Goal: Task Accomplishment & Management: Manage account settings

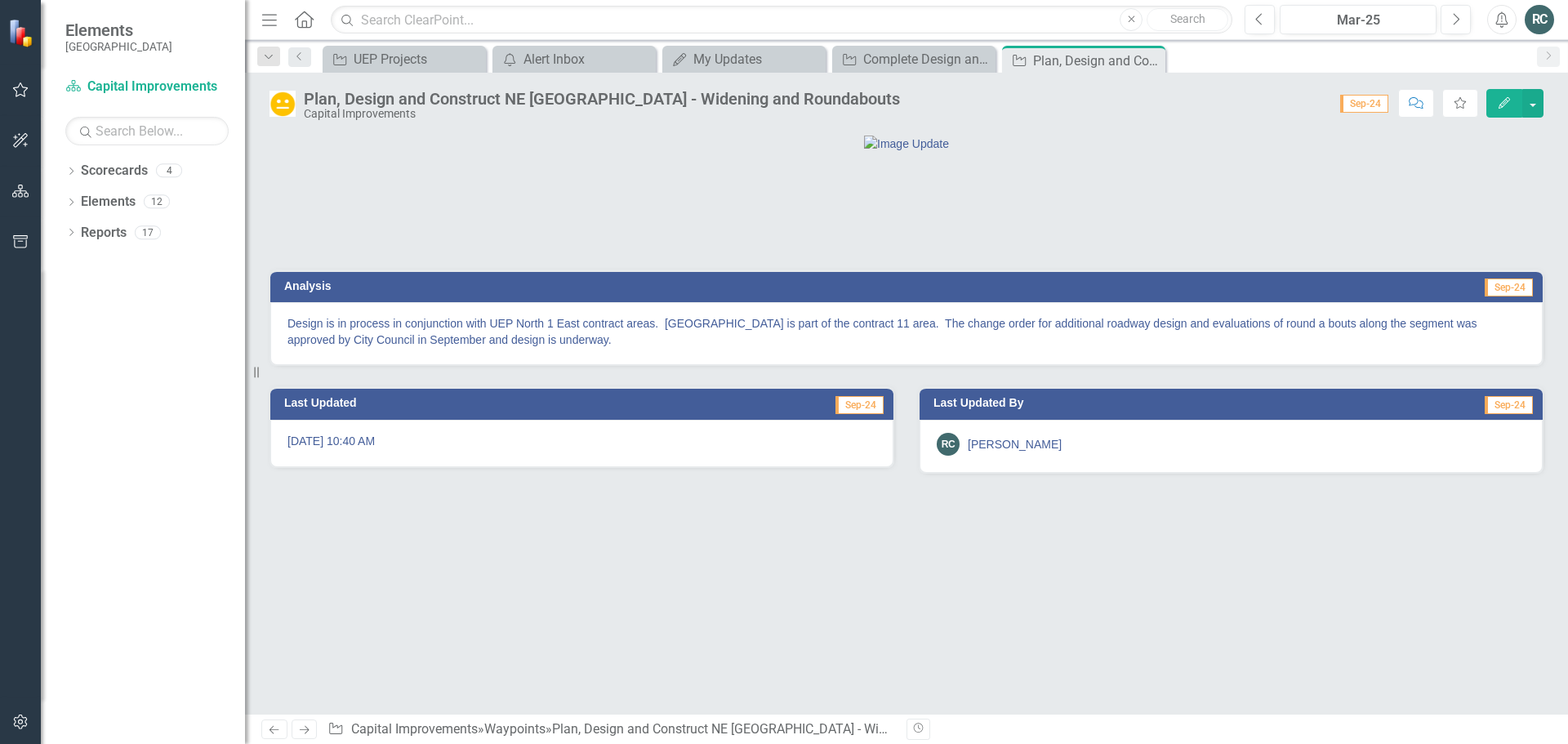
click at [1506, 103] on icon "button" at bounding box center [1503, 102] width 11 height 11
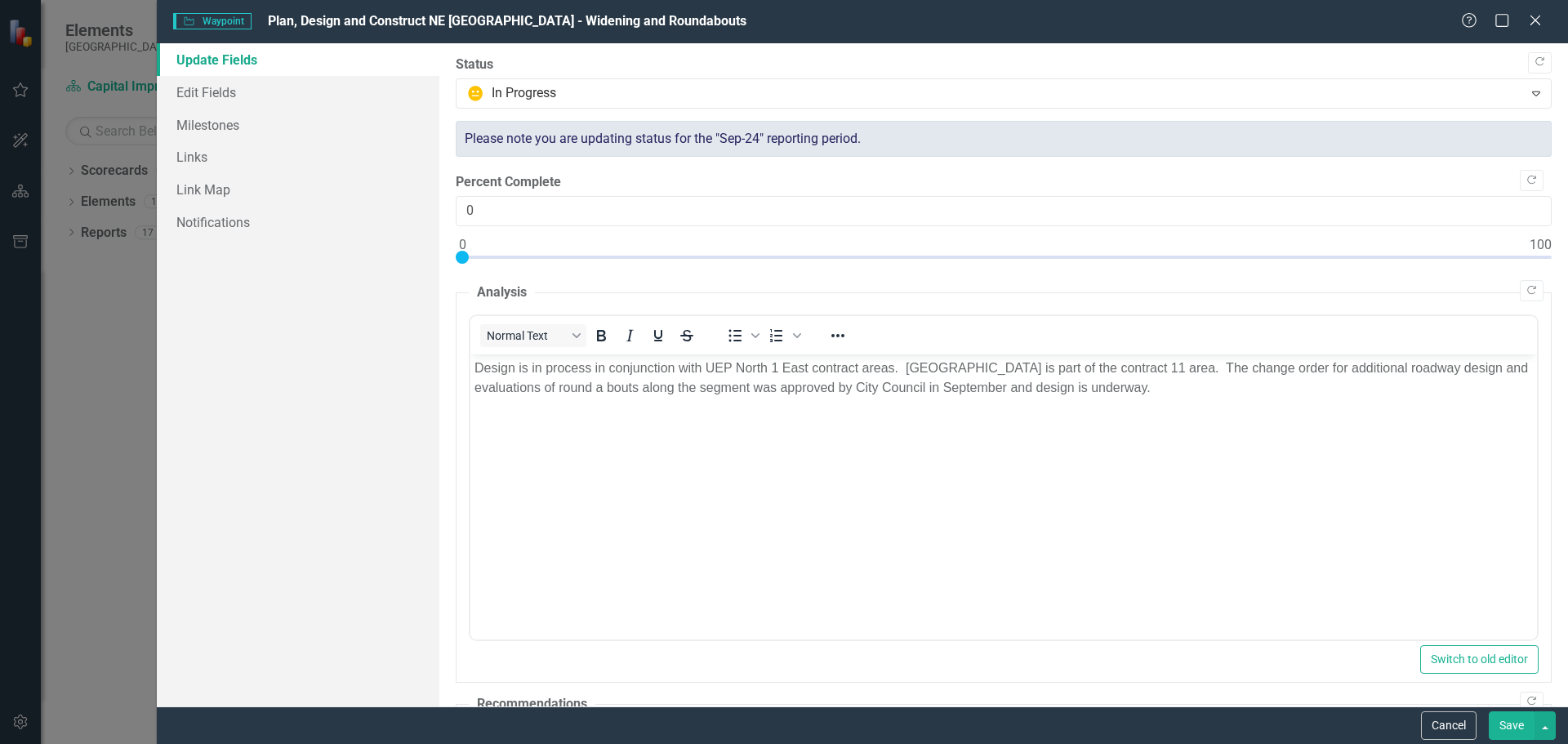
drag, startPoint x: 1174, startPoint y: 401, endPoint x: 1174, endPoint y: 392, distance: 9.0
click at [1174, 396] on body "Design is in process in conjunction with UEP North 1 East contract areas. [GEOG…" at bounding box center [1002, 475] width 1066 height 245
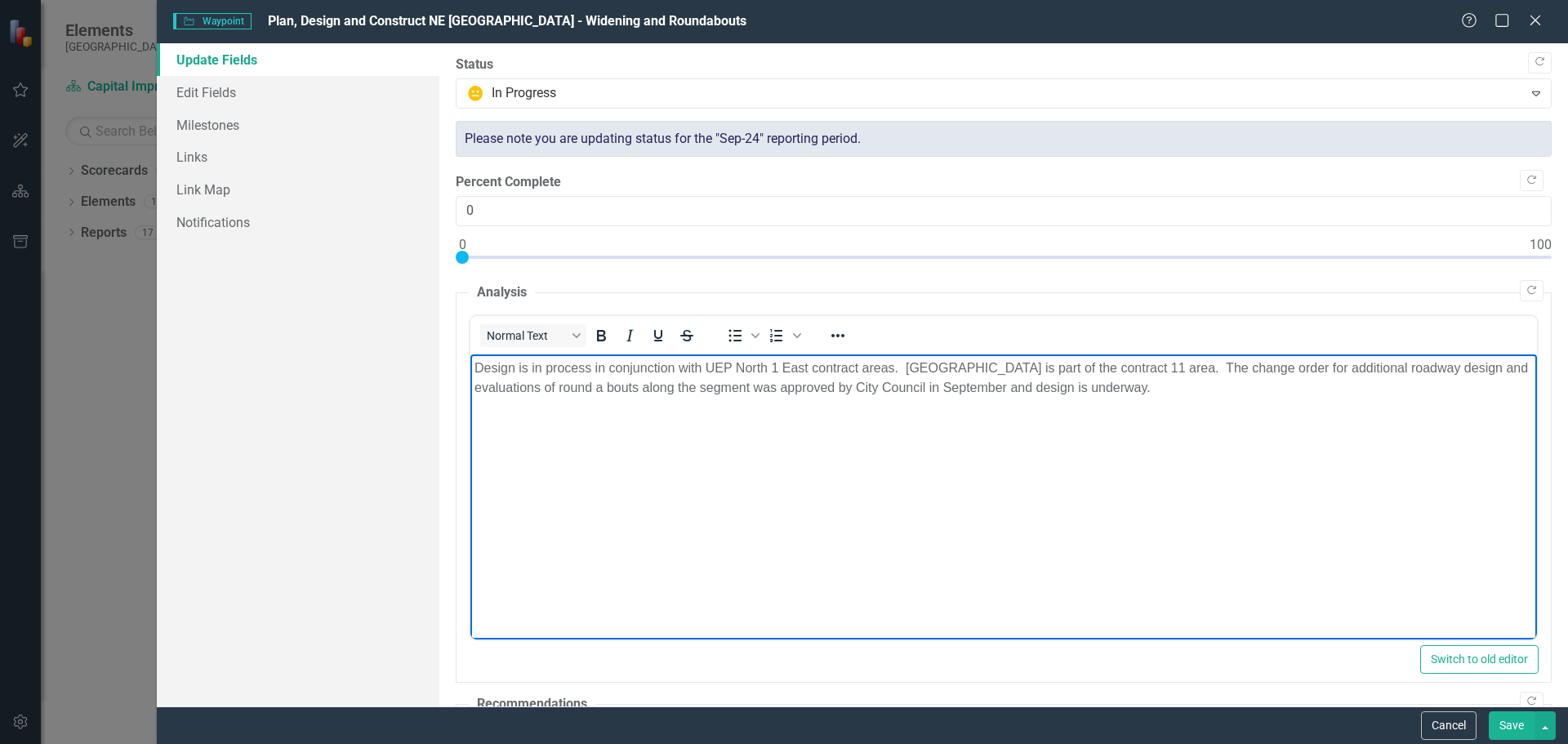
click at [1174, 392] on p "Design is in process in conjunction with UEP North 1 East contract areas. [GEOG…" at bounding box center [1003, 376] width 1058 height 39
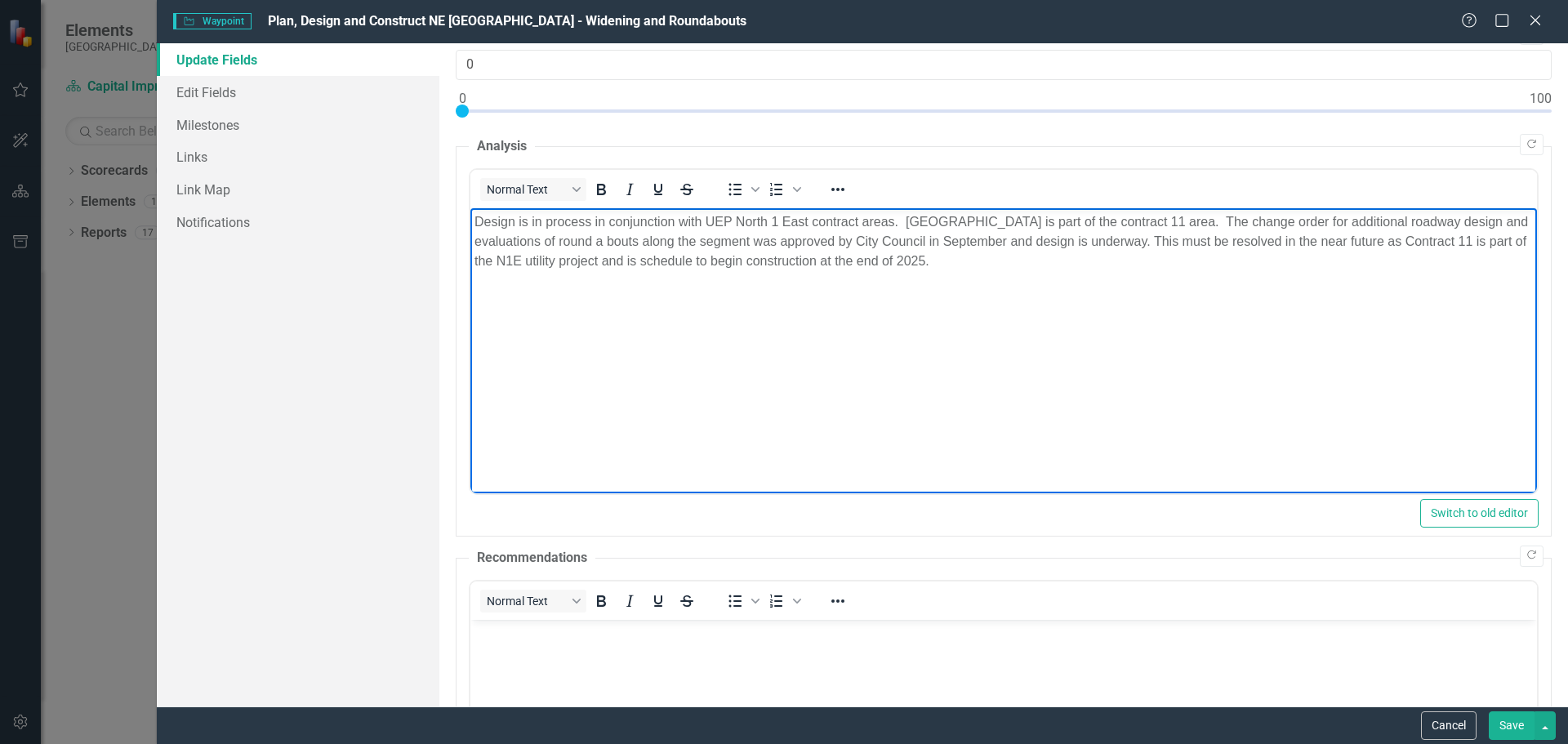
scroll to position [245, 0]
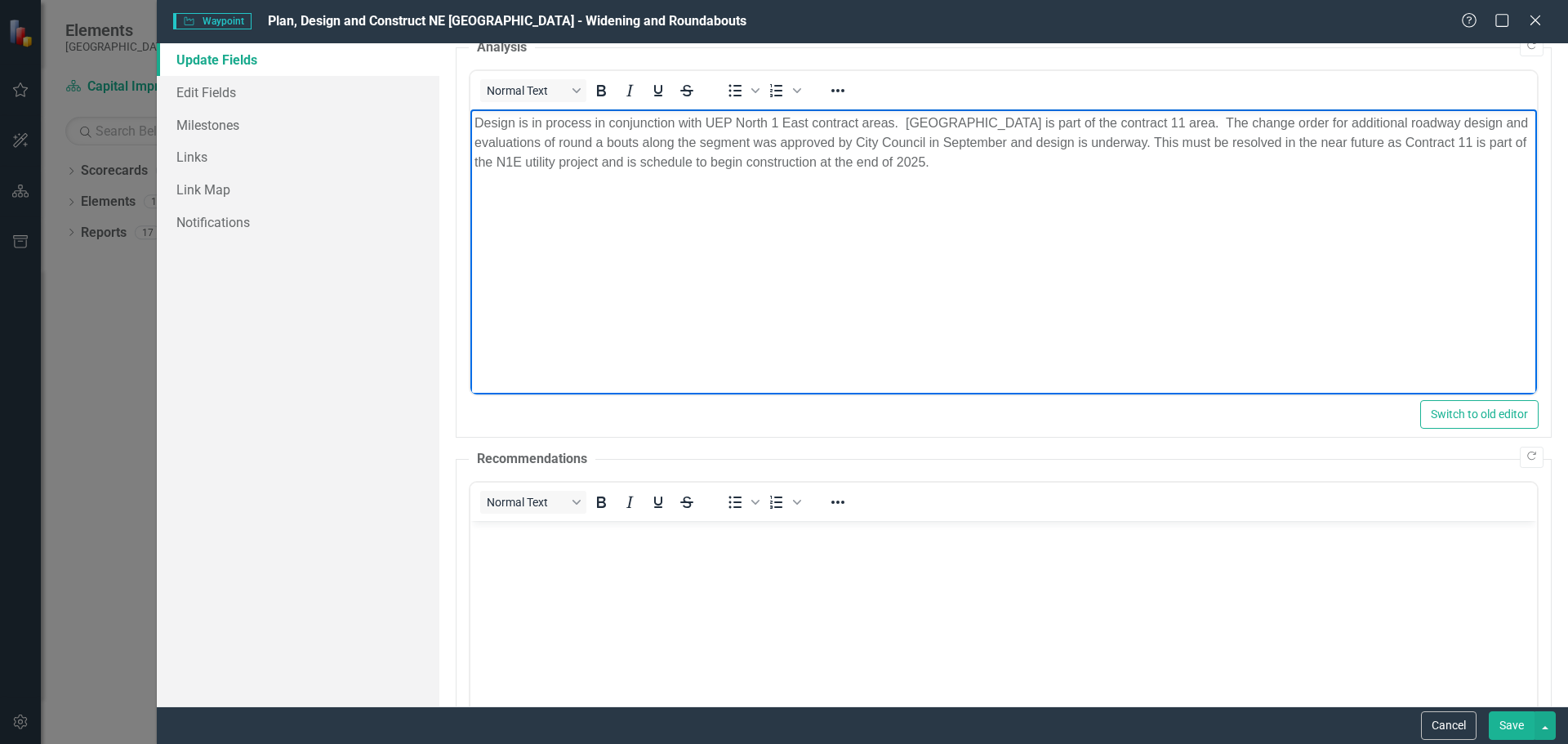
click at [864, 595] on body "Rich Text Area. Press ALT-0 for help." at bounding box center [1002, 642] width 1066 height 245
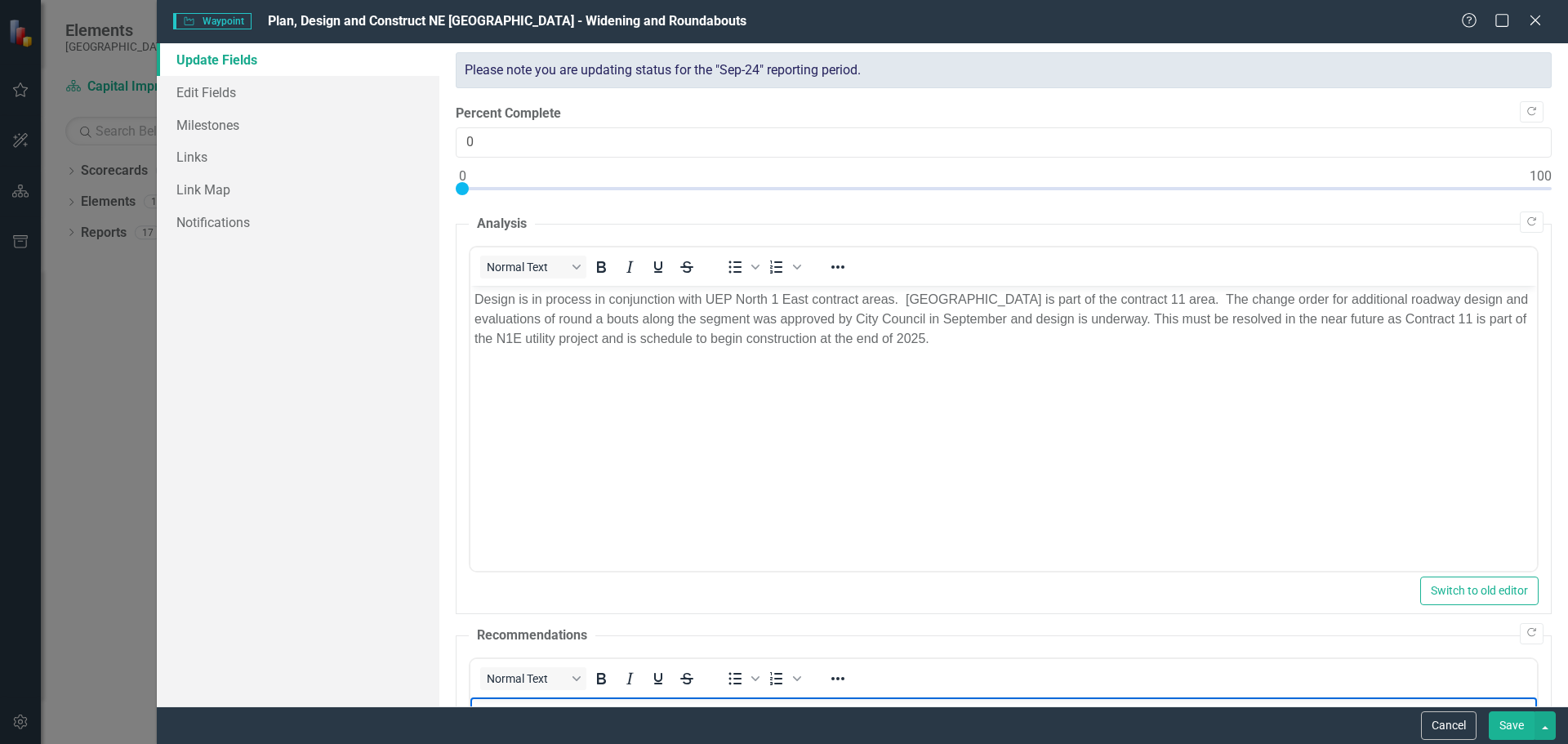
scroll to position [0, 0]
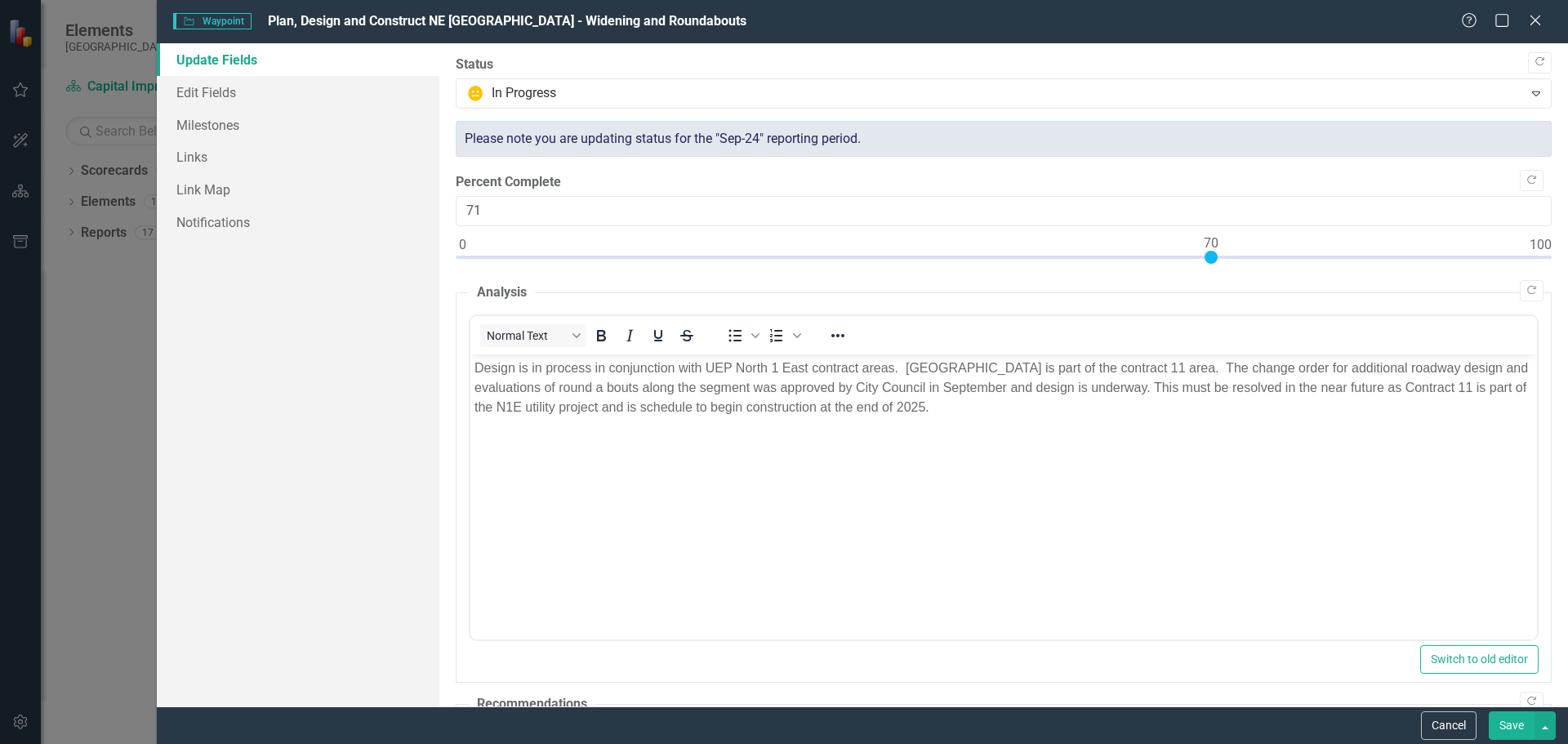
type input "70"
drag, startPoint x: 465, startPoint y: 257, endPoint x: 1216, endPoint y: 259, distance: 751.0
click at [1216, 259] on div at bounding box center [1211, 257] width 13 height 13
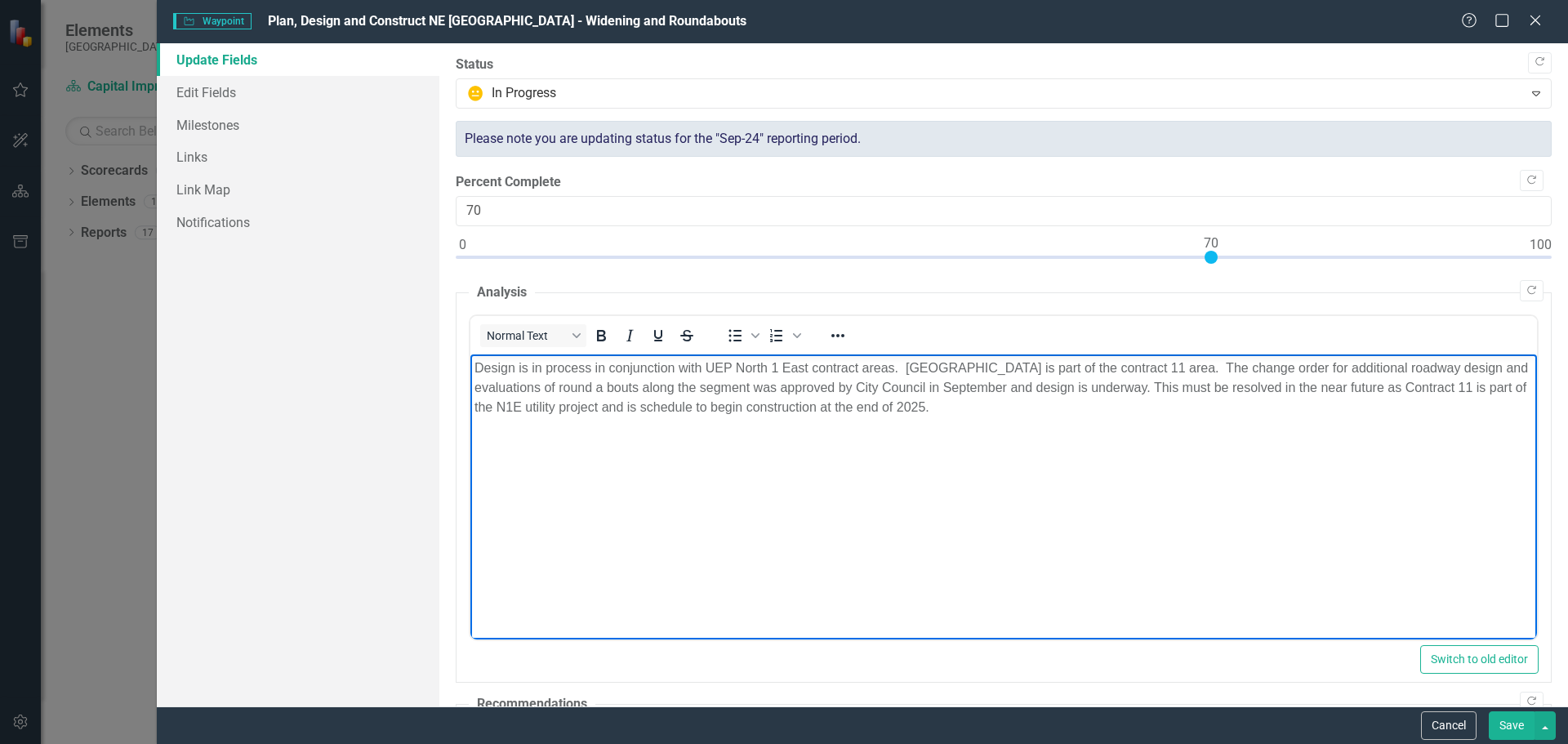
drag, startPoint x: 1139, startPoint y: 513, endPoint x: 1127, endPoint y: 516, distance: 12.4
click at [1138, 513] on body "Design is in process in conjunction with UEP North 1 East contract areas. [GEOG…" at bounding box center [1002, 475] width 1066 height 245
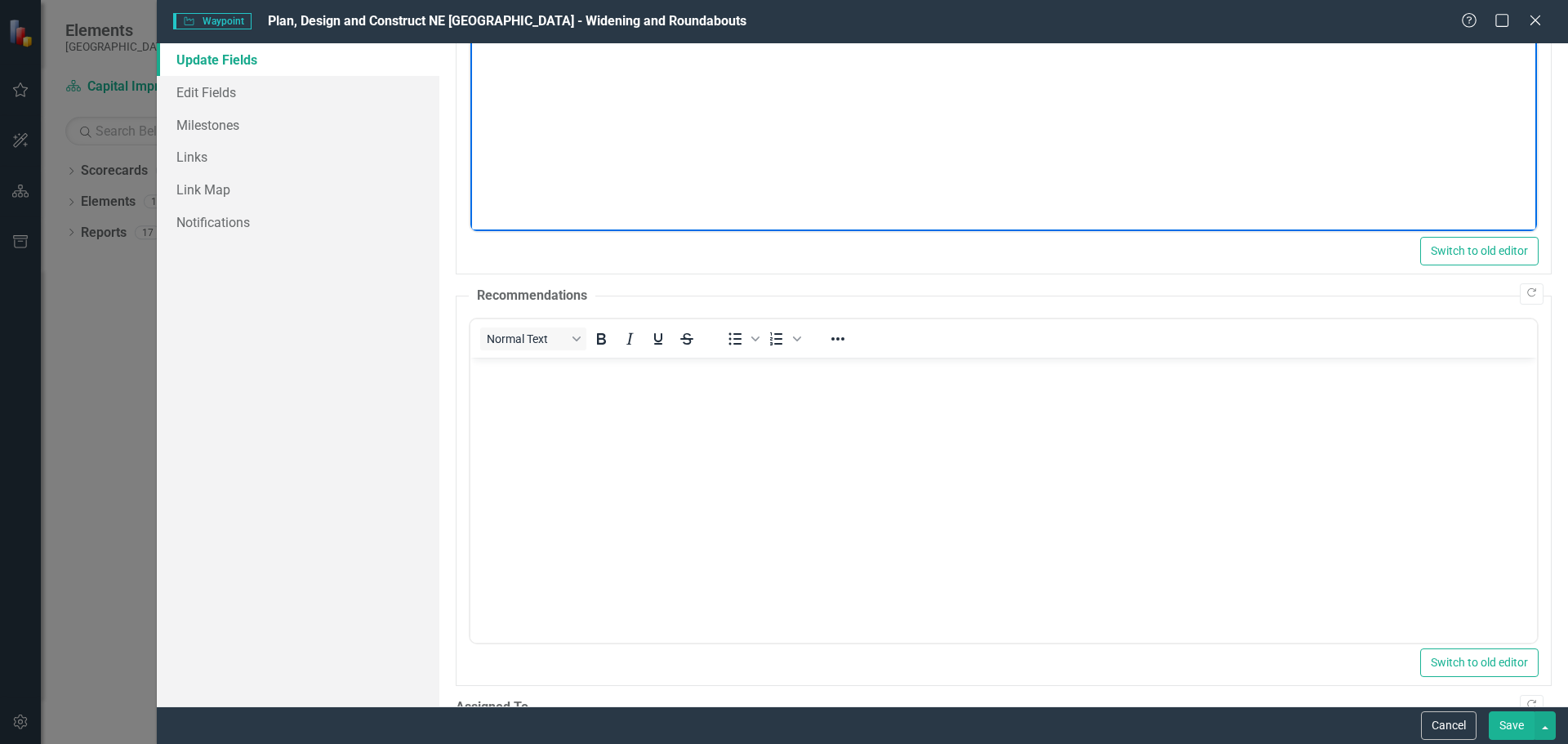
scroll to position [477, 0]
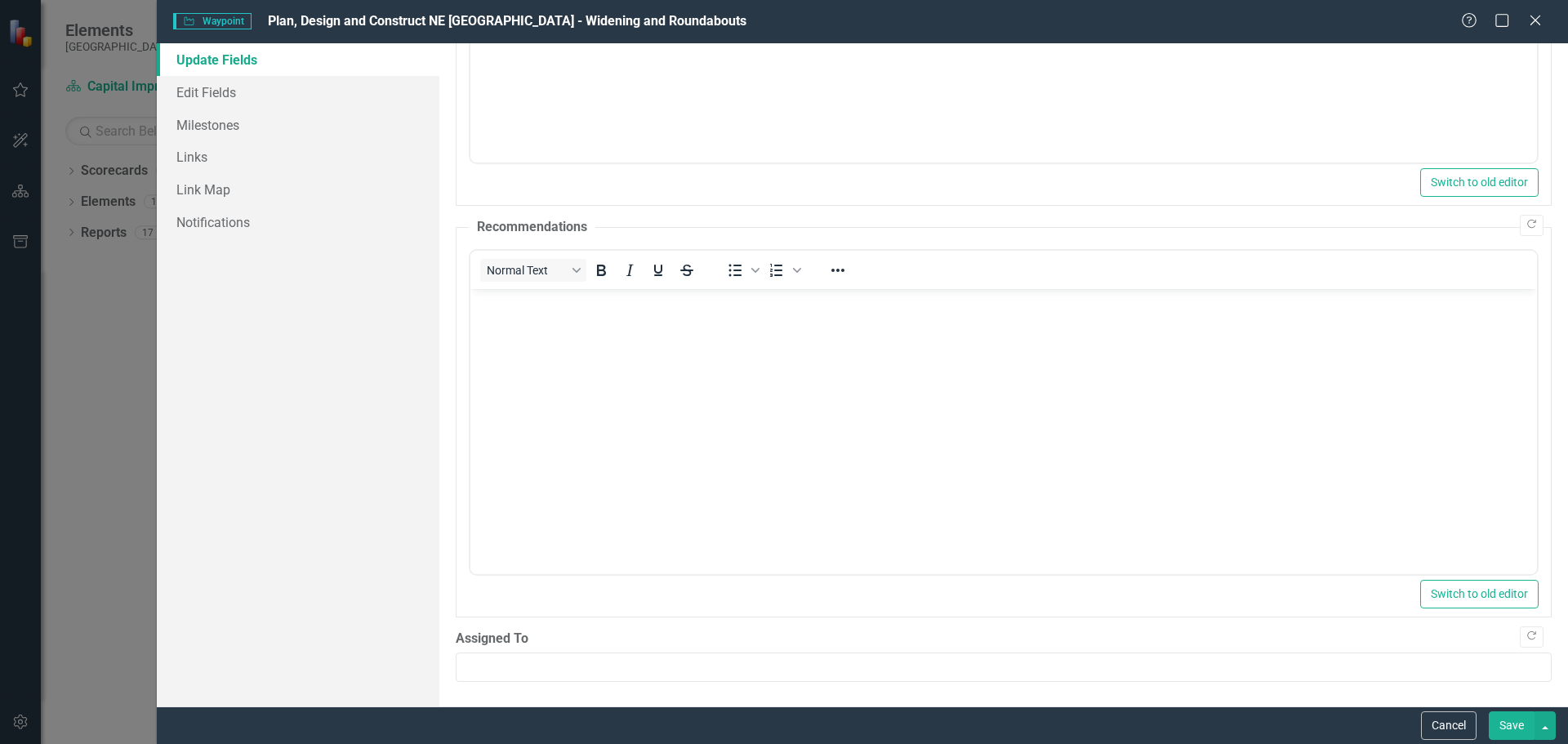
click at [1510, 729] on button "Save" at bounding box center [1511, 726] width 46 height 29
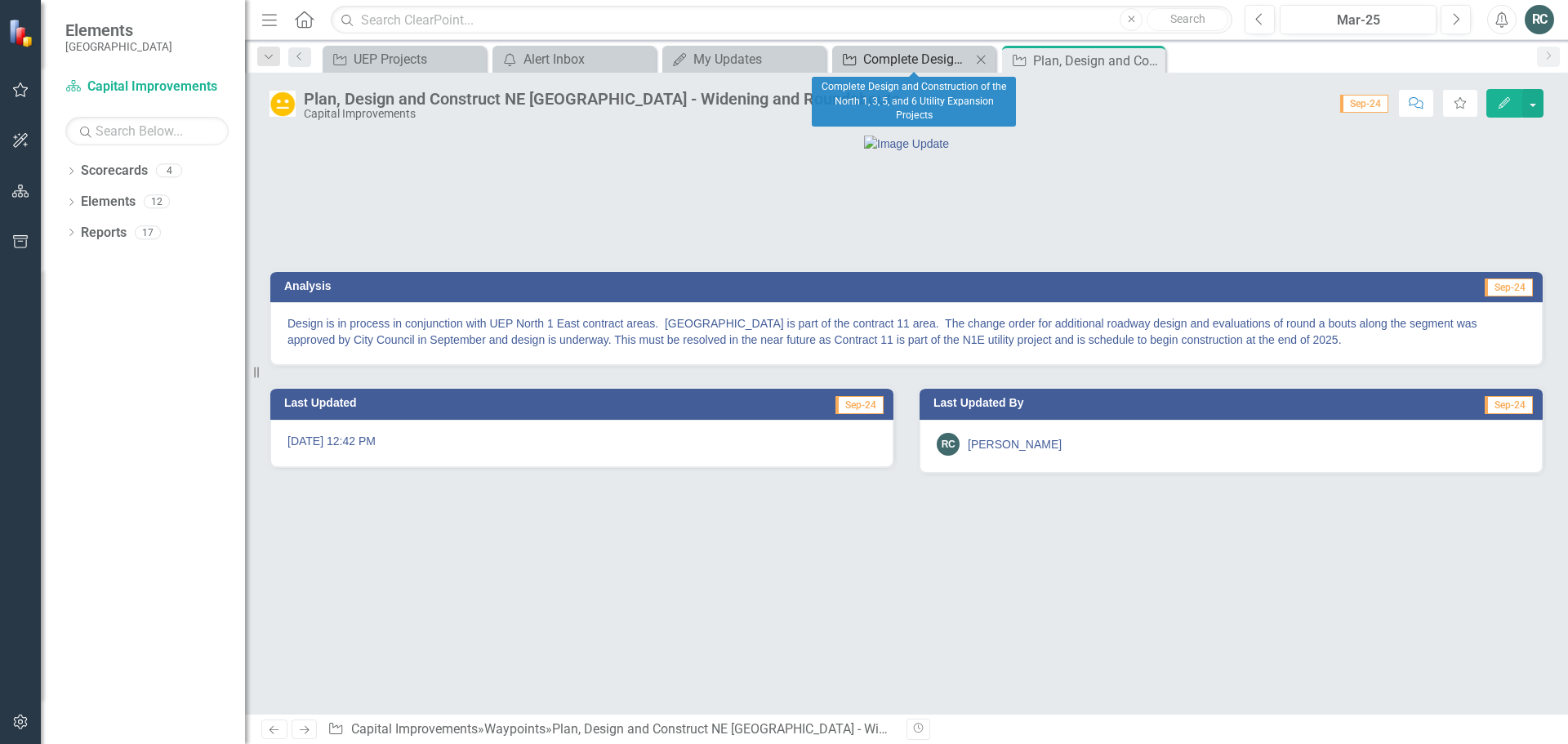
click at [886, 63] on div "Complete Design and Construction of the North 1, 3, 5, and 6 Utility Expansion …" at bounding box center [917, 59] width 108 height 20
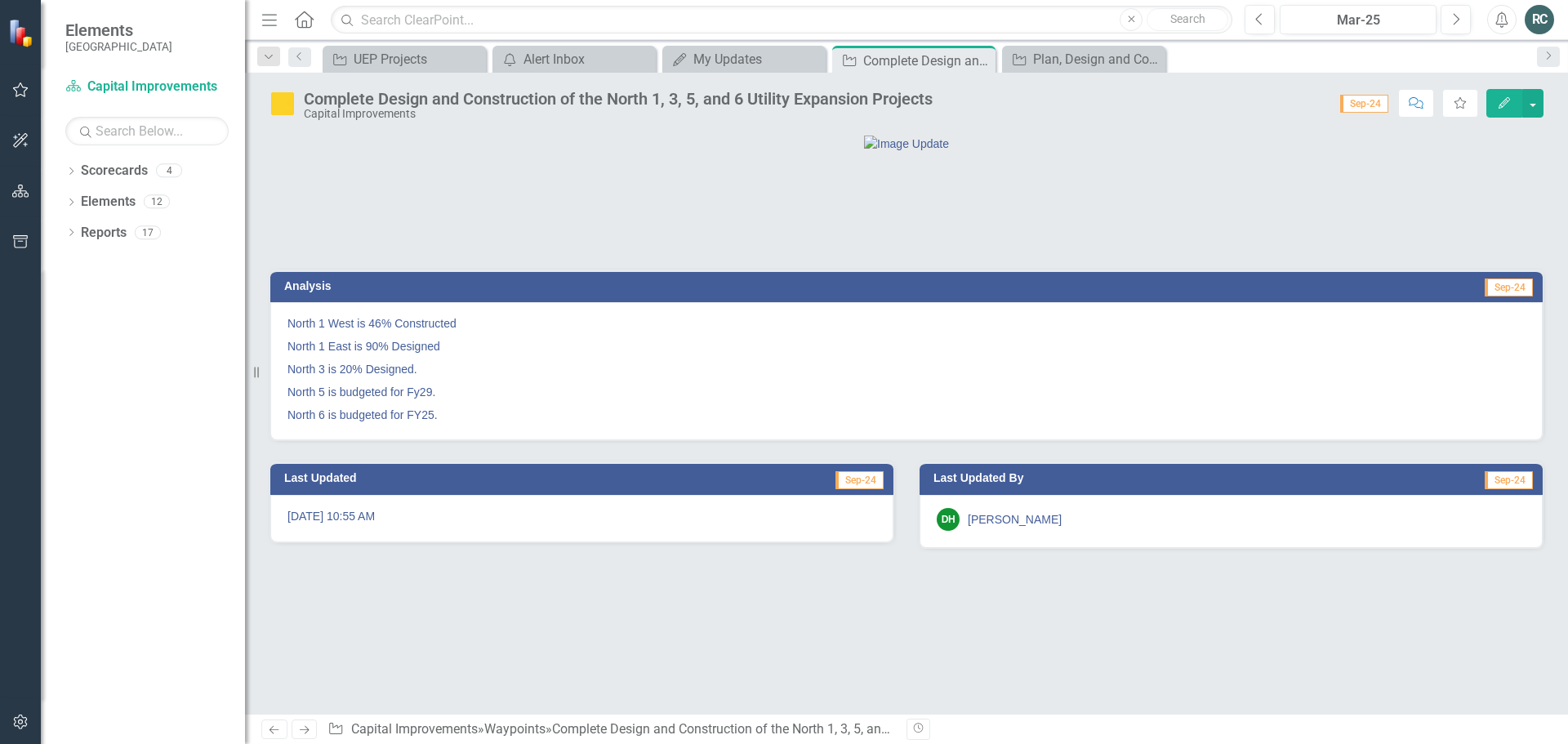
click at [1499, 106] on icon "Edit" at bounding box center [1504, 102] width 15 height 11
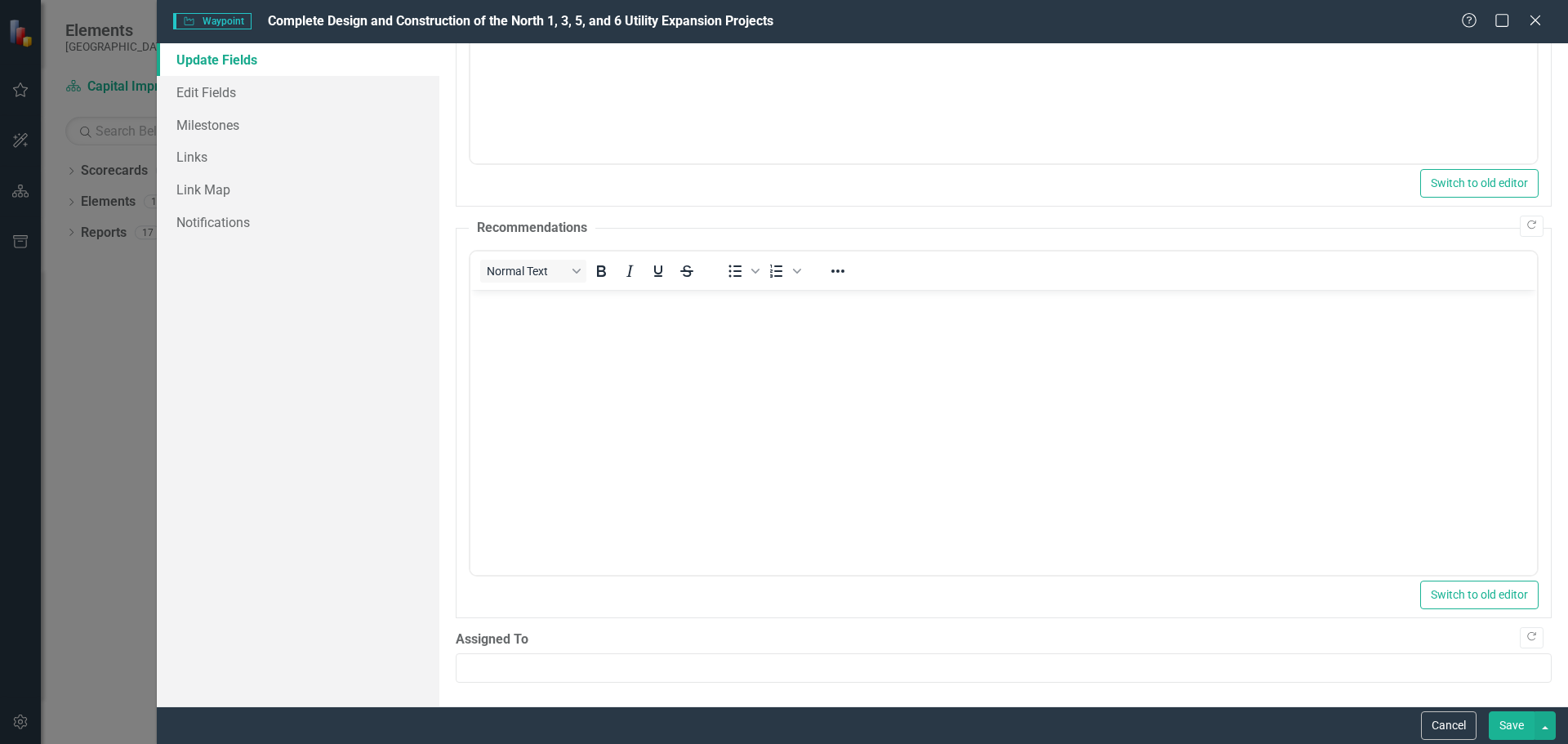
scroll to position [477, 0]
click at [220, 89] on link "Edit Fields" at bounding box center [297, 92] width 282 height 33
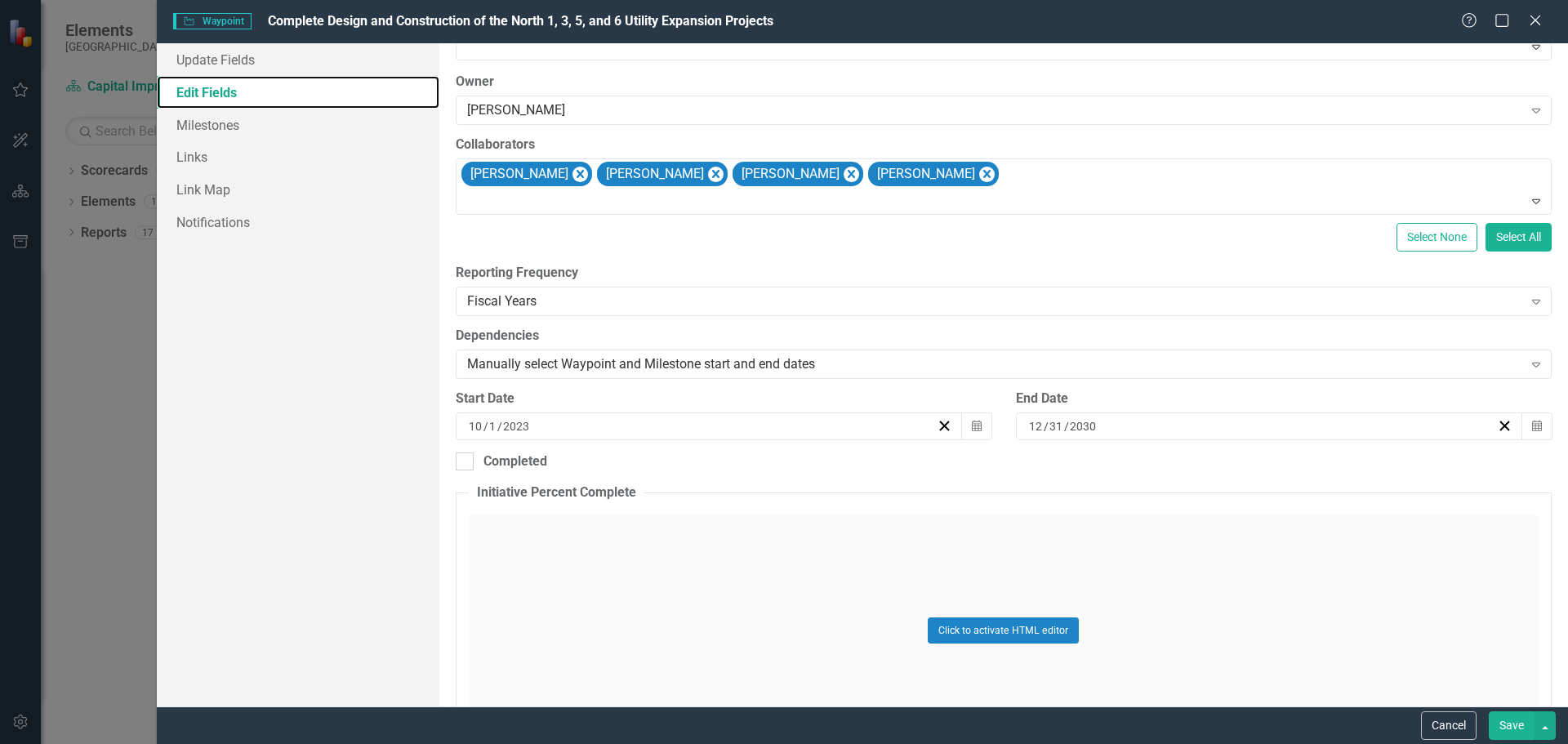
scroll to position [0, 0]
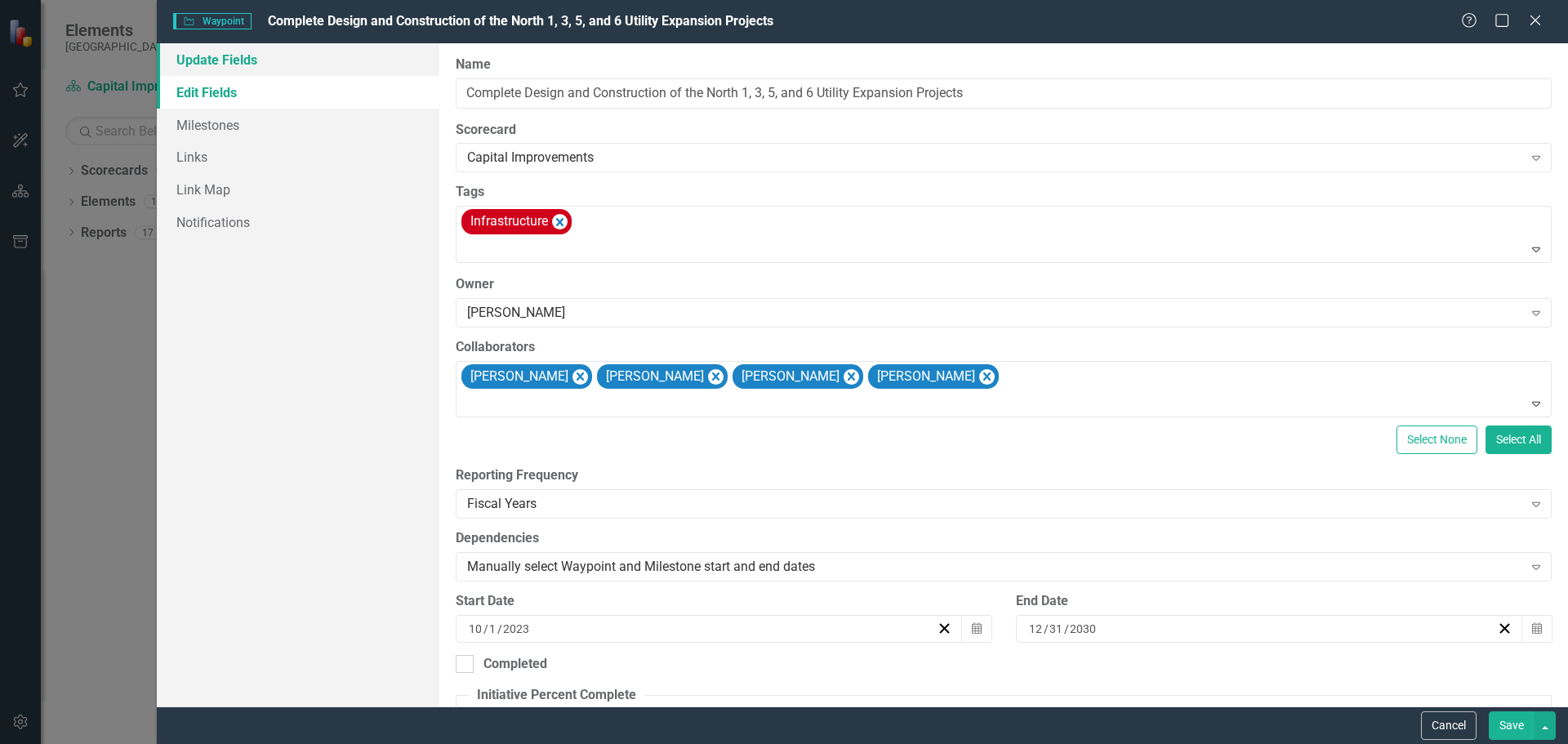
click at [192, 52] on link "Update Fields" at bounding box center [297, 59] width 282 height 33
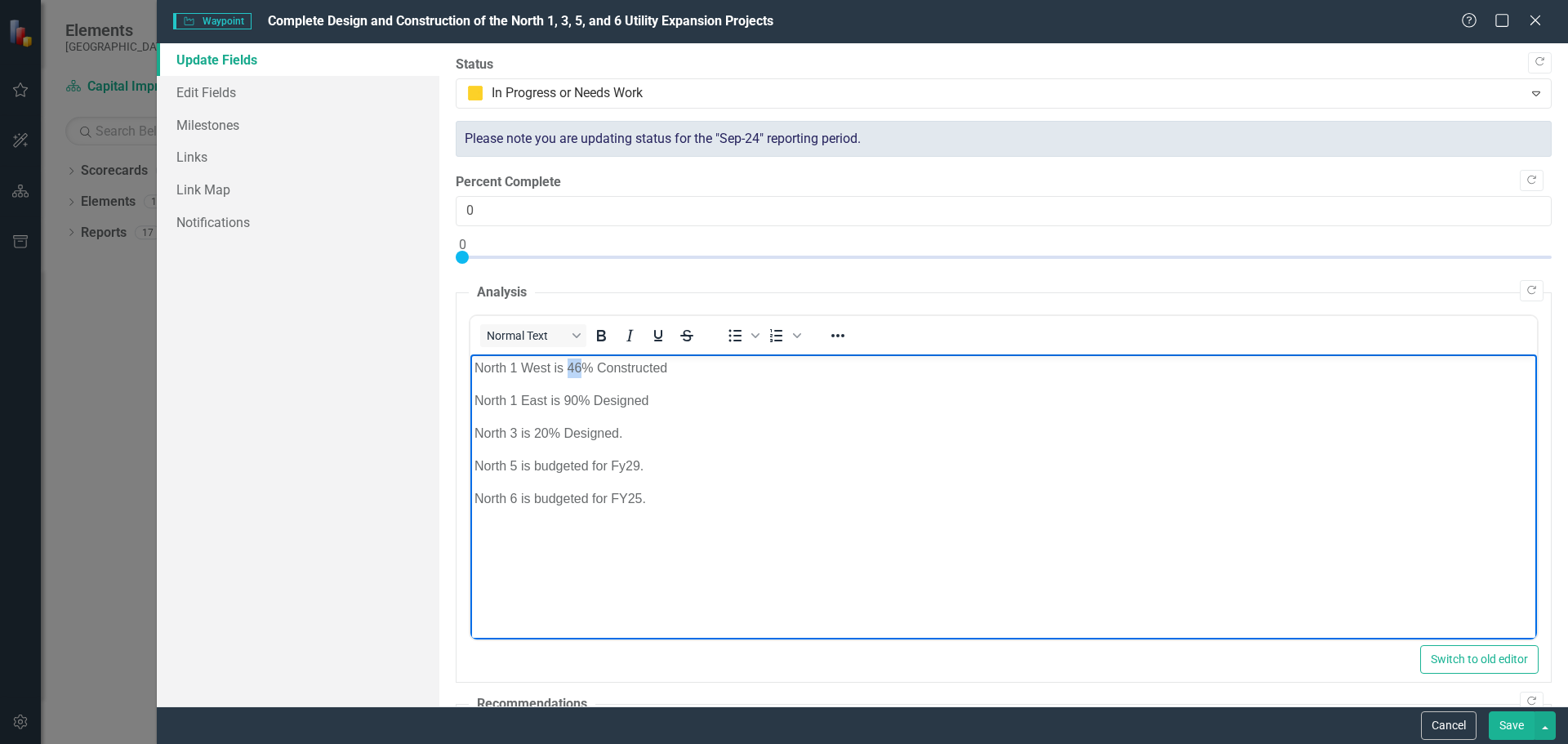
drag, startPoint x: 568, startPoint y: 369, endPoint x: 580, endPoint y: 370, distance: 12.0
click at [580, 370] on p "North 1 West is 46% Constructed" at bounding box center [1003, 368] width 1058 height 20
click at [678, 399] on p "North 1 East is 90% Designed" at bounding box center [1003, 400] width 1058 height 20
click at [661, 402] on p "North 1 East is 90% Designed. Specifically Contract 11 is only at 70% design co…" at bounding box center [1003, 400] width 1058 height 20
click at [942, 403] on p "North 1 East is 90% Designed. Contract 11 is only at 70% design completion" at bounding box center [1003, 400] width 1058 height 20
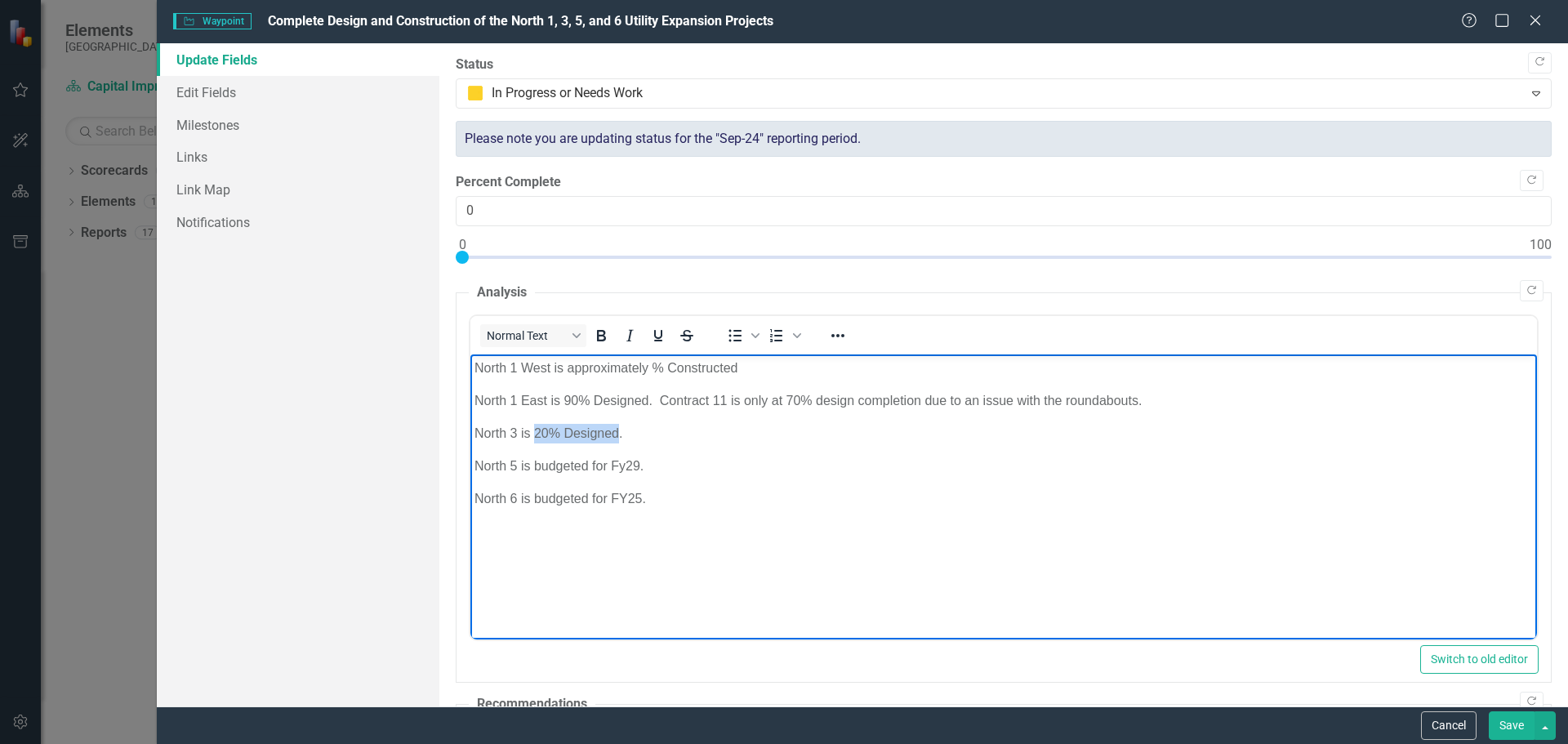
drag, startPoint x: 536, startPoint y: 433, endPoint x: 619, endPoint y: 436, distance: 83.1
click at [619, 436] on p "North 3 is 20% Designed." at bounding box center [1003, 433] width 1058 height 20
click at [688, 468] on p "North 5 is budgeted for Fy29." at bounding box center [1003, 466] width 1058 height 20
click at [672, 492] on p "North 6 is budgeted for FY25." at bounding box center [1003, 498] width 1058 height 20
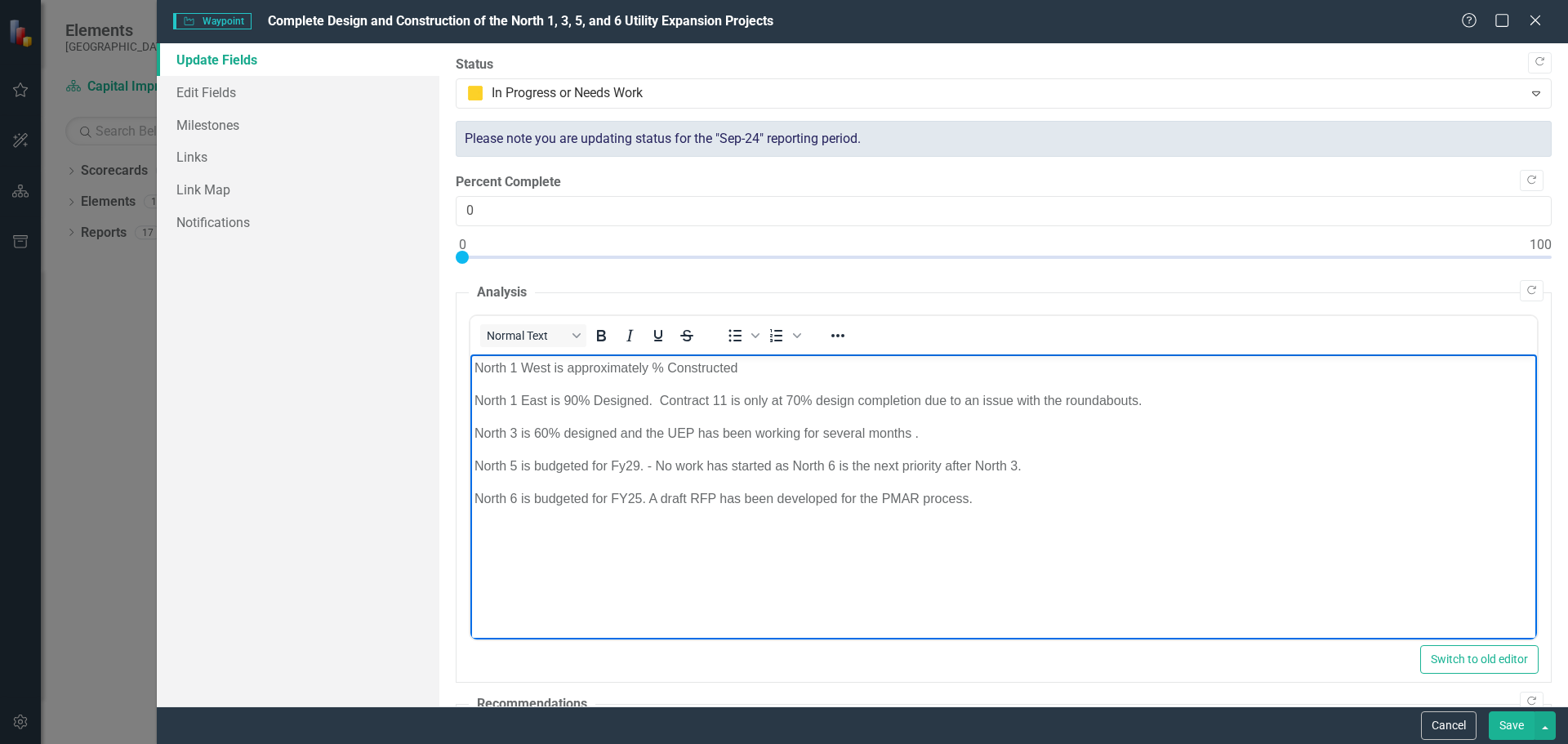
click at [1008, 497] on p "North 6 is budgeted for FY25. A draft RFP has been developed for the PMAR proce…" at bounding box center [1003, 498] width 1058 height 20
click at [880, 496] on p "North 6 is budgeted for FY25. A draft RFP has been developed for the PMAR proce…" at bounding box center [1003, 498] width 1058 height 20
click at [1383, 550] on body "North 1 West is approximately % Constructed North 1 East is 90% Designed. Contr…" at bounding box center [1002, 475] width 1066 height 245
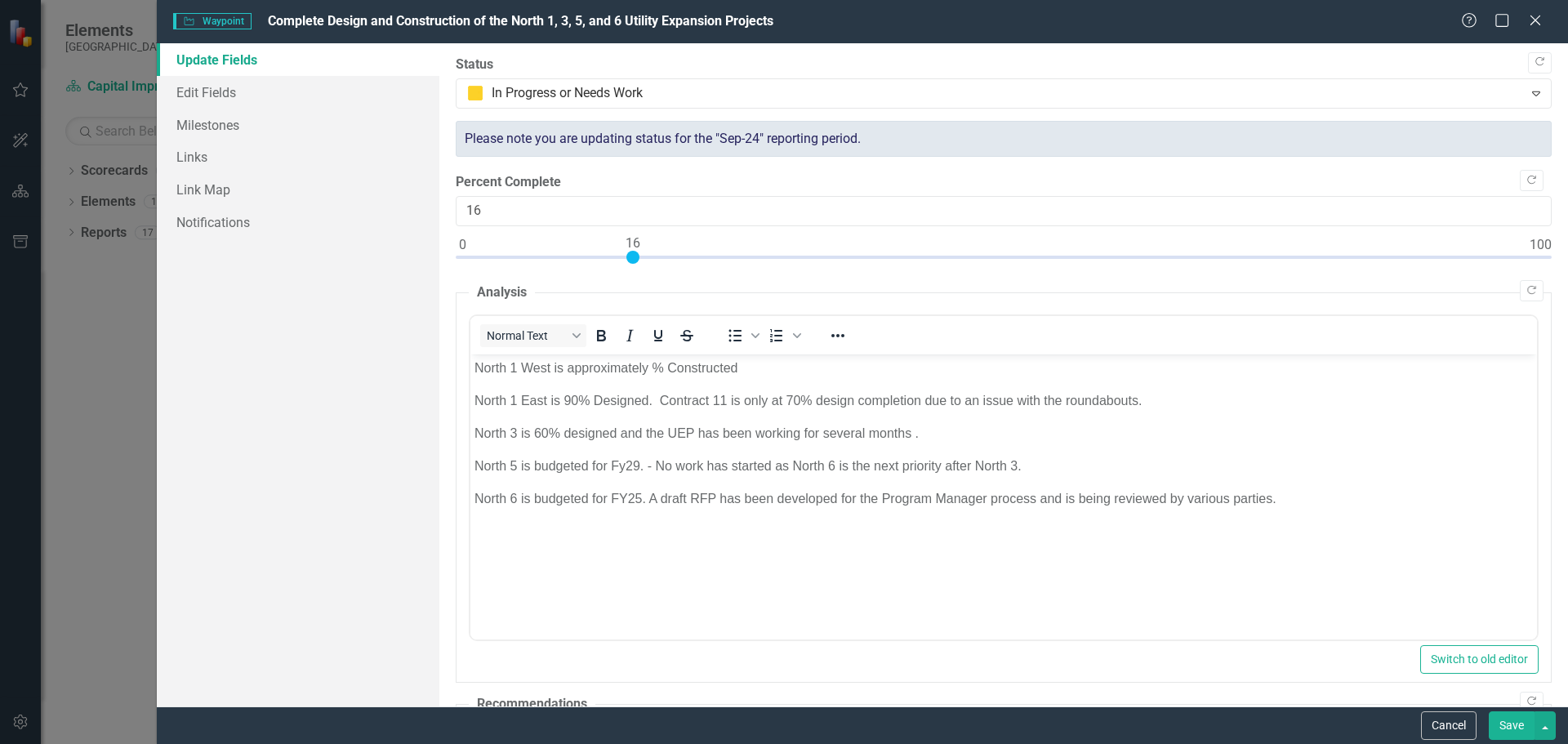
type input "15"
drag, startPoint x: 463, startPoint y: 259, endPoint x: 622, endPoint y: 257, distance: 159.0
click at [622, 257] on div at bounding box center [622, 257] width 13 height 13
click at [804, 146] on div "Please note you are updating status for the "Sep-24" reporting period." at bounding box center [1004, 139] width 1096 height 37
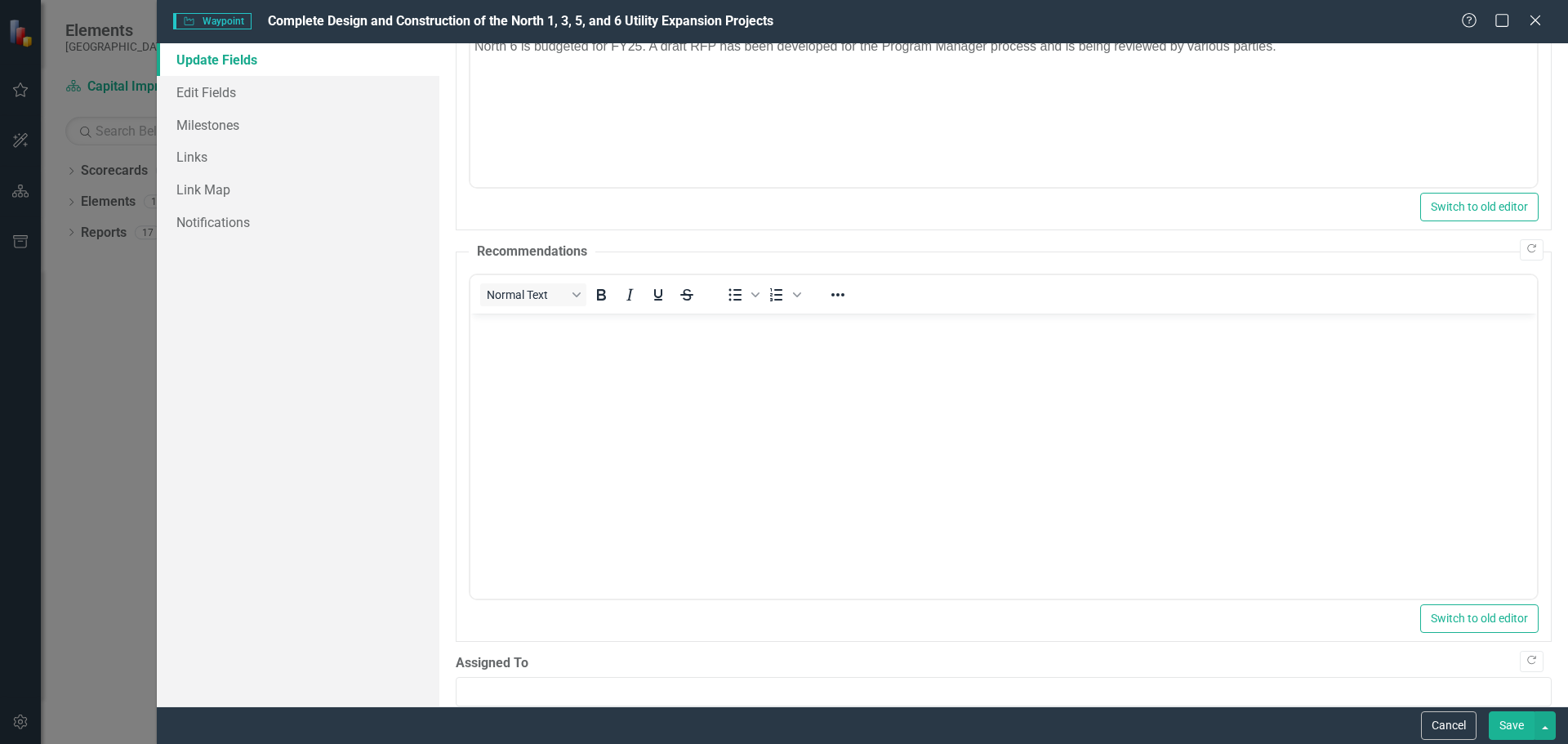
scroll to position [477, 0]
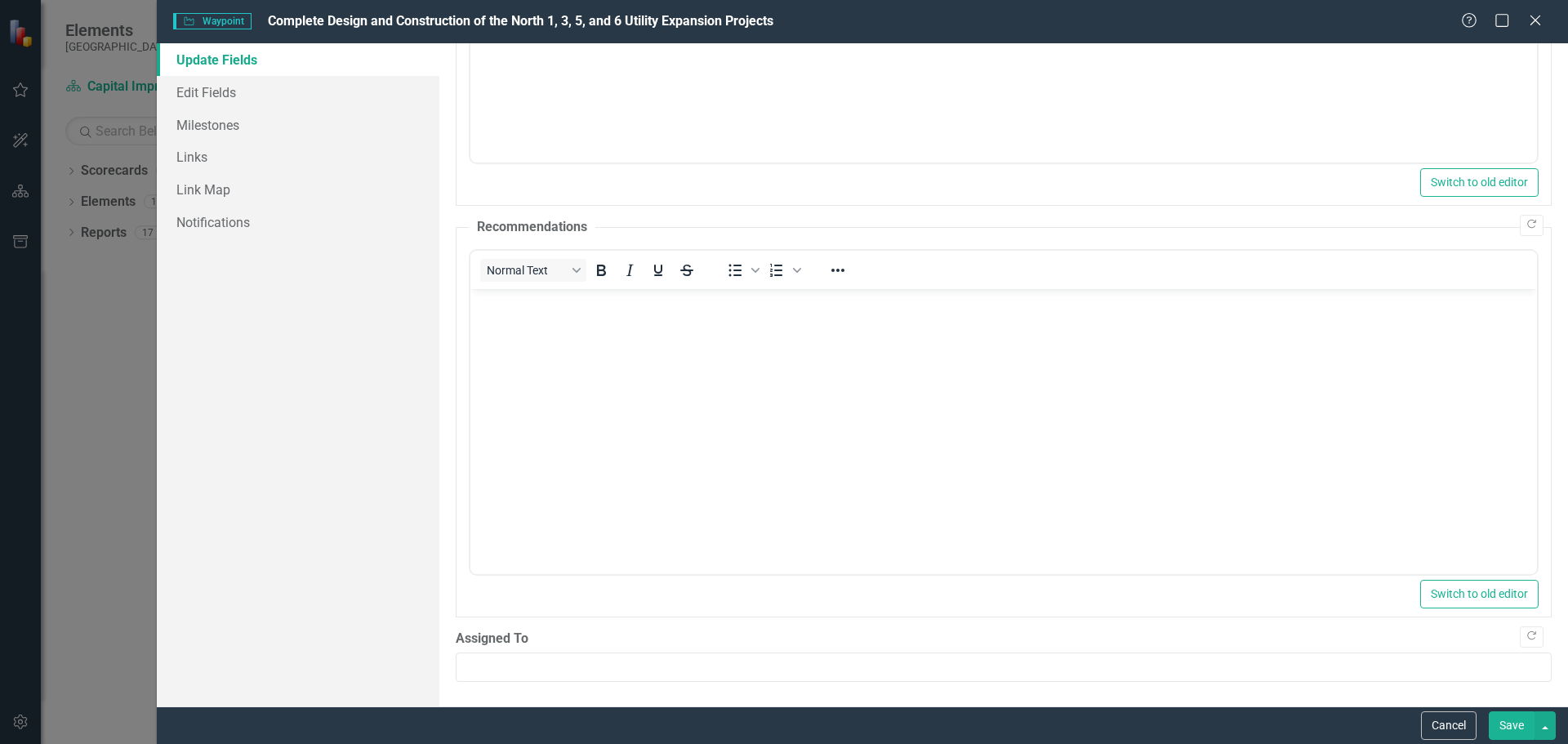
click at [1513, 730] on button "Save" at bounding box center [1511, 726] width 46 height 29
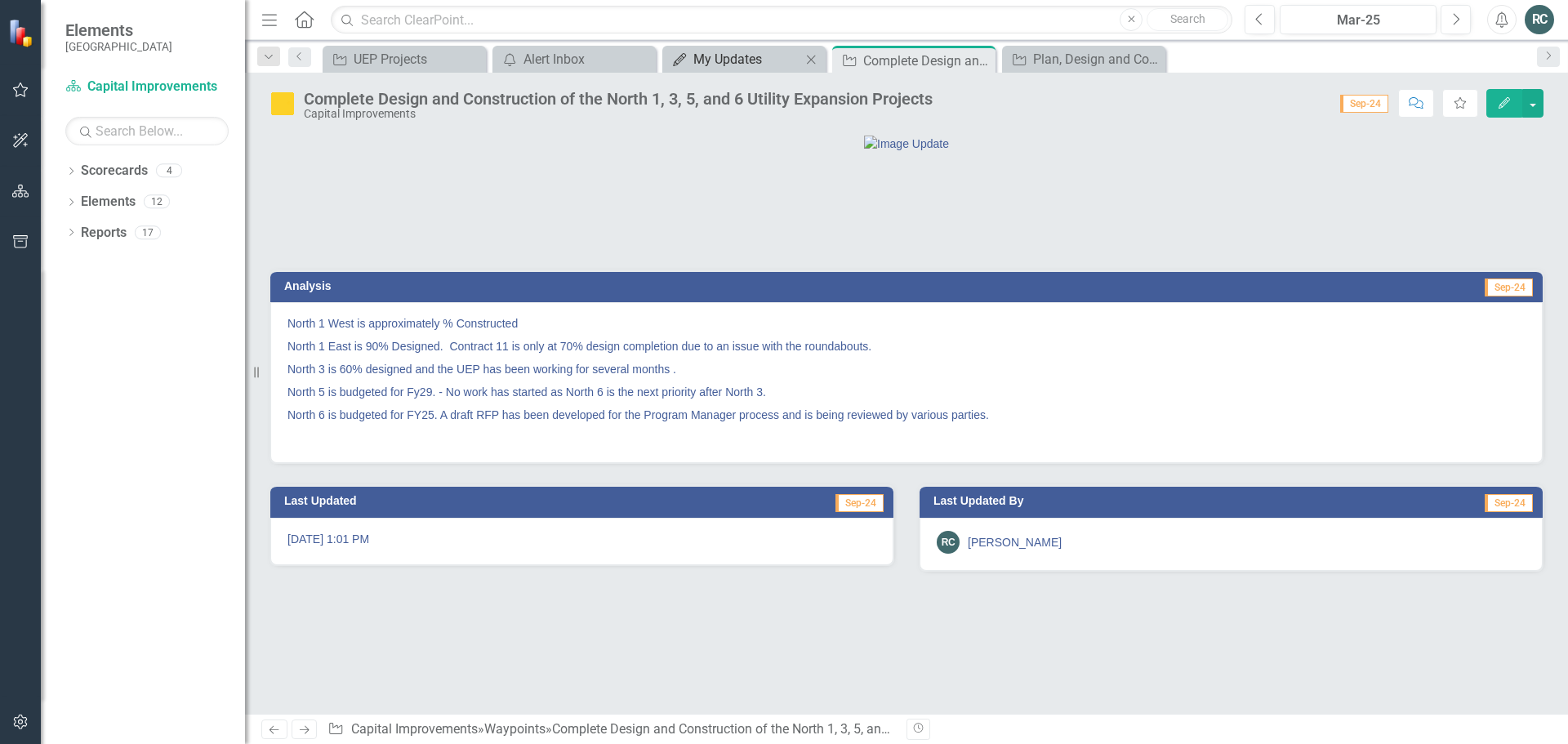
click at [712, 65] on div "My Updates" at bounding box center [748, 59] width 108 height 20
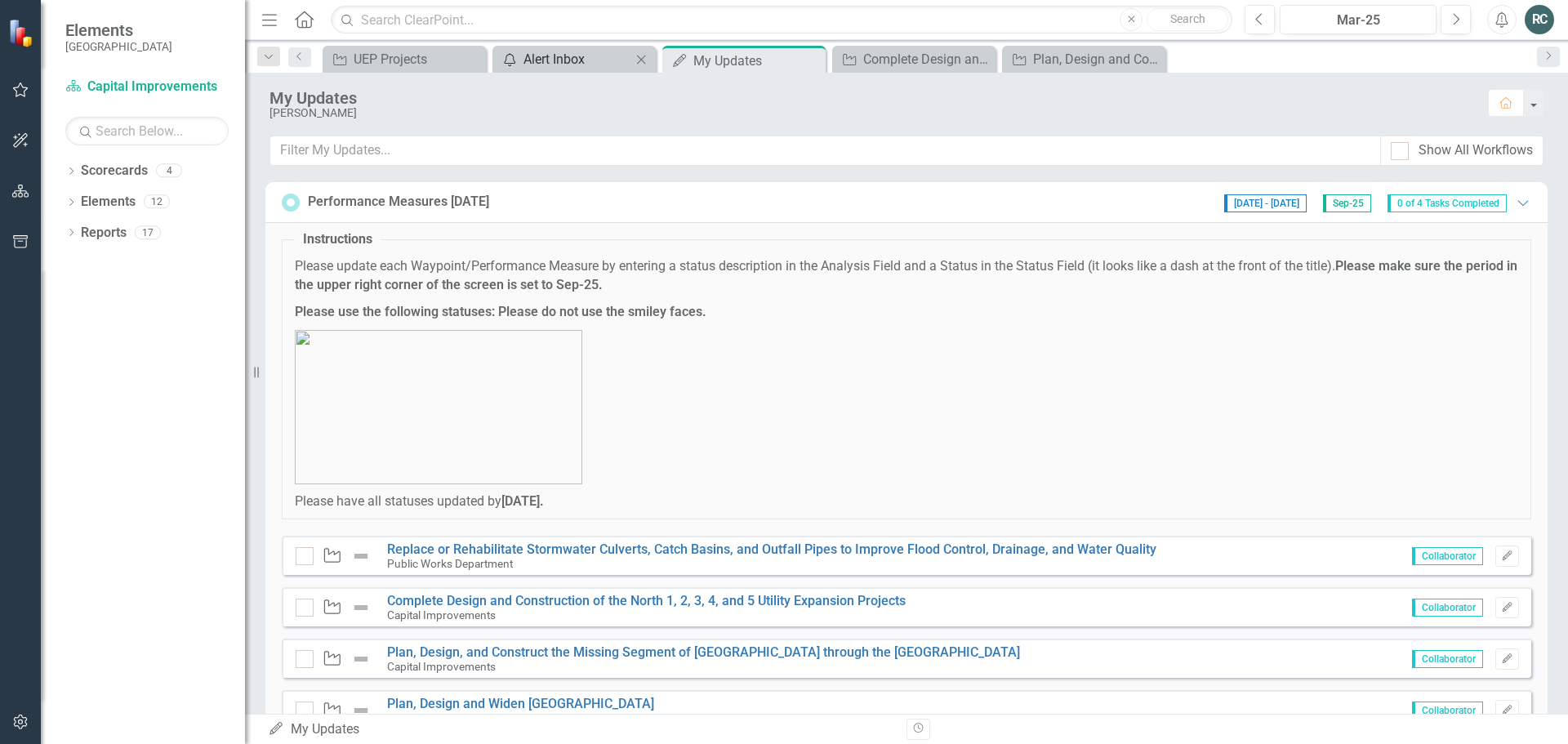
click at [558, 58] on div "Alert Inbox" at bounding box center [577, 59] width 108 height 20
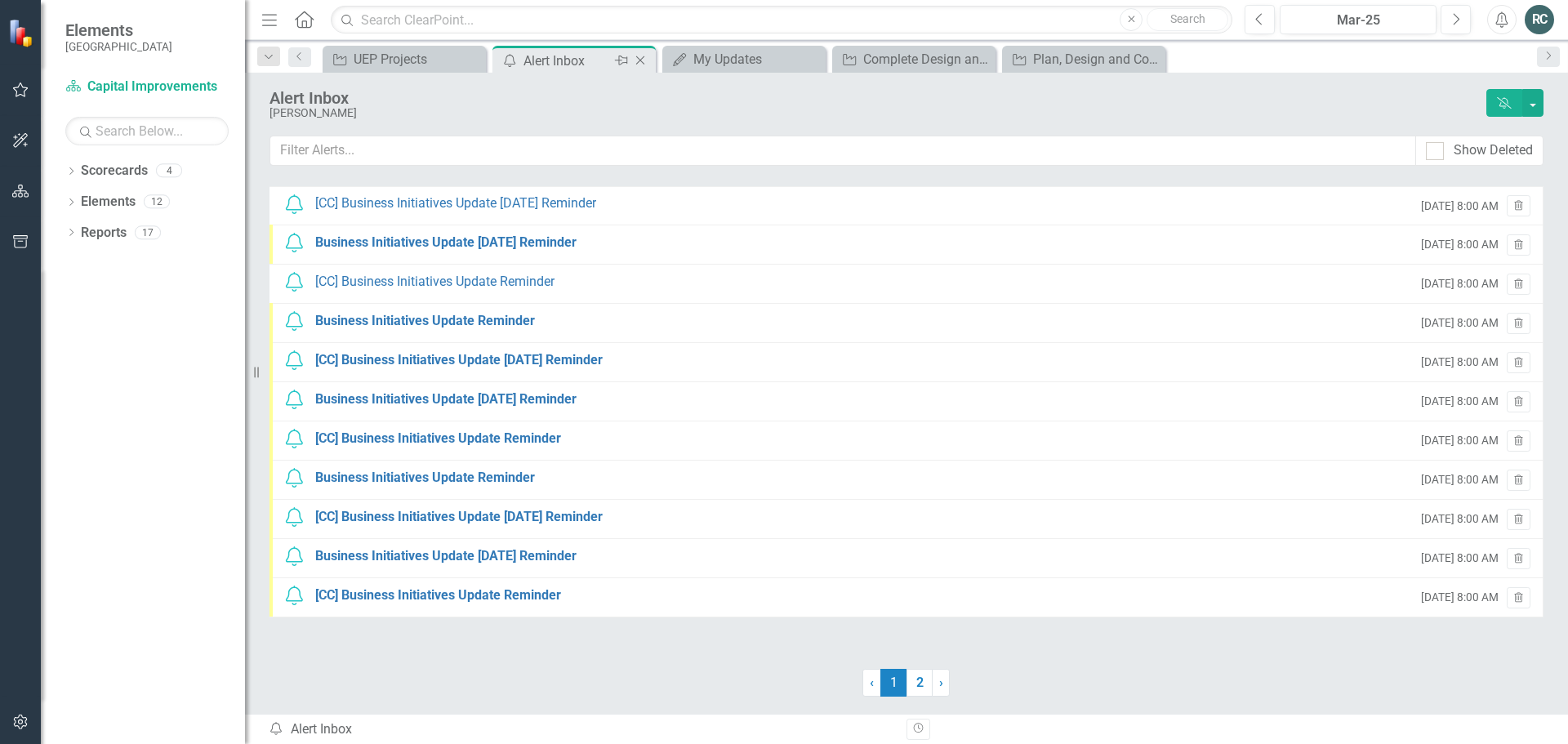
click at [637, 61] on icon "Close" at bounding box center [640, 60] width 16 height 13
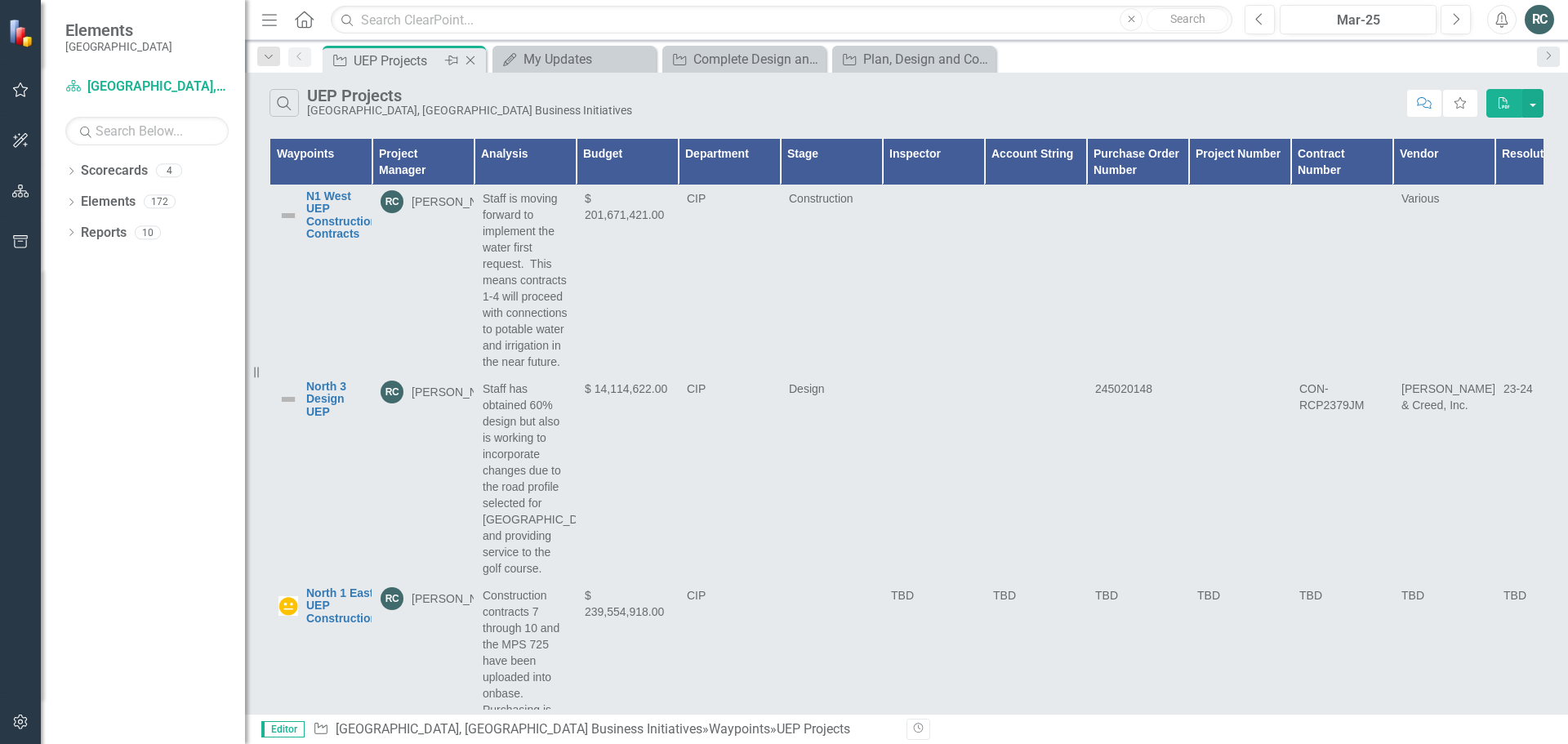
click at [420, 54] on div "UEP Projects" at bounding box center [397, 61] width 88 height 20
click at [473, 59] on icon "Close" at bounding box center [470, 60] width 16 height 13
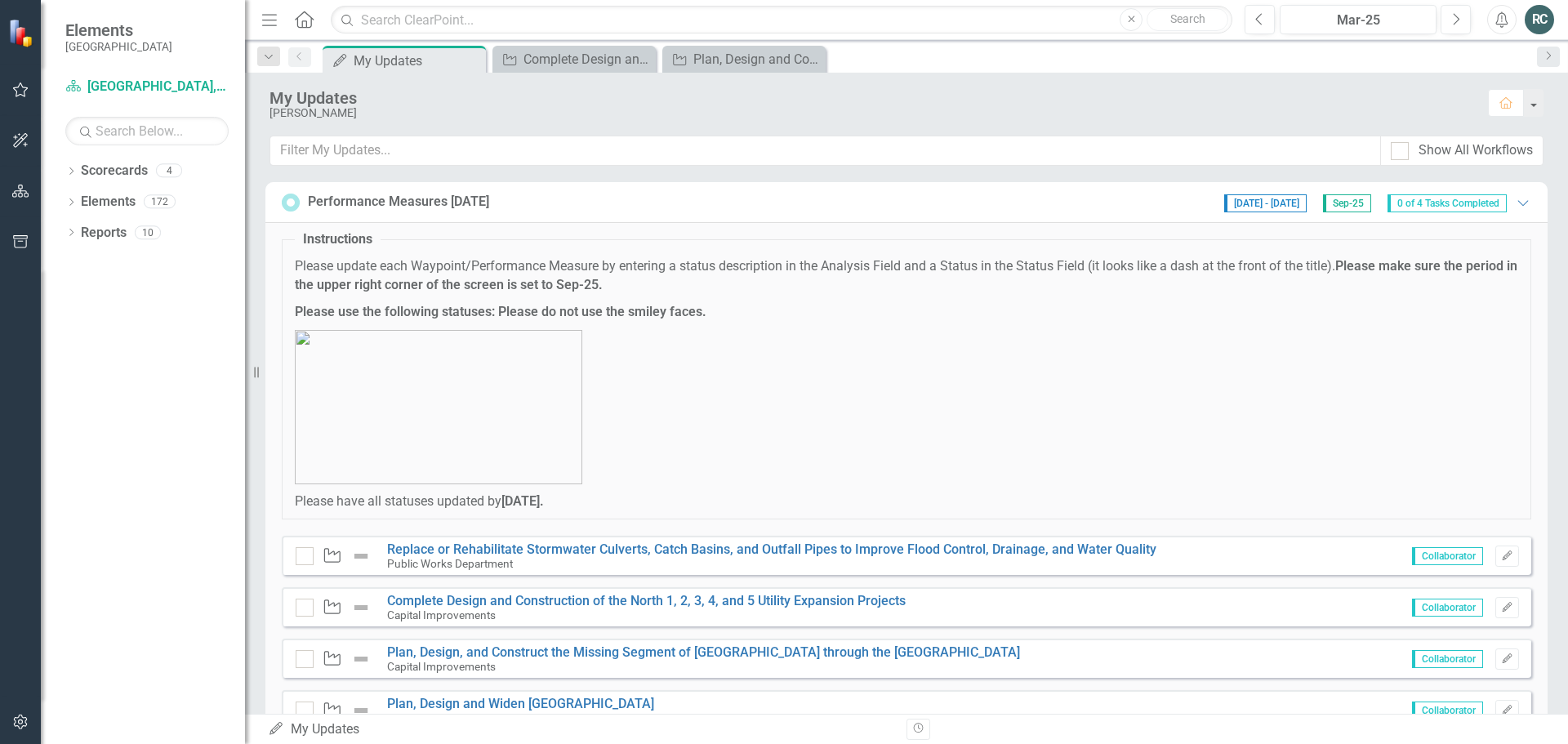
scroll to position [65, 0]
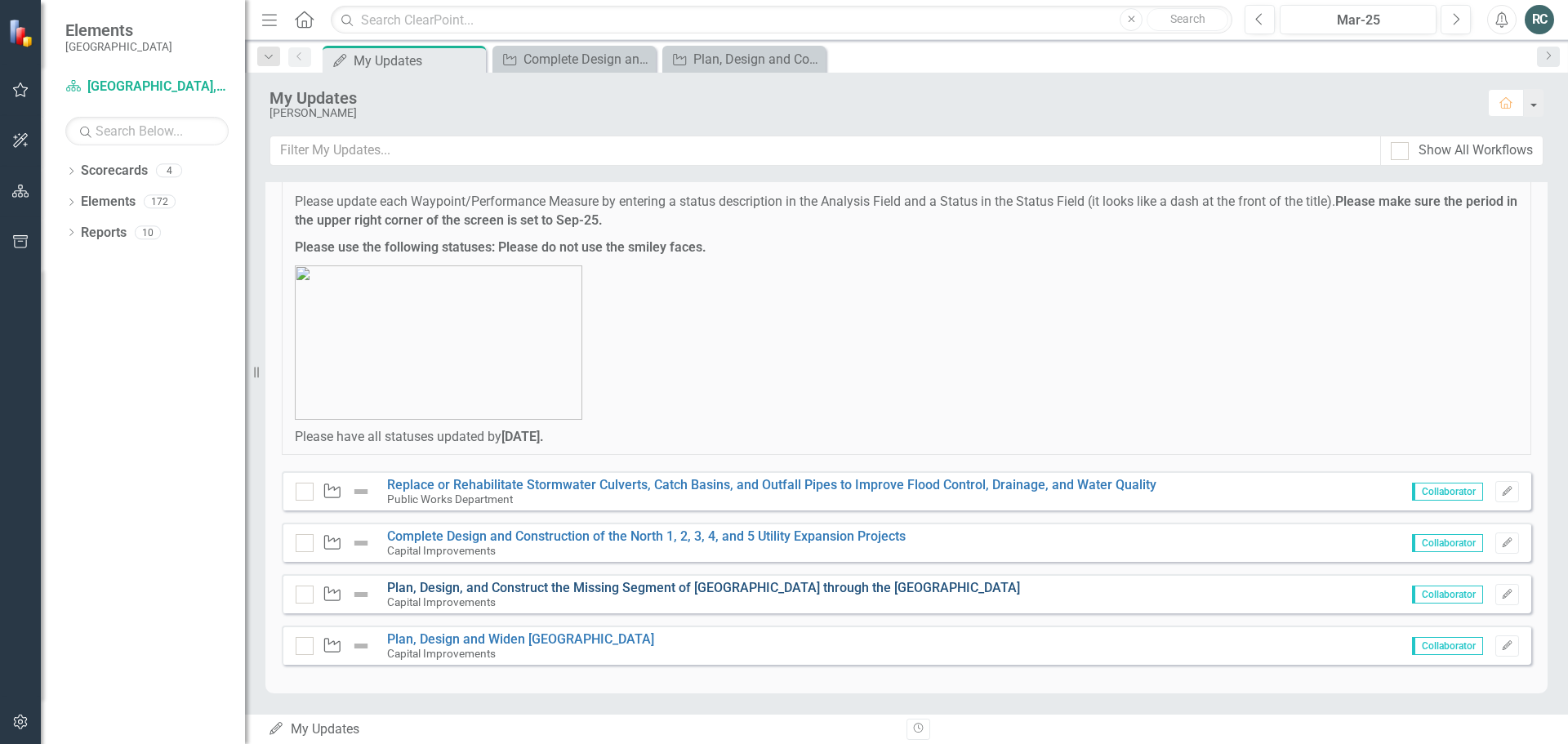
click at [815, 594] on link "Plan, Design, and Construct the Missing Segment of [GEOGRAPHIC_DATA] through th…" at bounding box center [704, 588] width 633 height 16
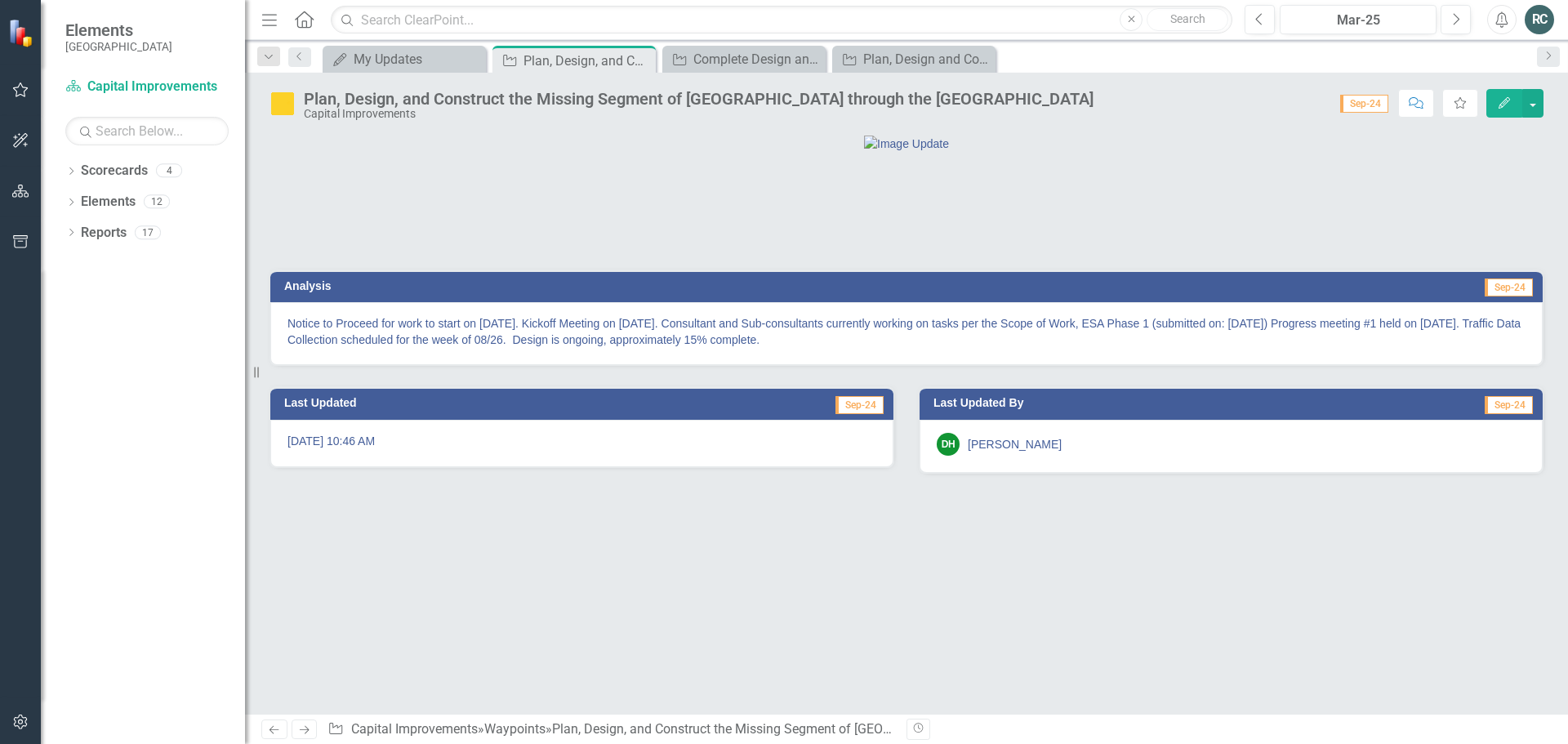
drag, startPoint x: 747, startPoint y: 482, endPoint x: 508, endPoint y: 189, distance: 378.1
click at [508, 152] on div at bounding box center [906, 143] width 1273 height 17
click at [756, 62] on div "Complete Design and Construction of the North 1, 3, 5, and 6 Utility Expansion …" at bounding box center [748, 59] width 108 height 20
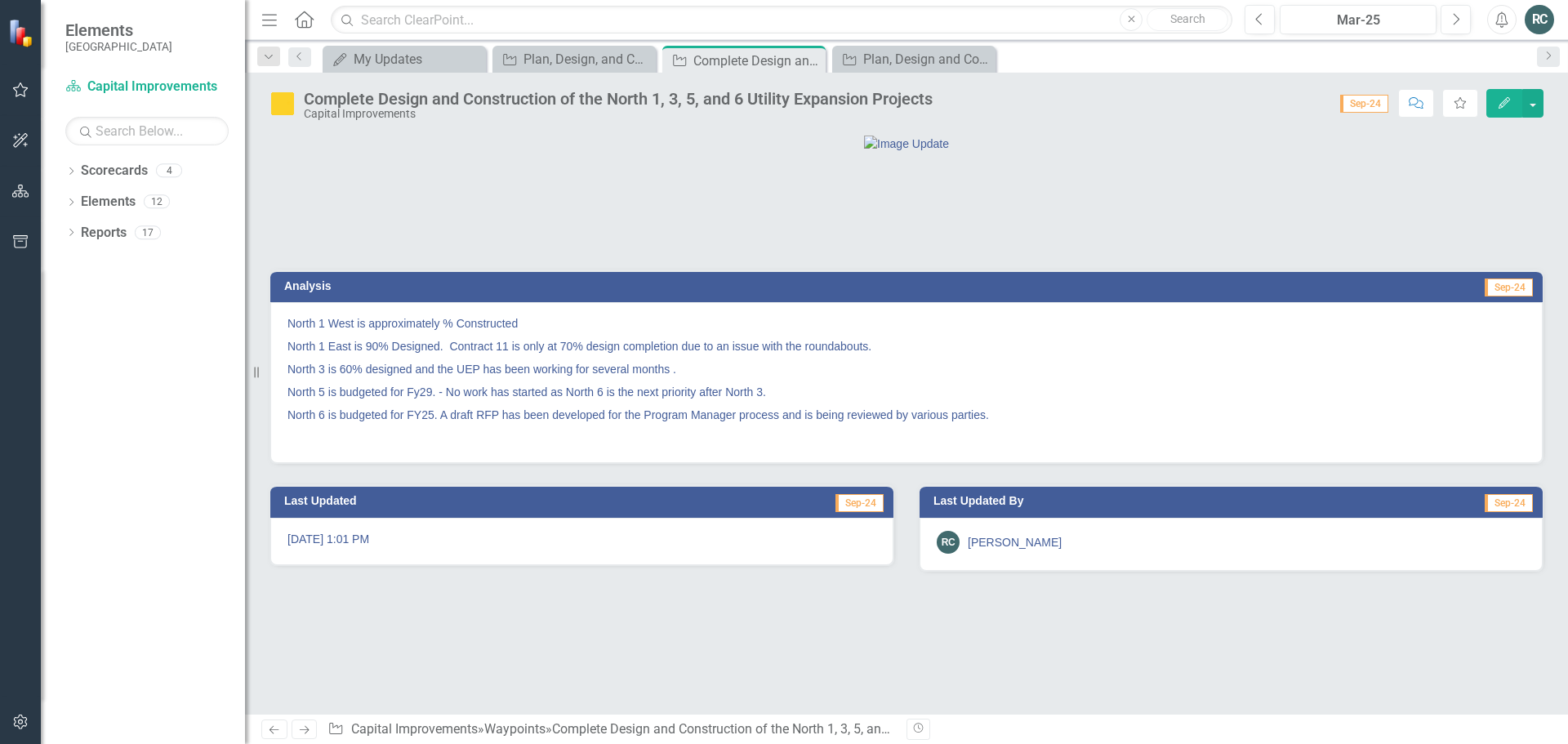
click at [1497, 99] on icon "Edit" at bounding box center [1504, 102] width 15 height 11
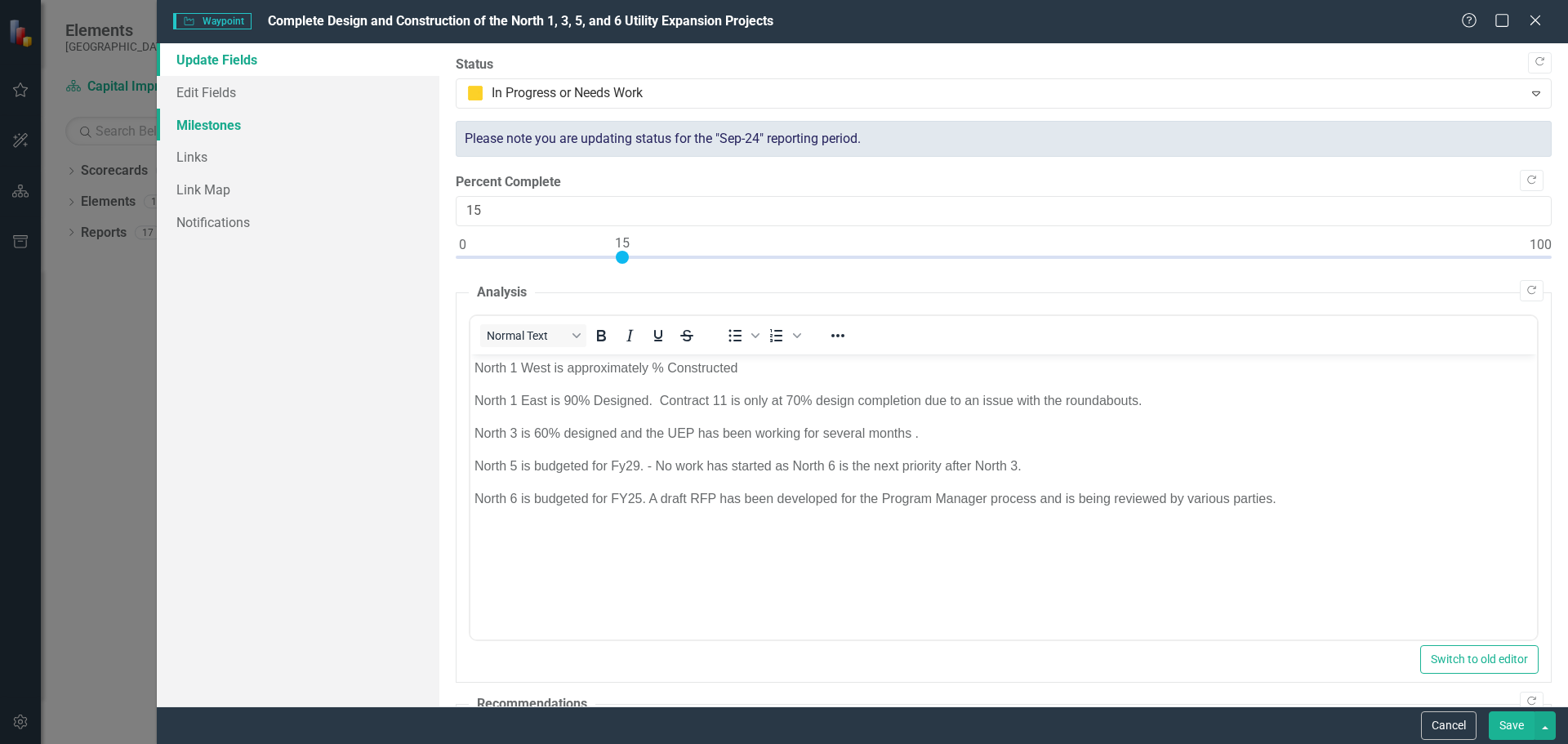
click at [224, 120] on link "Milestones" at bounding box center [297, 125] width 282 height 33
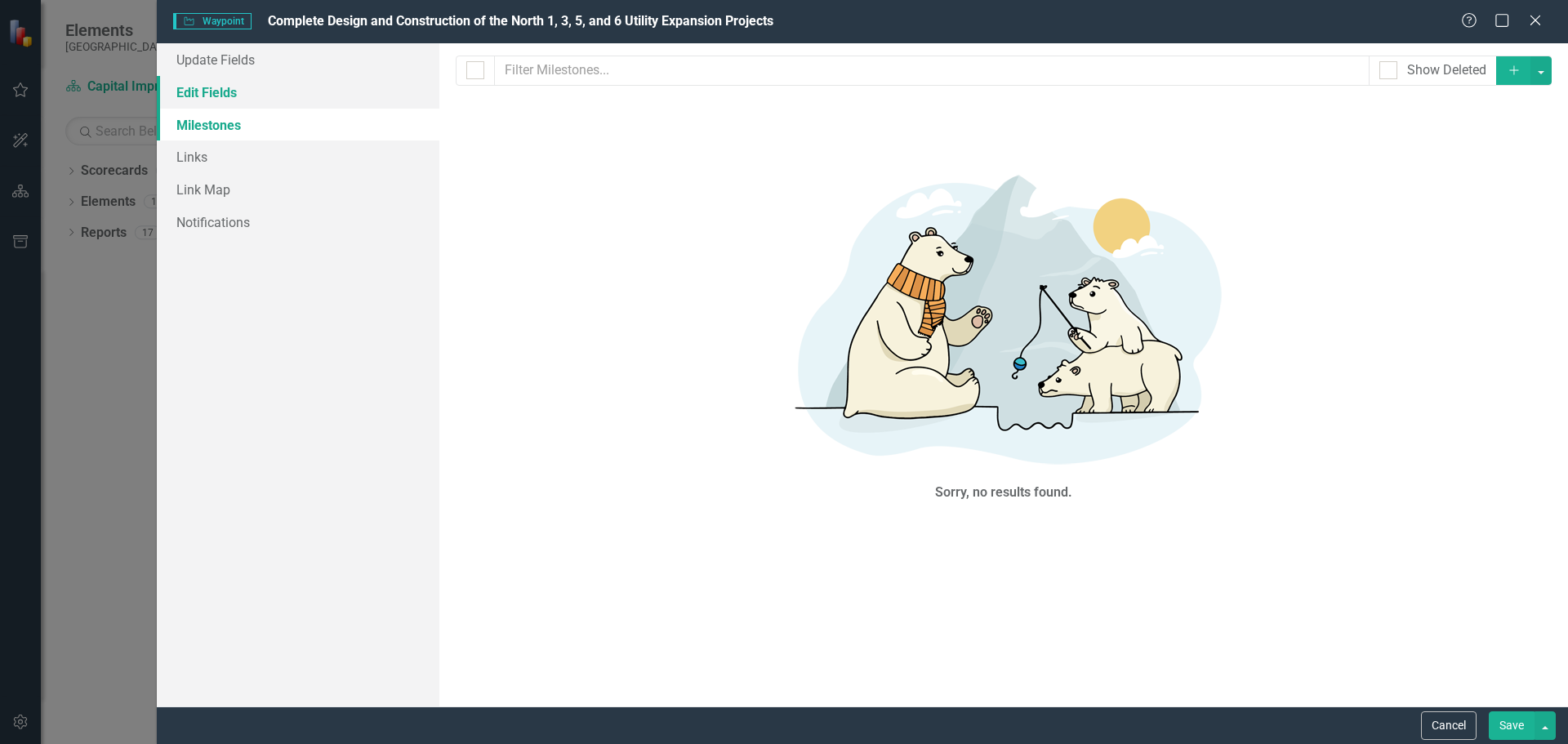
click at [217, 92] on link "Edit Fields" at bounding box center [297, 92] width 282 height 33
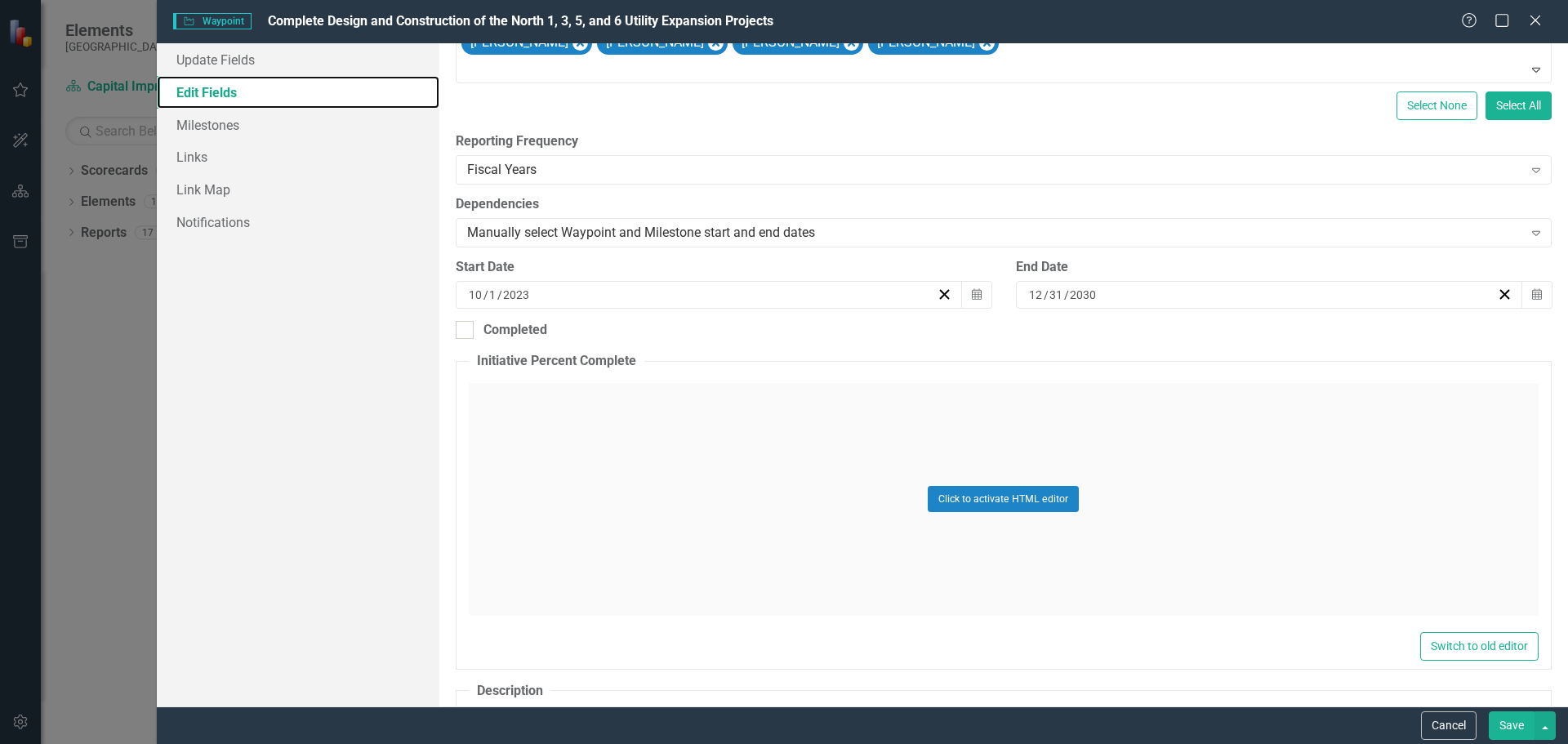
scroll to position [327, 0]
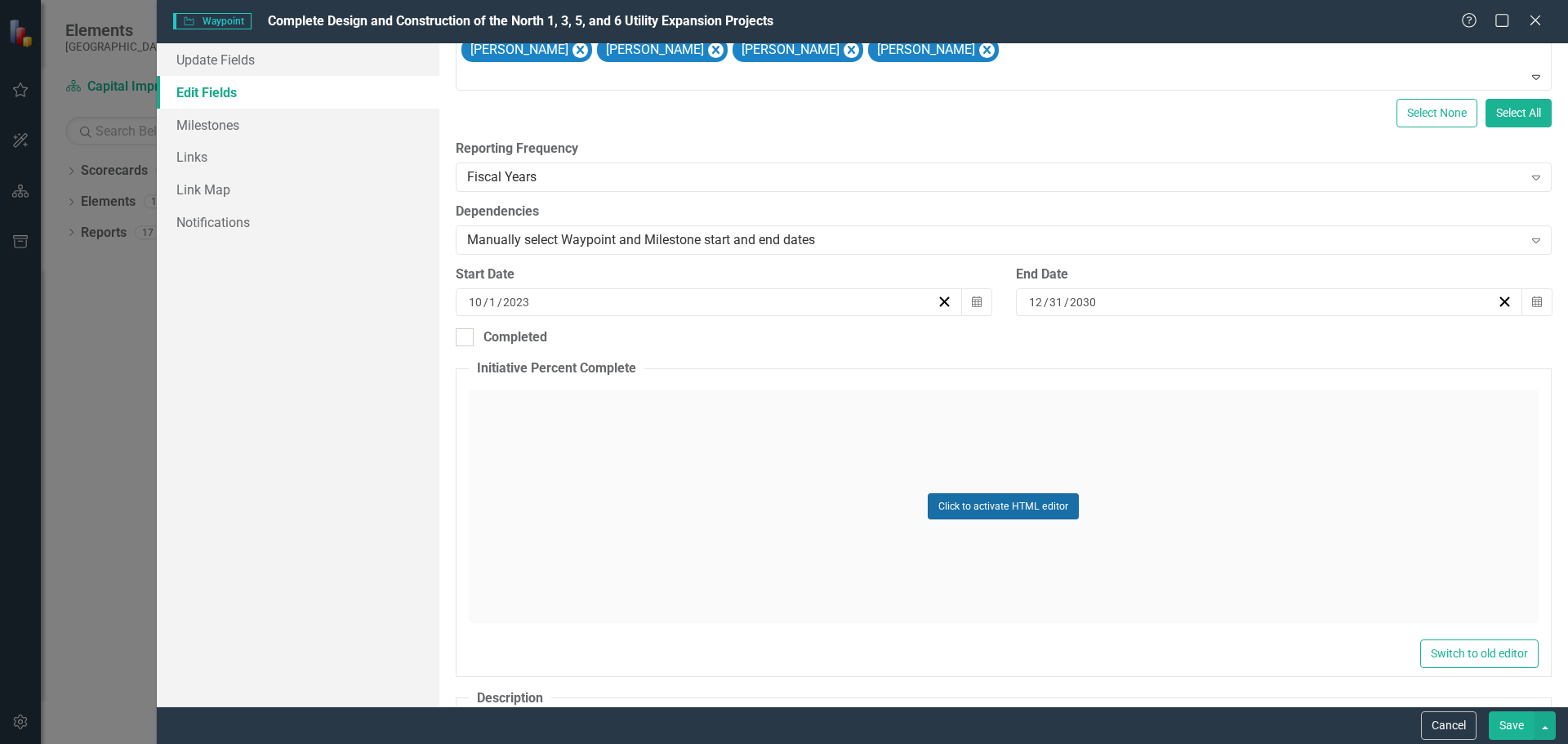
click at [996, 509] on button "Click to activate HTML editor" at bounding box center [1002, 506] width 151 height 26
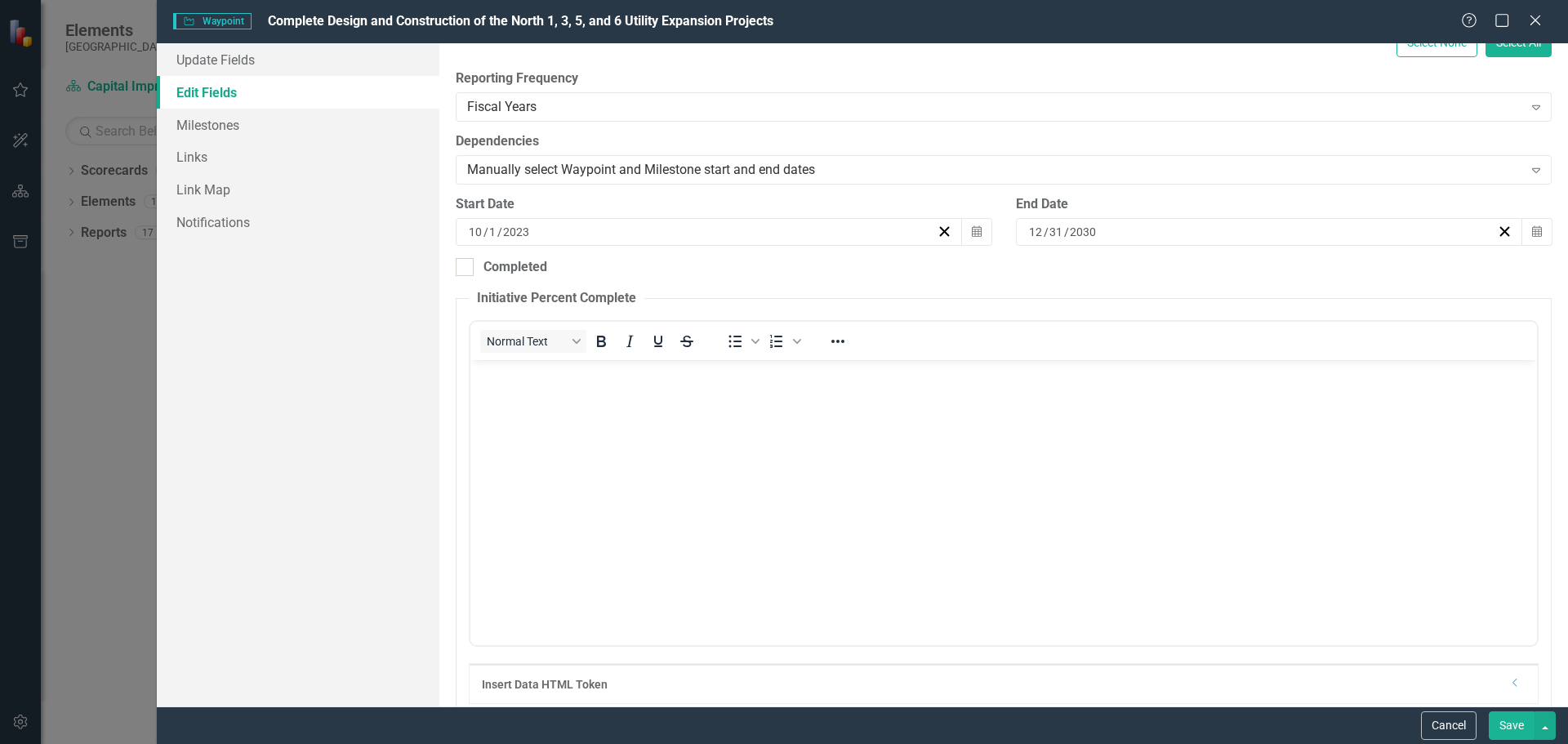
scroll to position [490, 0]
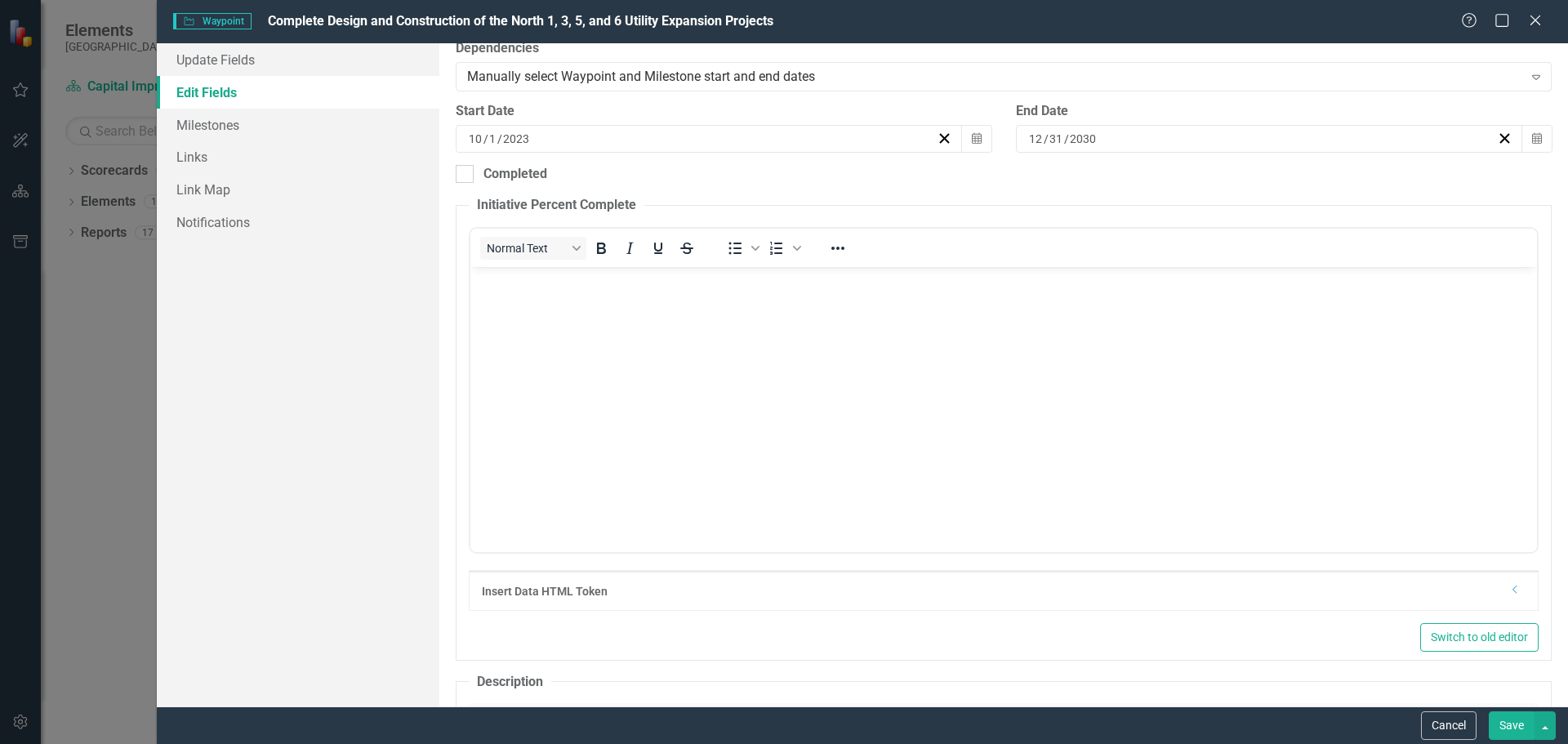
click at [583, 286] on p "Rich Text Area. Press ALT-0 for help." at bounding box center [1003, 281] width 1058 height 20
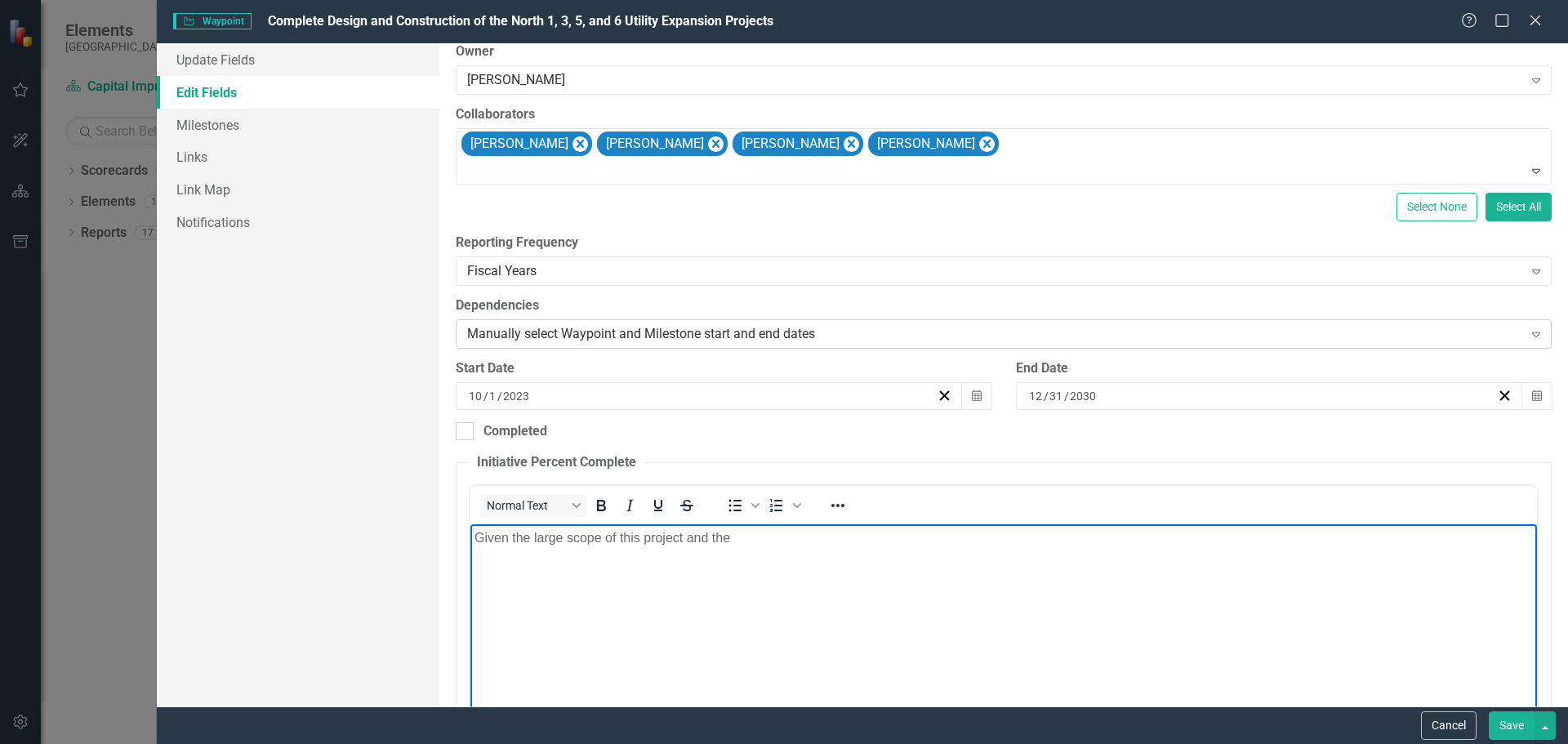
scroll to position [164, 0]
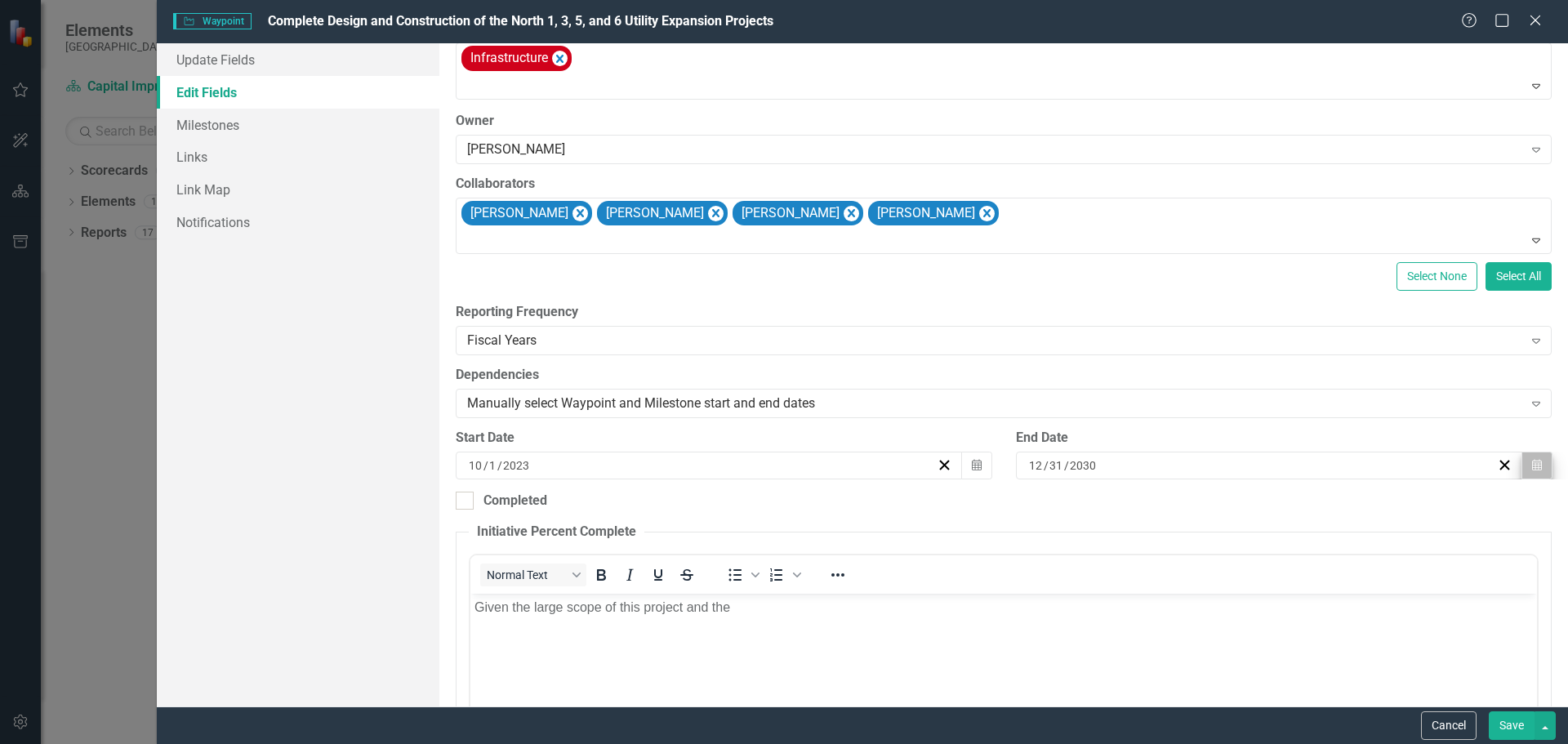
click at [1530, 466] on button "Calendar" at bounding box center [1536, 465] width 31 height 28
click at [1082, 463] on input "2030" at bounding box center [1083, 465] width 29 height 16
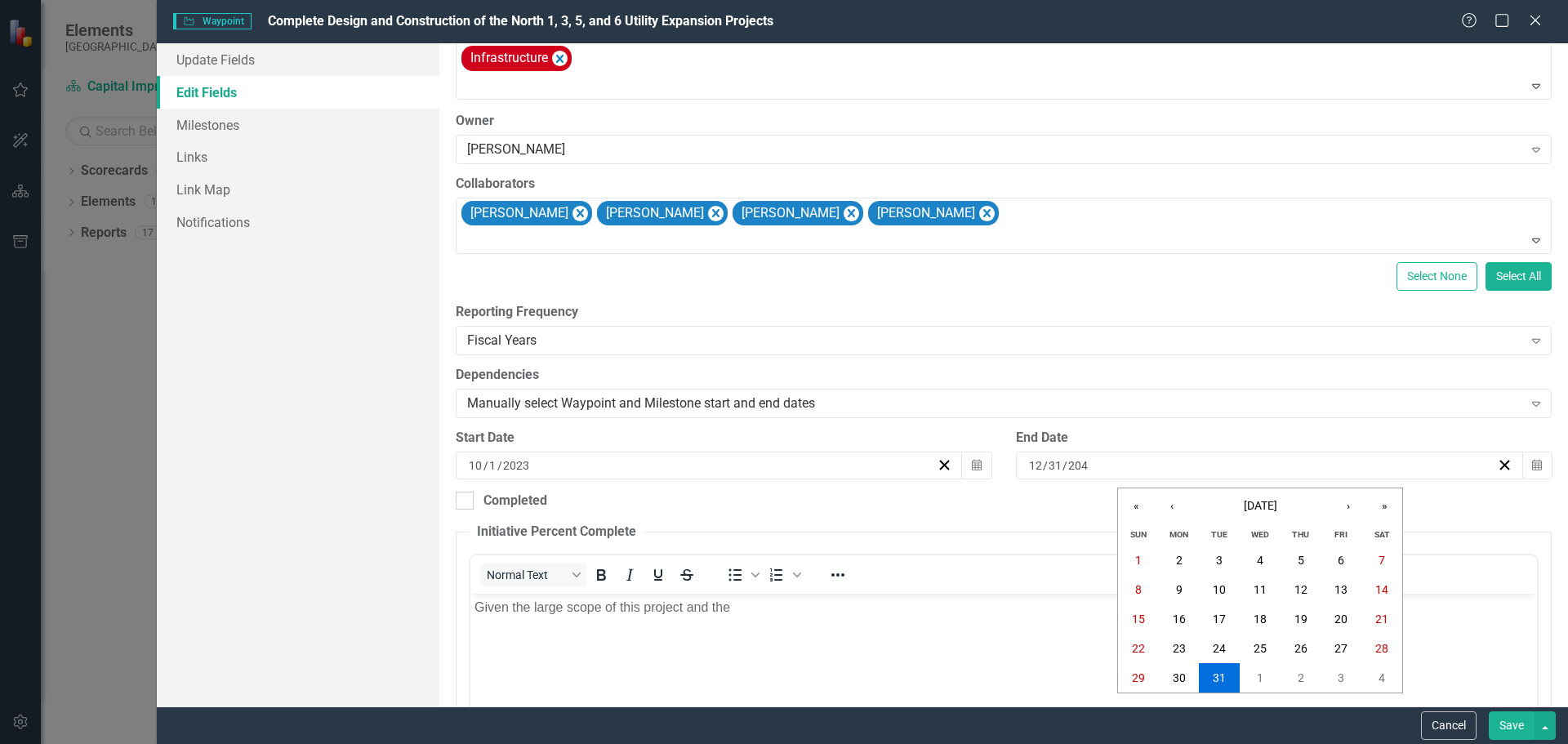
type input "2040"
click at [1066, 496] on div "Completed" at bounding box center [1004, 501] width 1096 height 19
click at [466, 496] on input "Completed" at bounding box center [461, 497] width 11 height 11
checkbox input "true"
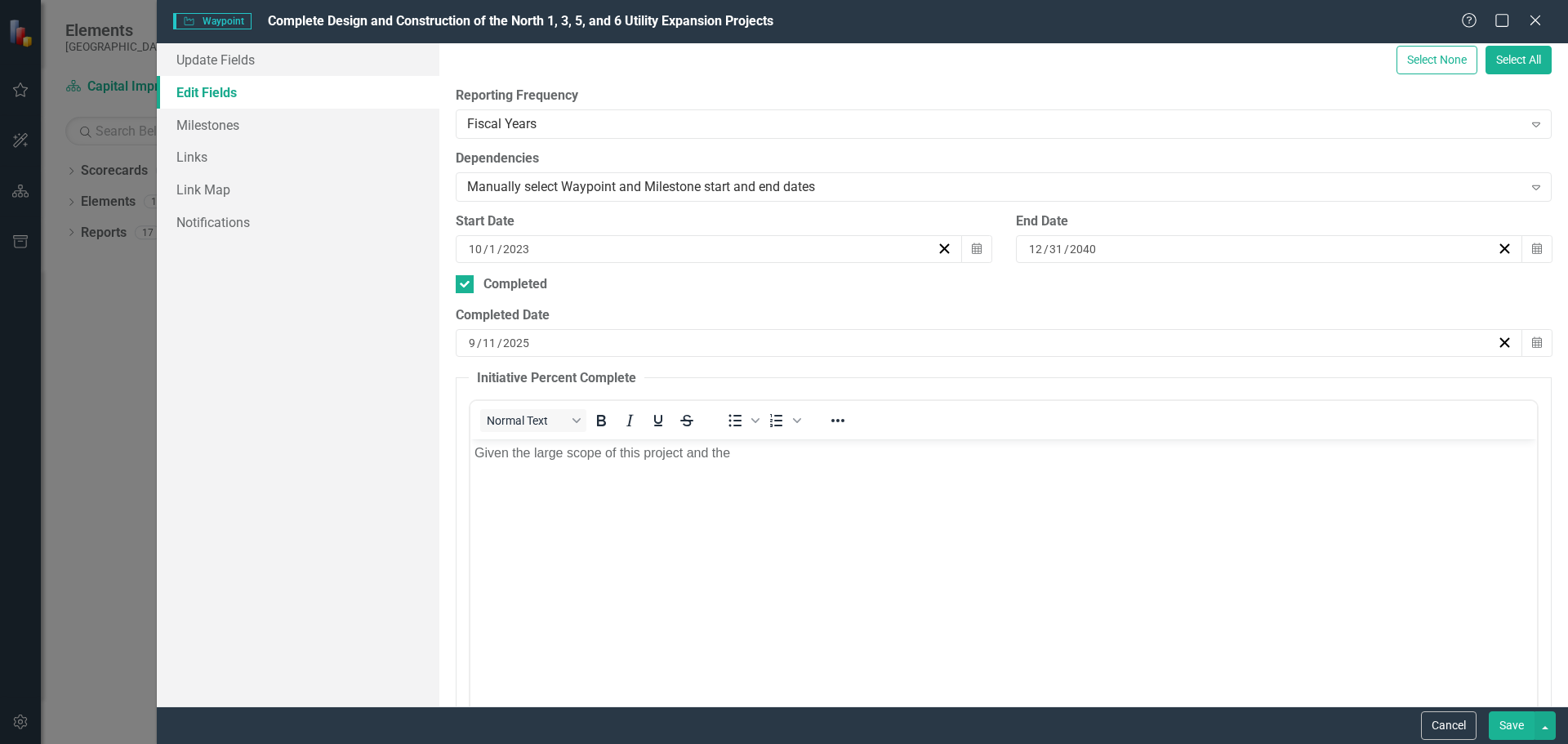
scroll to position [408, 0]
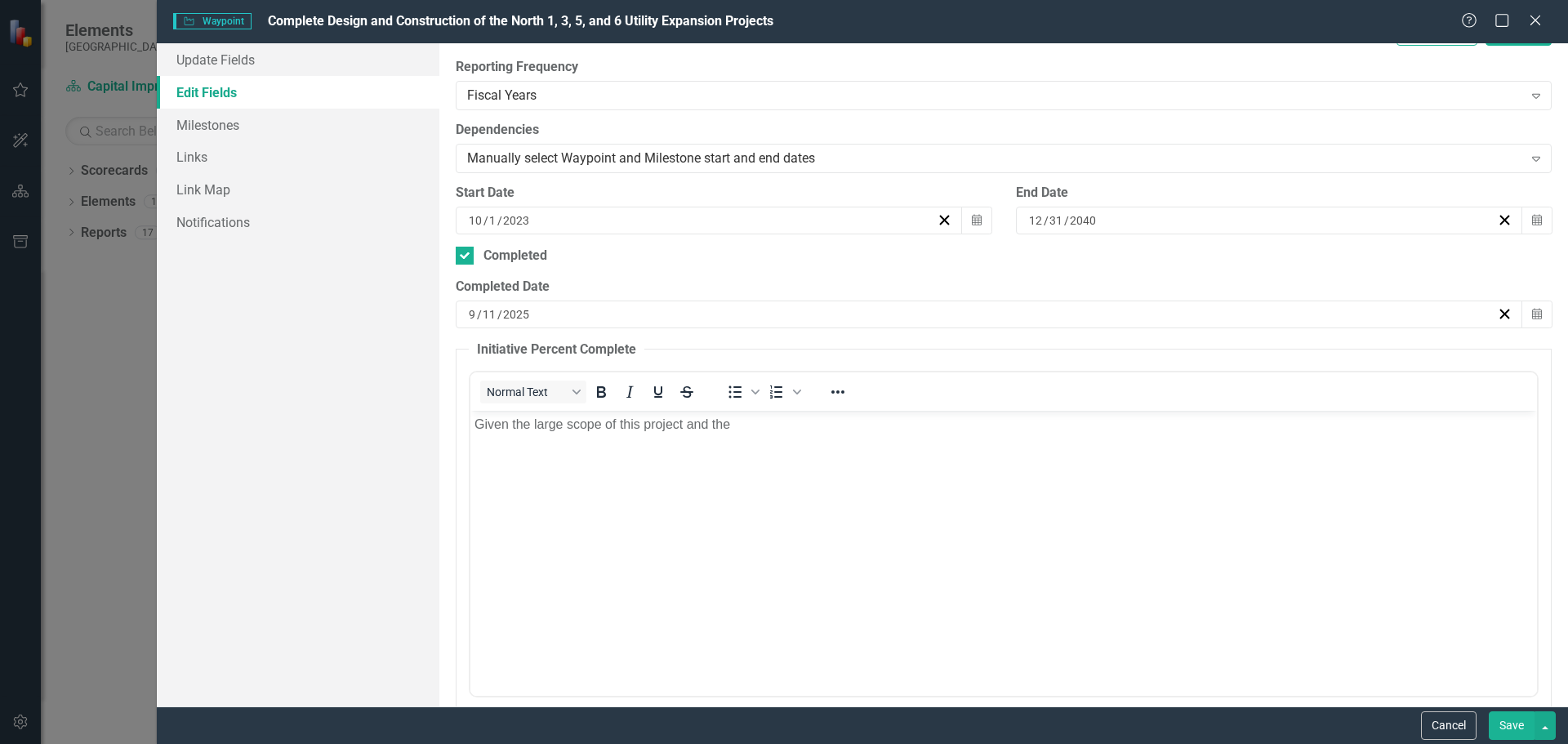
click at [781, 429] on p "Given the large scope of this project and the" at bounding box center [1003, 425] width 1058 height 20
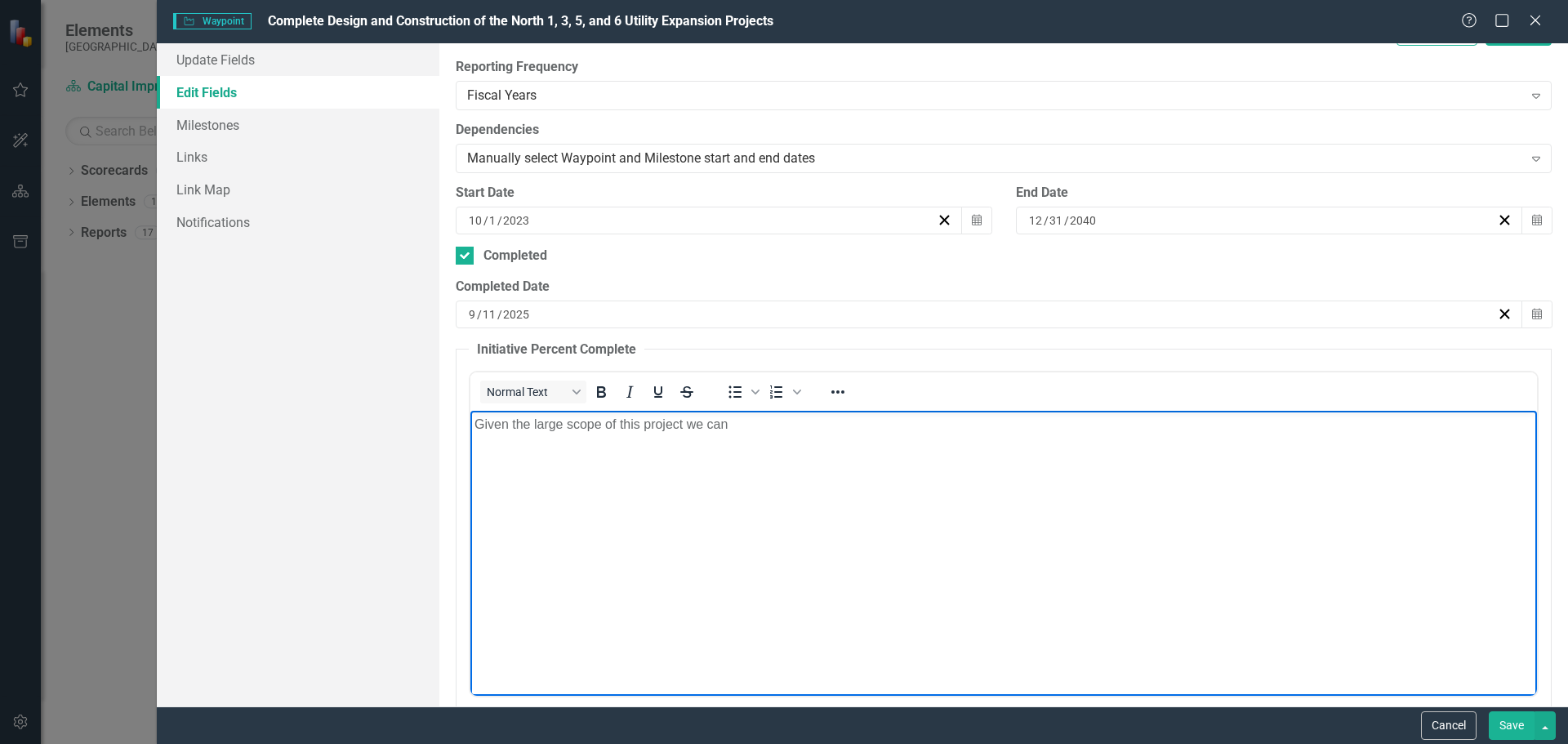
click at [535, 314] on div "[DATE]" at bounding box center [981, 315] width 1030 height 16
click at [624, 511] on body "Given the large scope of this project we can" at bounding box center [1002, 533] width 1066 height 245
click at [768, 425] on p "Given the large scope of this project we can" at bounding box center [1003, 425] width 1058 height 20
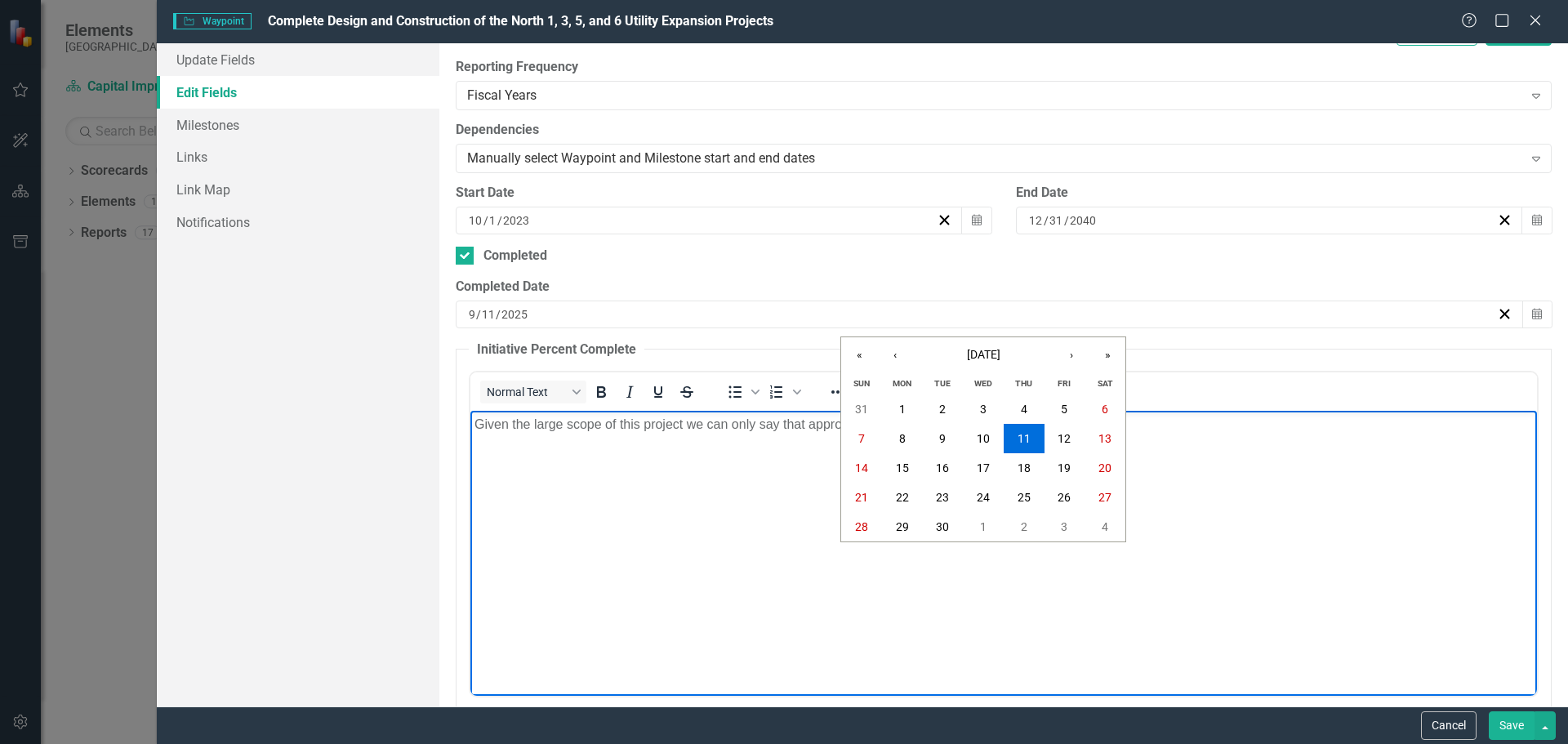
click at [298, 356] on div "Update Fields Edit Fields Milestones Links Link Map Notifications" at bounding box center [297, 374] width 282 height 663
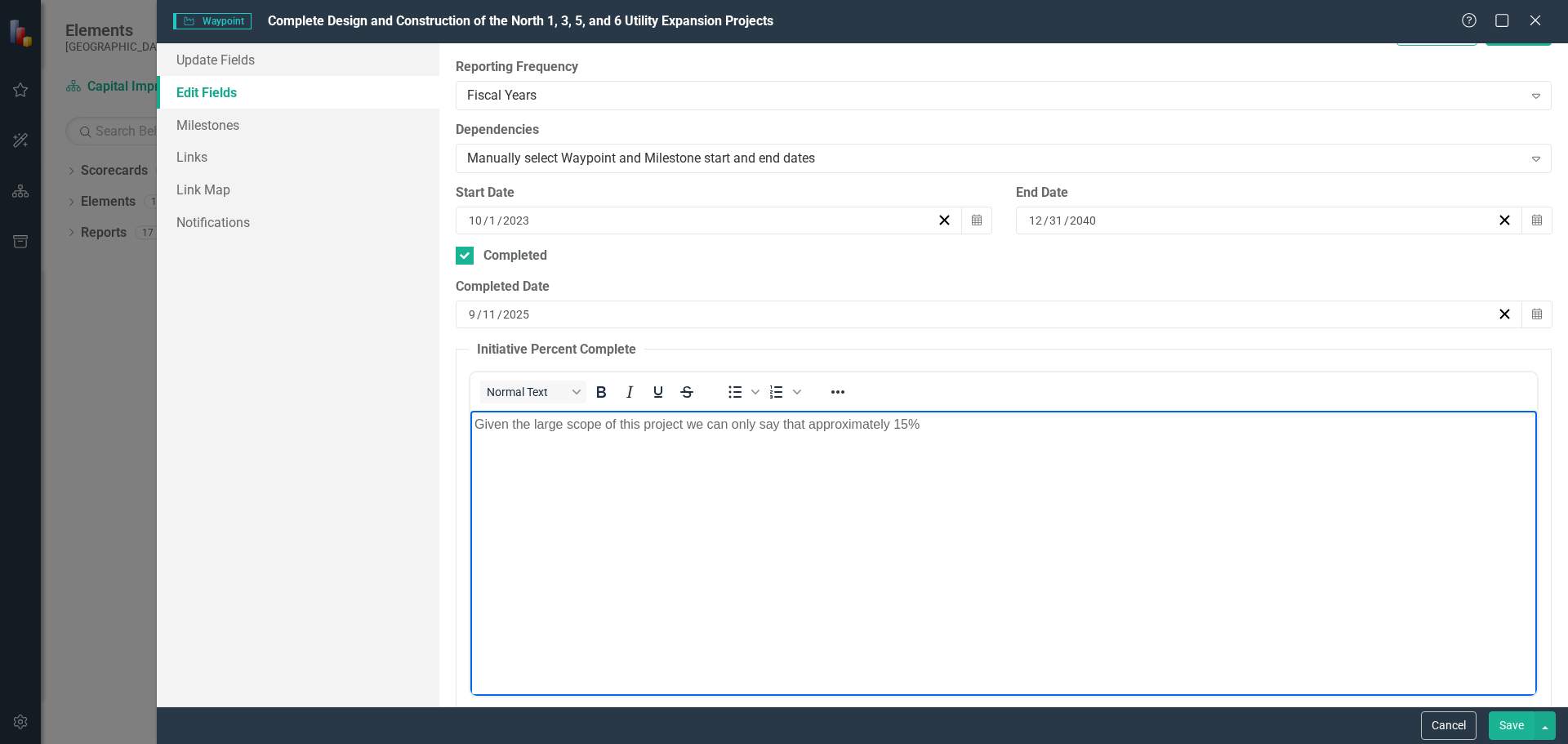
click at [966, 424] on p "Given the large scope of this project we can only say that approximately 15%" at bounding box center [1003, 425] width 1058 height 20
drag, startPoint x: 1160, startPoint y: 415, endPoint x: 1160, endPoint y: 427, distance: 12.0
click at [1161, 417] on p "Given the large scope of this project we can only say that approximately 15% ha…" at bounding box center [1003, 425] width 1058 height 20
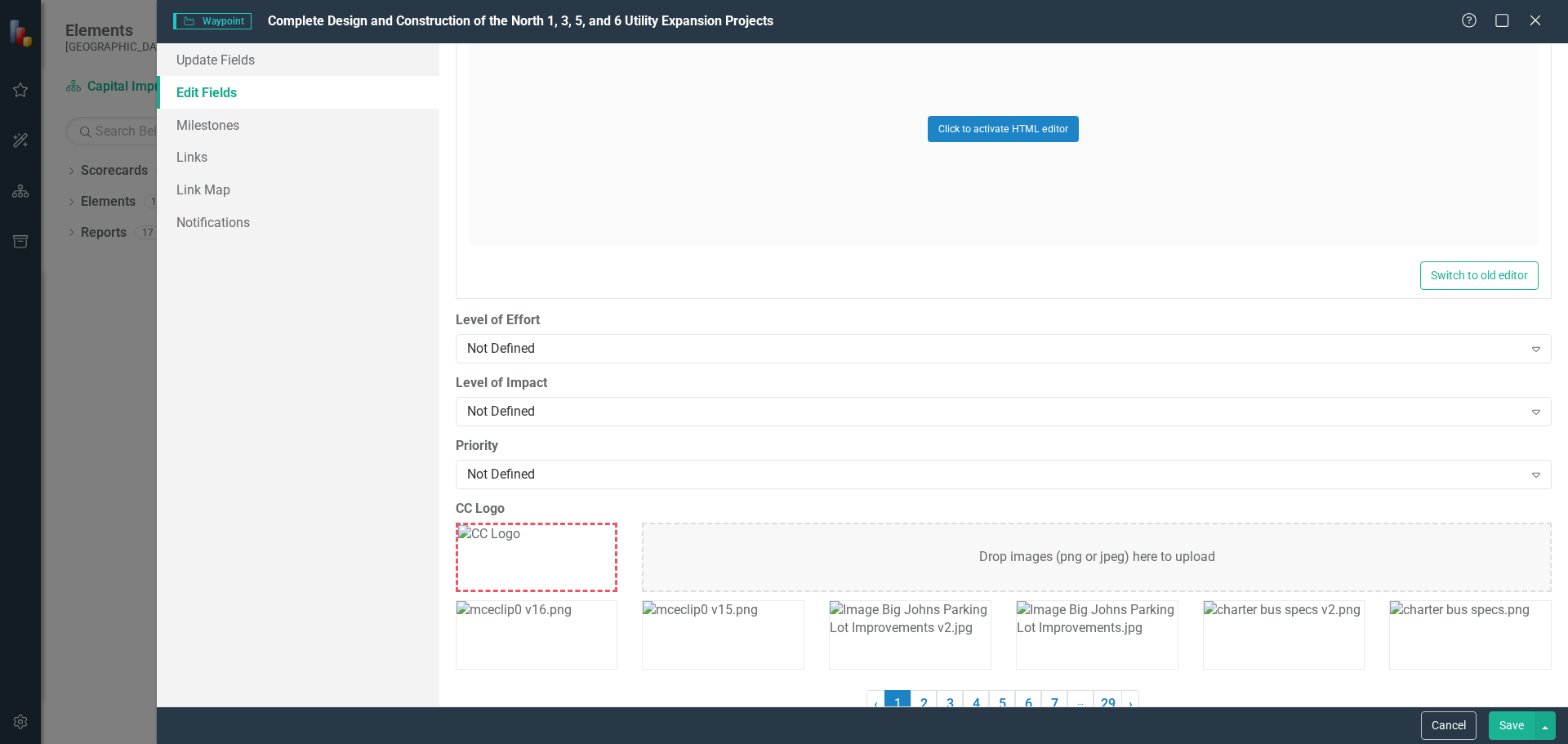
scroll to position [1393, 0]
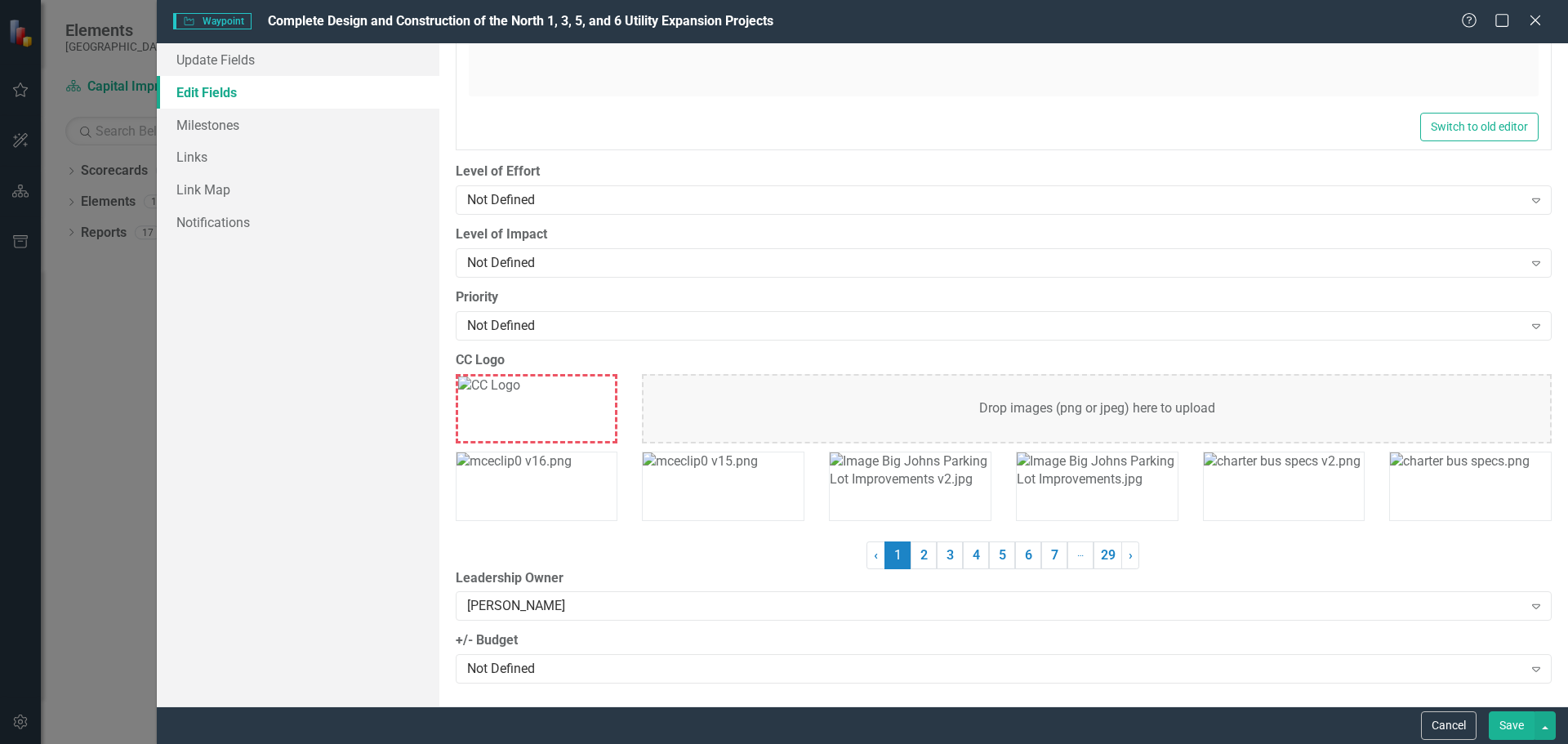
click at [1514, 728] on button "Save" at bounding box center [1511, 726] width 46 height 29
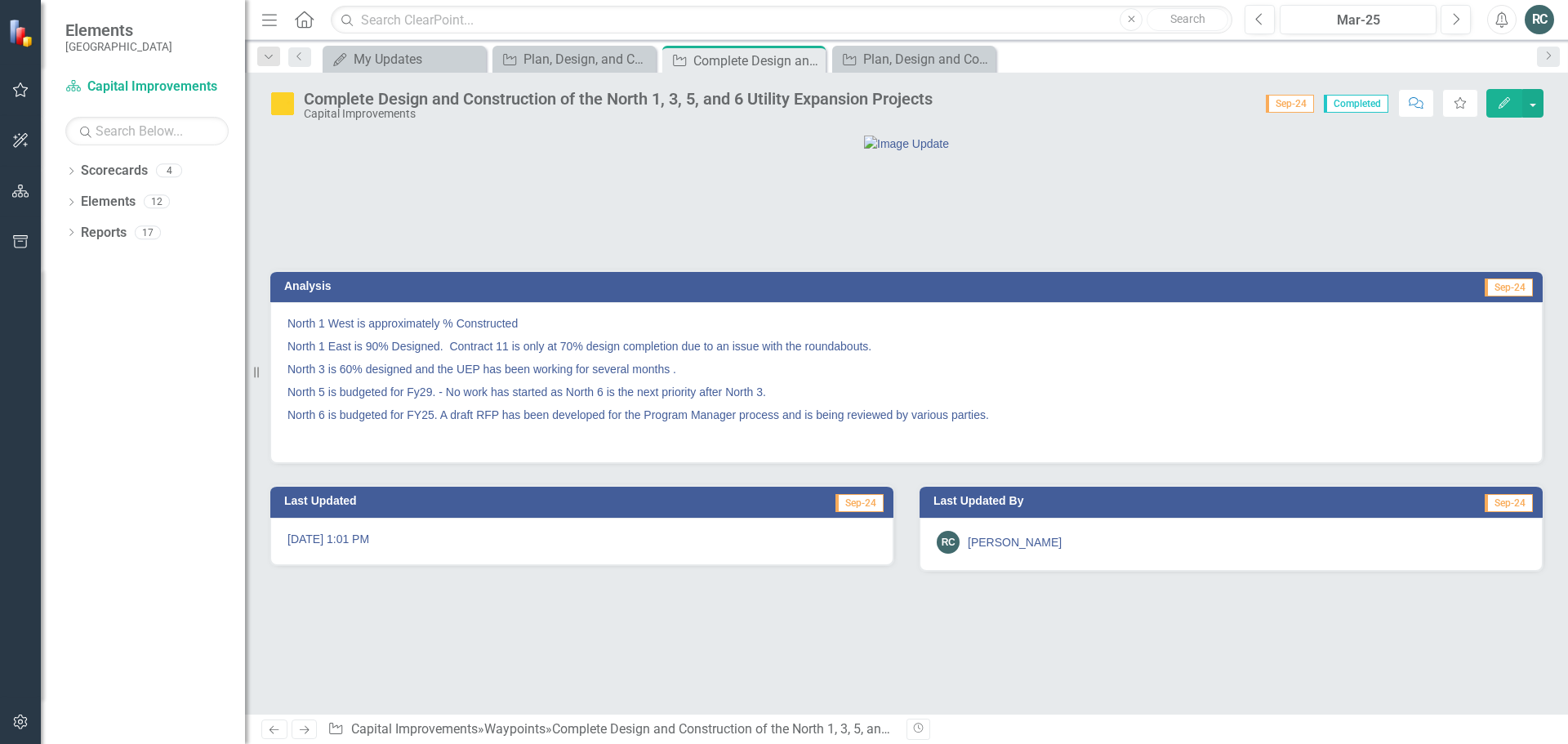
click at [1501, 109] on button "Edit" at bounding box center [1504, 103] width 36 height 29
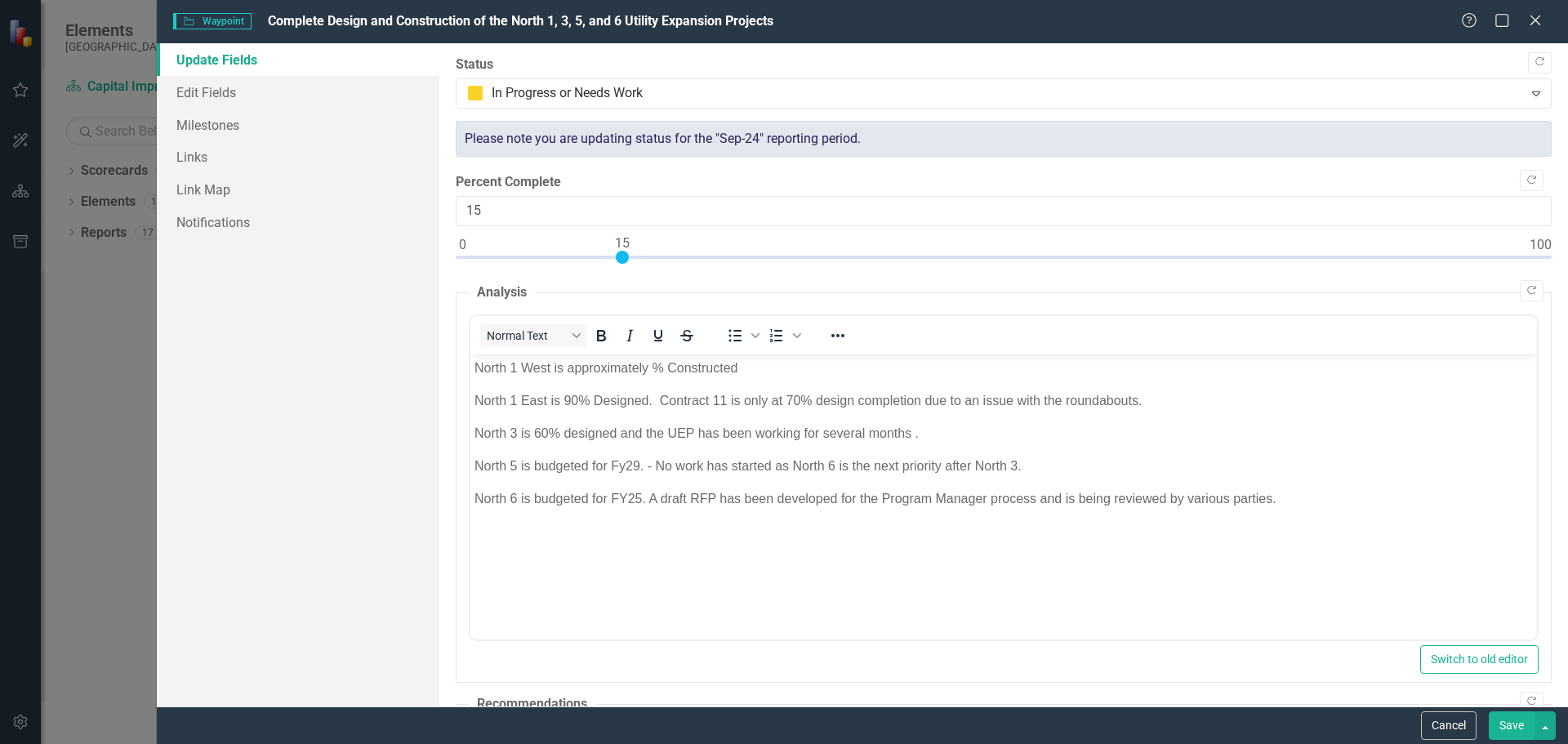
scroll to position [0, 0]
click at [195, 92] on link "Edit Fields" at bounding box center [297, 92] width 282 height 33
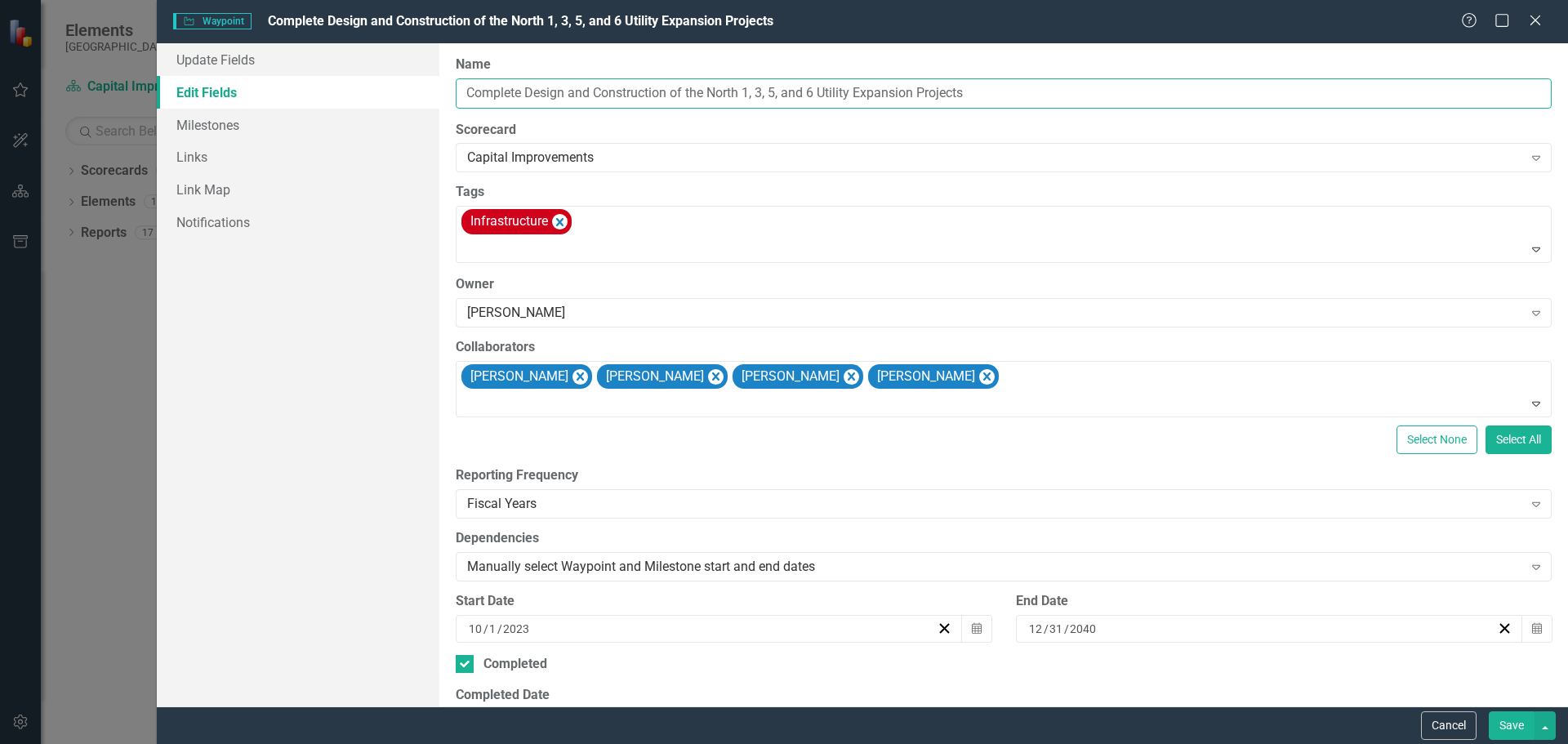
click at [761, 93] on input "Complete Design and Construction of the North 1, 3, 5, and 6 Utility Expansion …" at bounding box center [1004, 94] width 1096 height 30
click at [772, 90] on input "Complete Design and Construction of the North 1, 3, 5, and 6 Utility Expansion …" at bounding box center [1004, 94] width 1096 height 30
click at [750, 92] on input "Complete Design and Construction of the North 1, 3, and 6 Utility Expansion Pro…" at bounding box center [1004, 94] width 1096 height 30
click at [1036, 92] on input "Complete Design and Construction of the North 1, 3, and 6 Utility Expansion Pro…" at bounding box center [1004, 94] width 1096 height 30
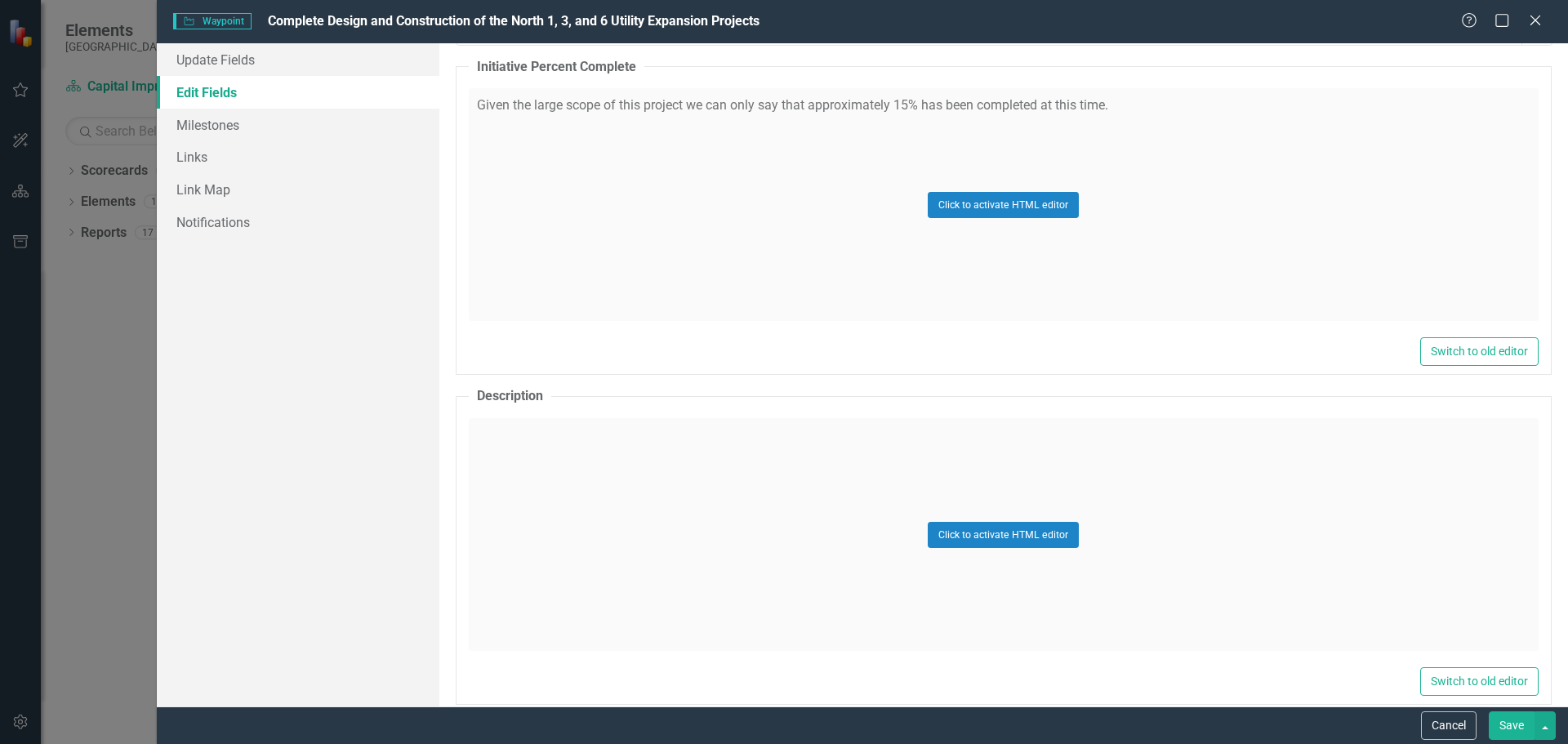
scroll to position [817, 0]
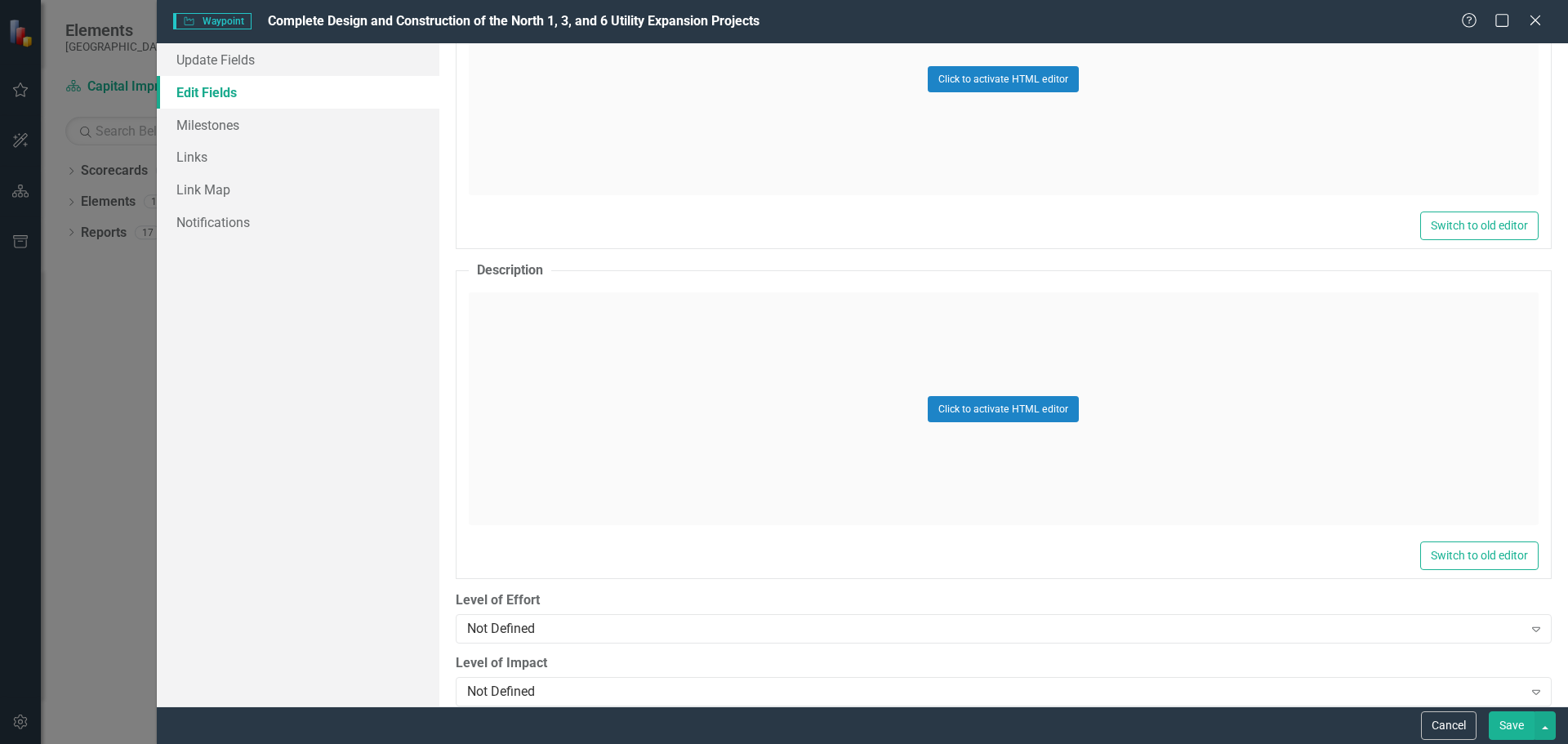
type input "Complete Design and Construction of the North 1, 3, and 6 Utility Expansion Pro…"
click at [746, 412] on div "Click to activate HTML editor" at bounding box center [1004, 408] width 1070 height 233
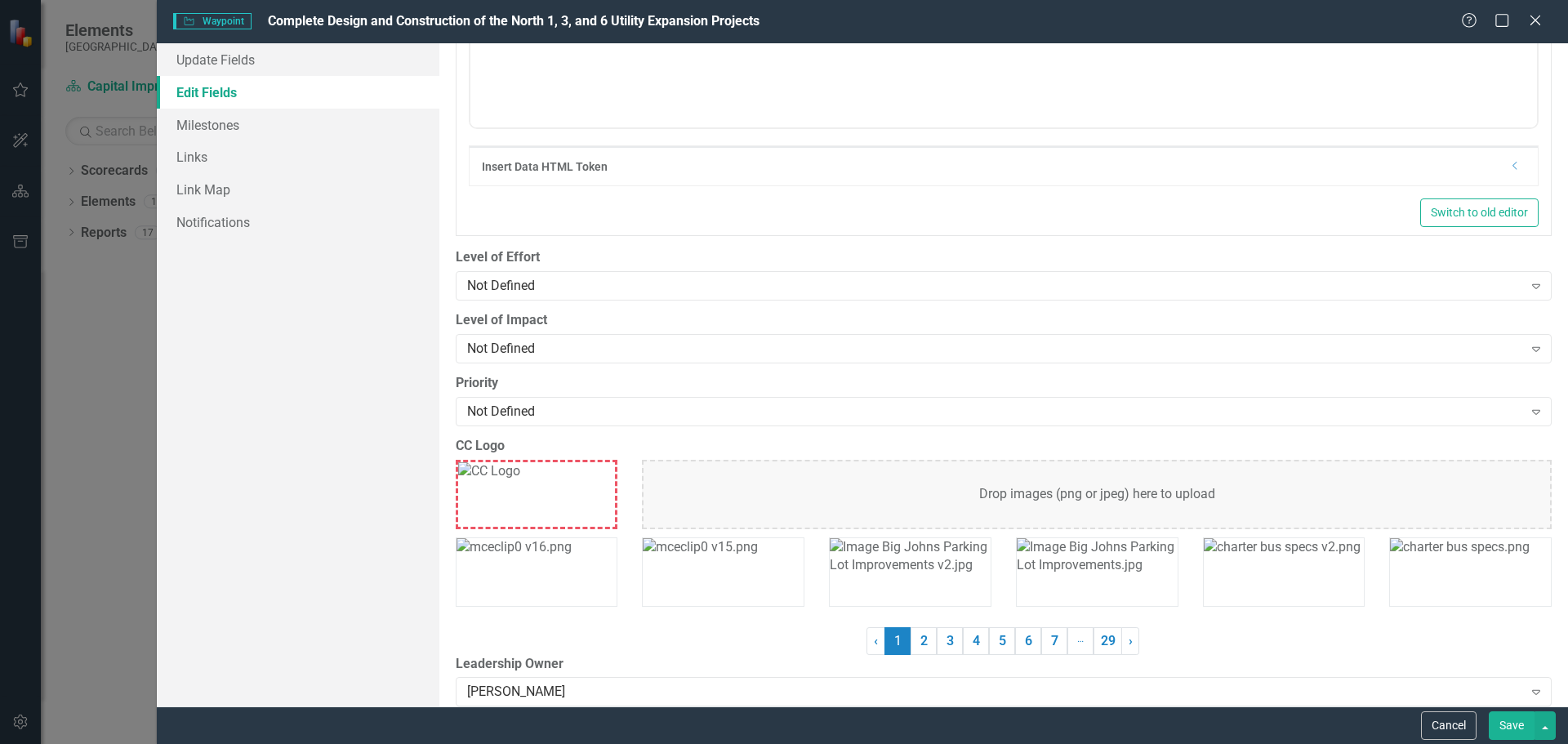
scroll to position [1393, 0]
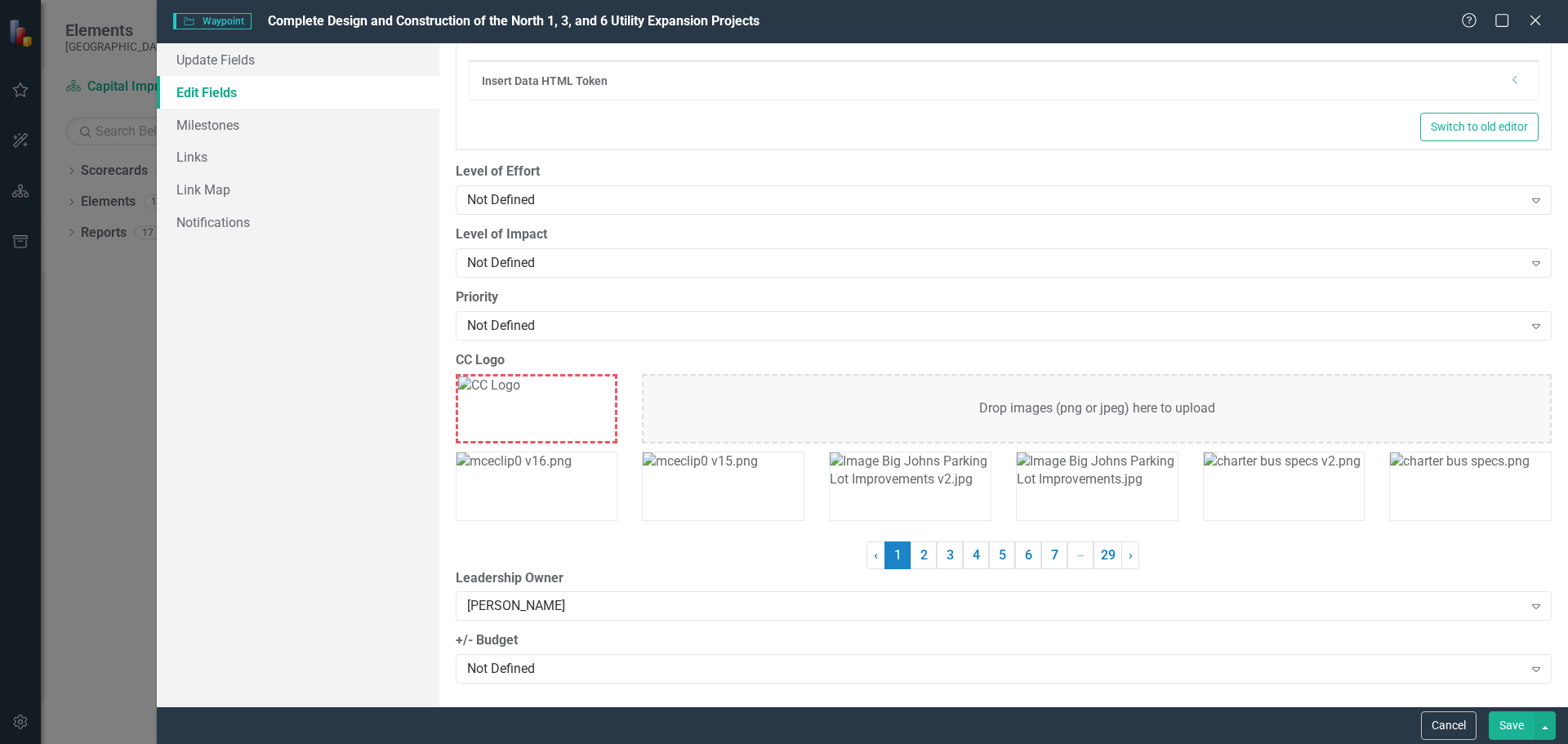
click at [1516, 723] on button "Save" at bounding box center [1511, 726] width 46 height 29
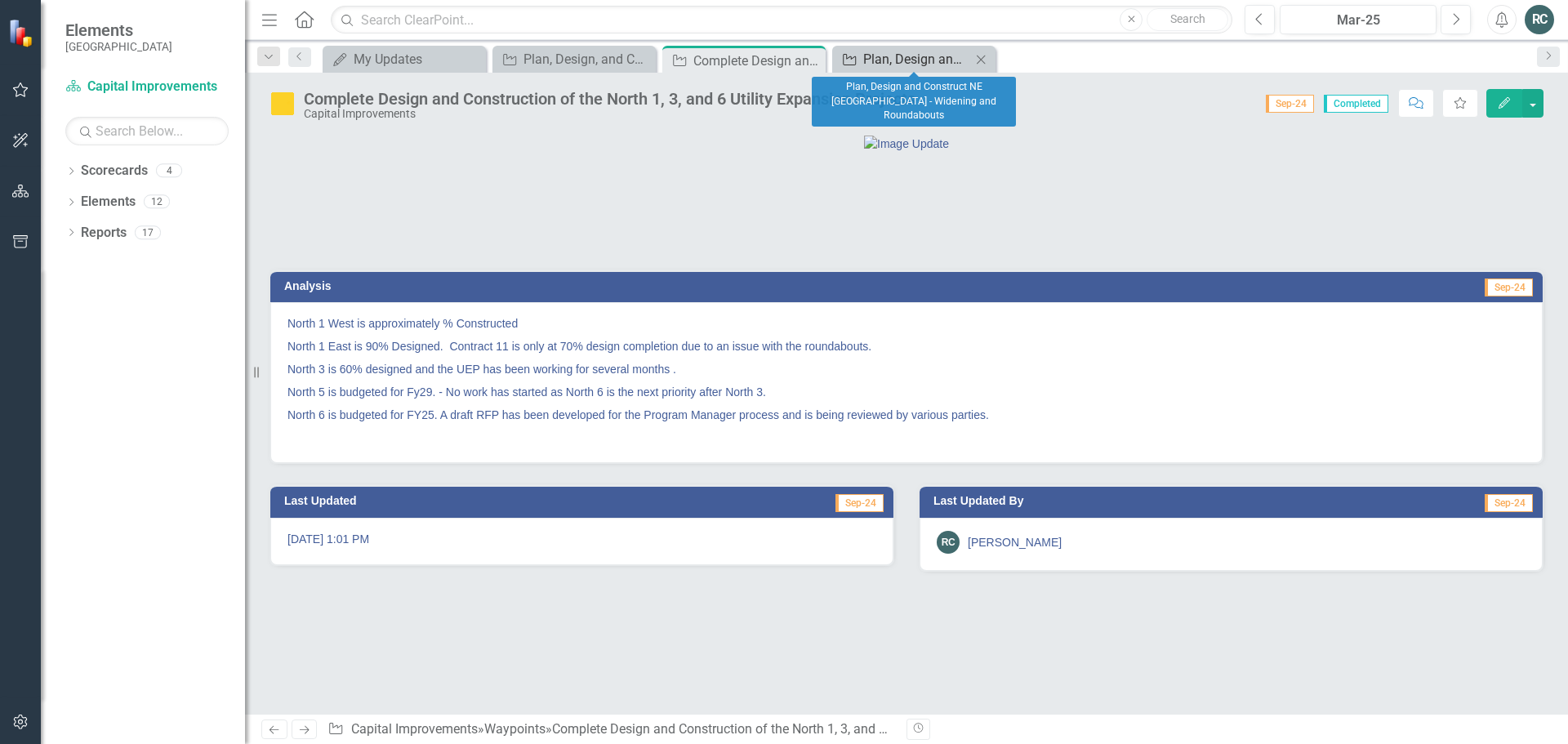
click at [908, 58] on div "Plan, Design and Construct NE [GEOGRAPHIC_DATA] - Widening and Roundabouts" at bounding box center [917, 59] width 108 height 20
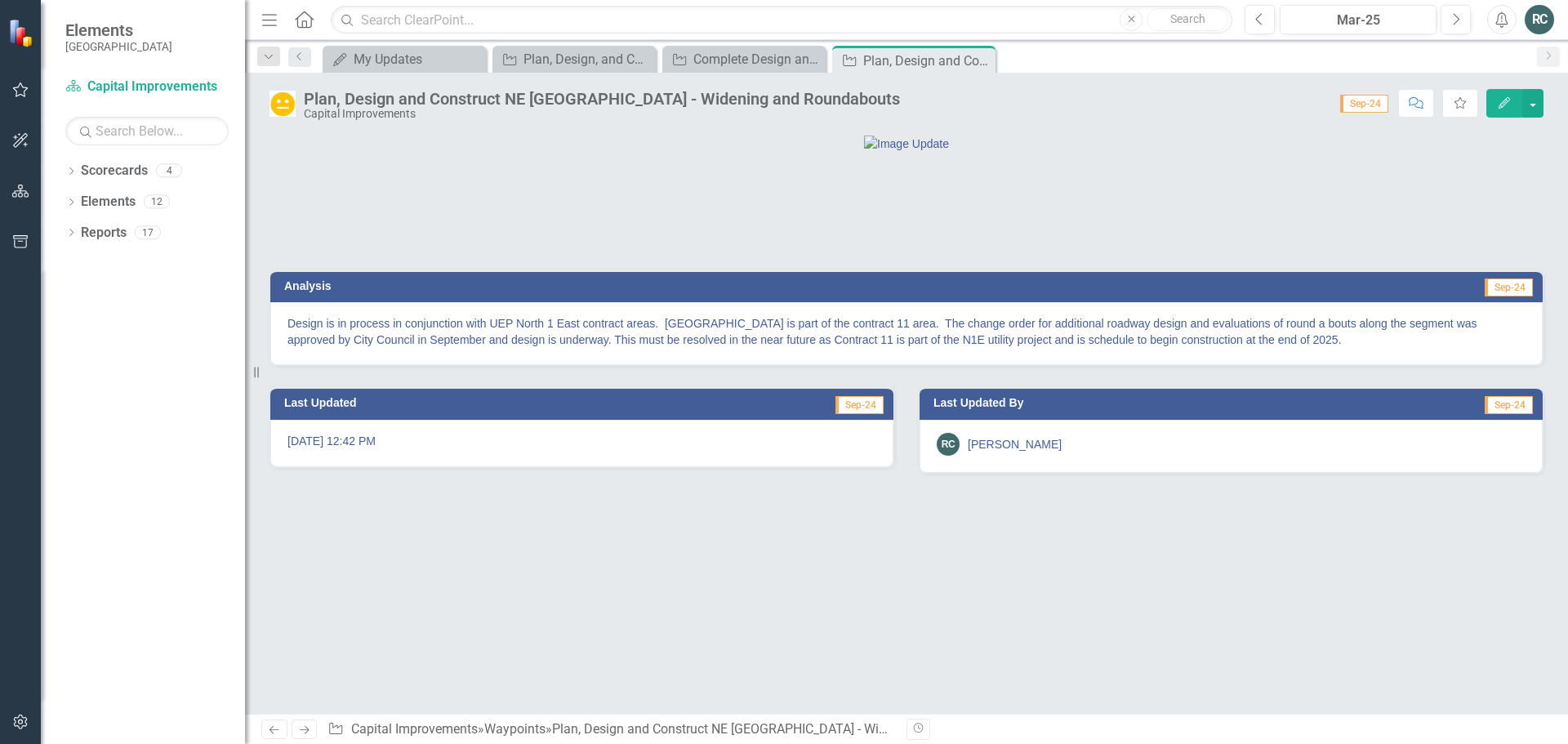
click at [1500, 102] on icon "Edit" at bounding box center [1504, 102] width 15 height 11
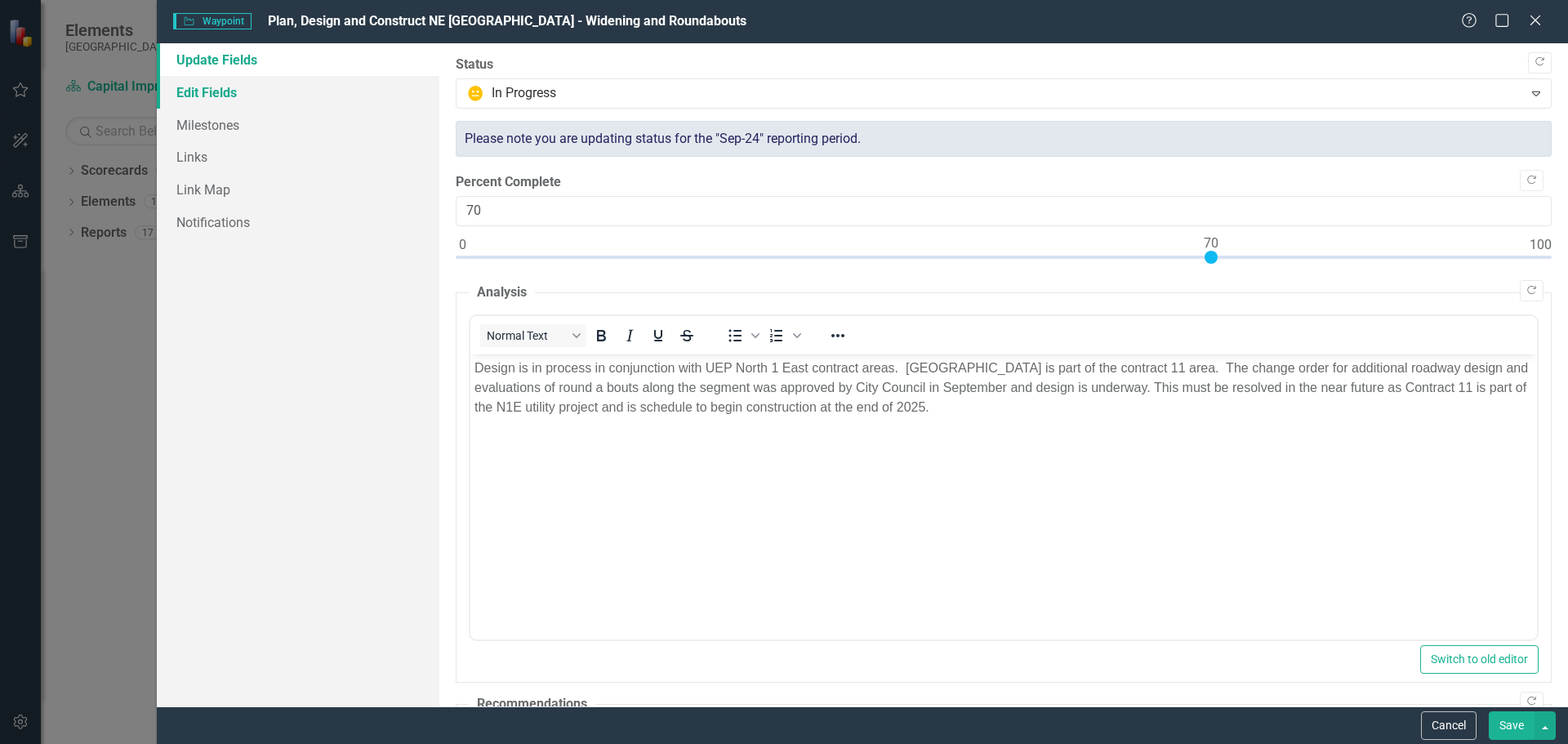
click at [227, 84] on link "Edit Fields" at bounding box center [297, 92] width 282 height 33
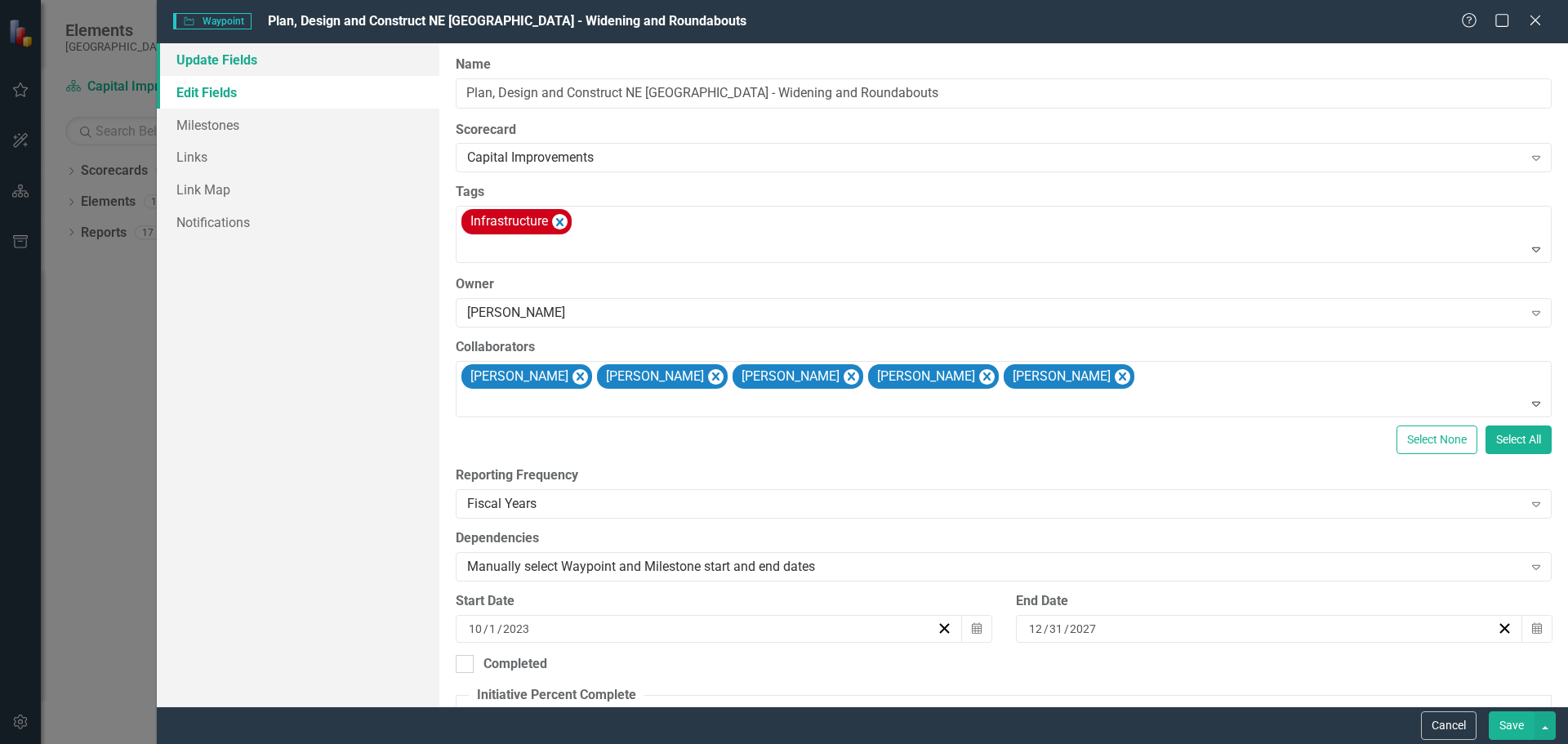
click at [243, 56] on link "Update Fields" at bounding box center [297, 59] width 282 height 33
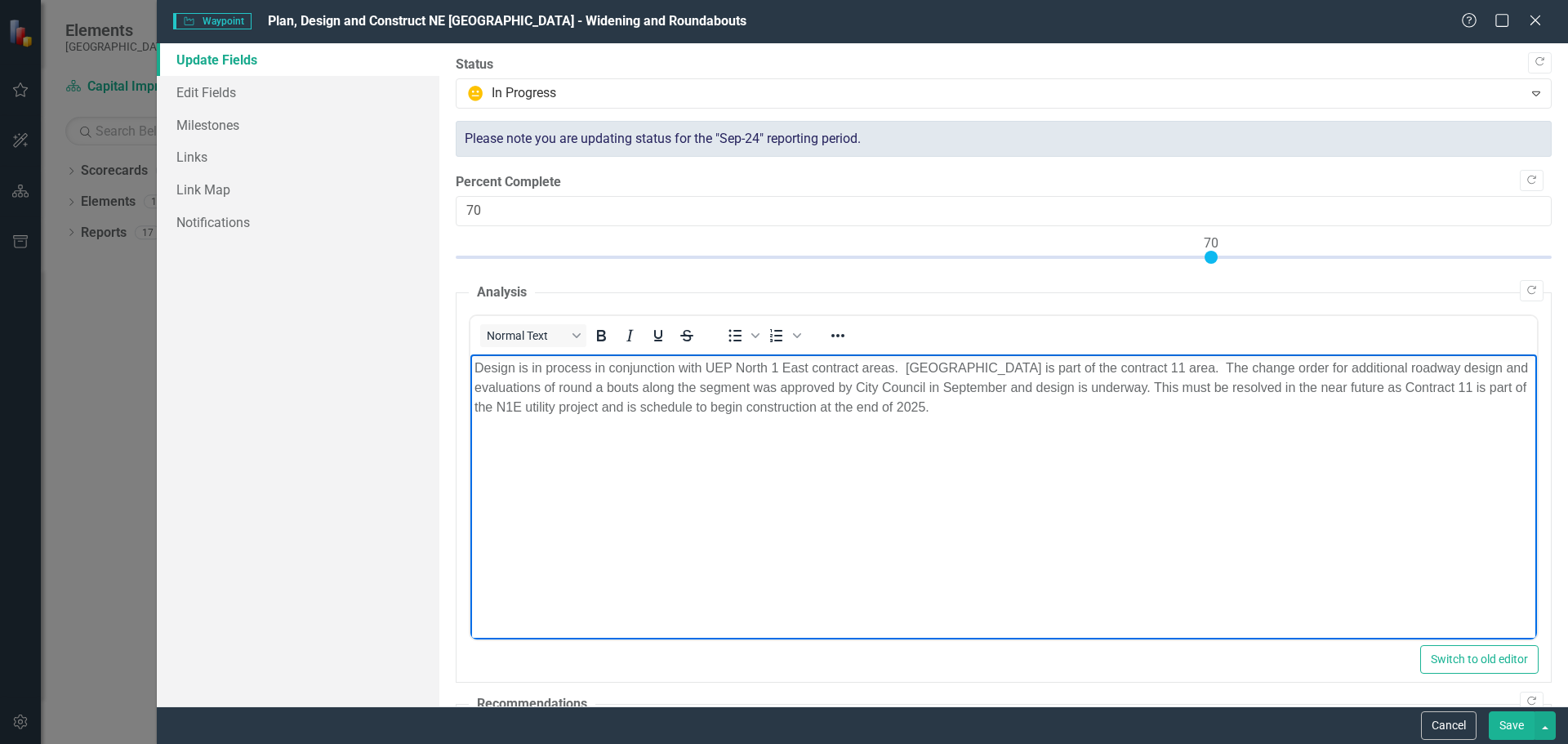
click at [1008, 388] on p "Design is in process in conjunction with UEP North 1 East contract areas. [GEOG…" at bounding box center [1003, 386] width 1058 height 59
click at [954, 485] on body "Design is in process in conjunction with UEP North 1 East contract areas. [GEOG…" at bounding box center [1002, 475] width 1066 height 245
click at [529, 410] on p "Design is in process in conjunction with UEP North 1 East contract areas. [GEOG…" at bounding box center [1003, 396] width 1058 height 79
click at [529, 406] on p "Design is in process in conjunction with UEP North 1 East contract areas. [GEOG…" at bounding box center [1003, 396] width 1058 height 79
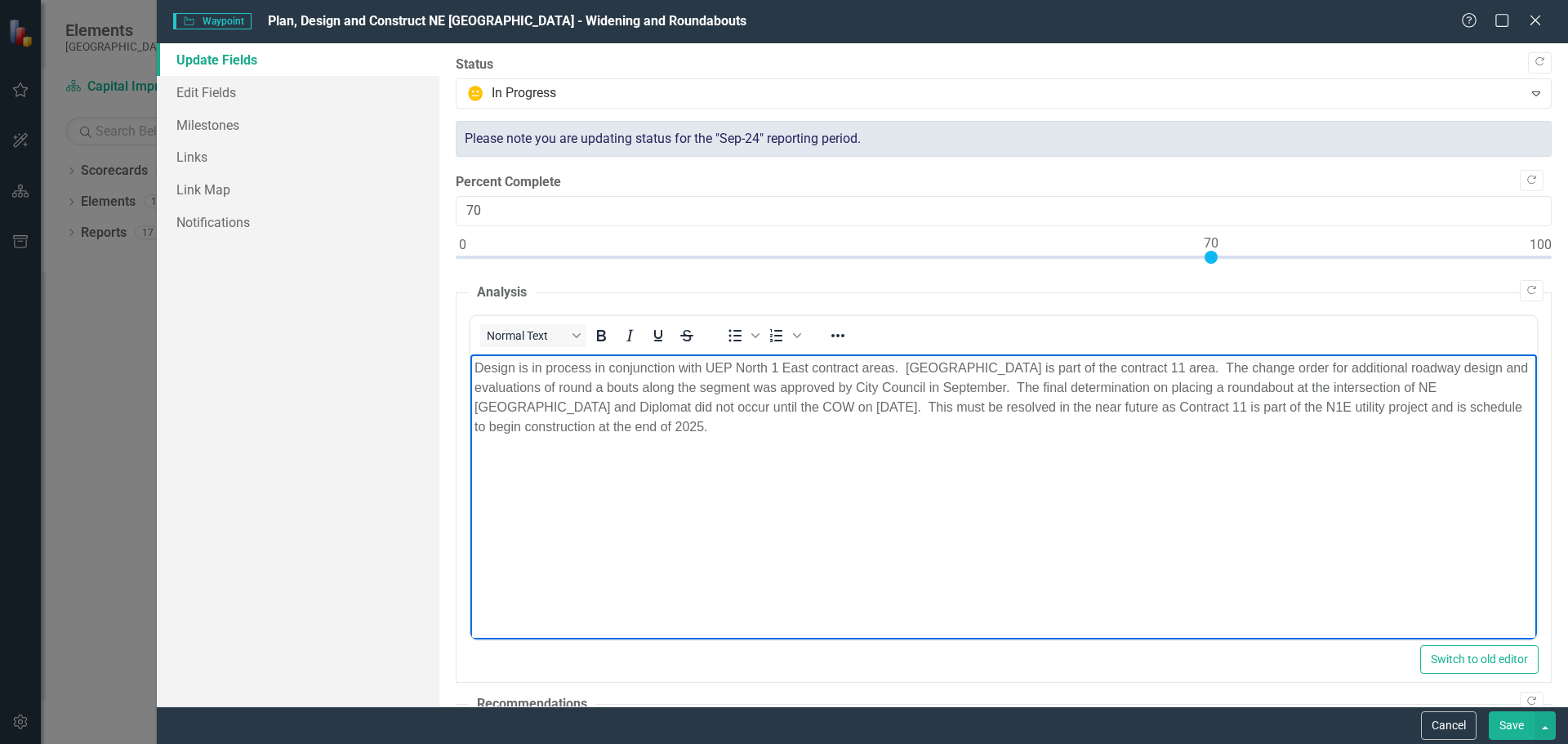
click at [696, 406] on p "Design is in process in conjunction with UEP North 1 East contract areas. [GEOG…" at bounding box center [1003, 396] width 1058 height 79
click at [697, 407] on p "Design is in process in conjunction with UEP North 1 East contract areas. [GEOG…" at bounding box center [1003, 396] width 1058 height 79
click at [694, 408] on p "Design is in process in conjunction with UEP North 1 East contract areas. [GEOG…" at bounding box center [1003, 396] width 1058 height 79
click at [815, 406] on p "Design is in process in conjunction with UEP North 1 East contract areas. [GEOG…" at bounding box center [1003, 396] width 1058 height 79
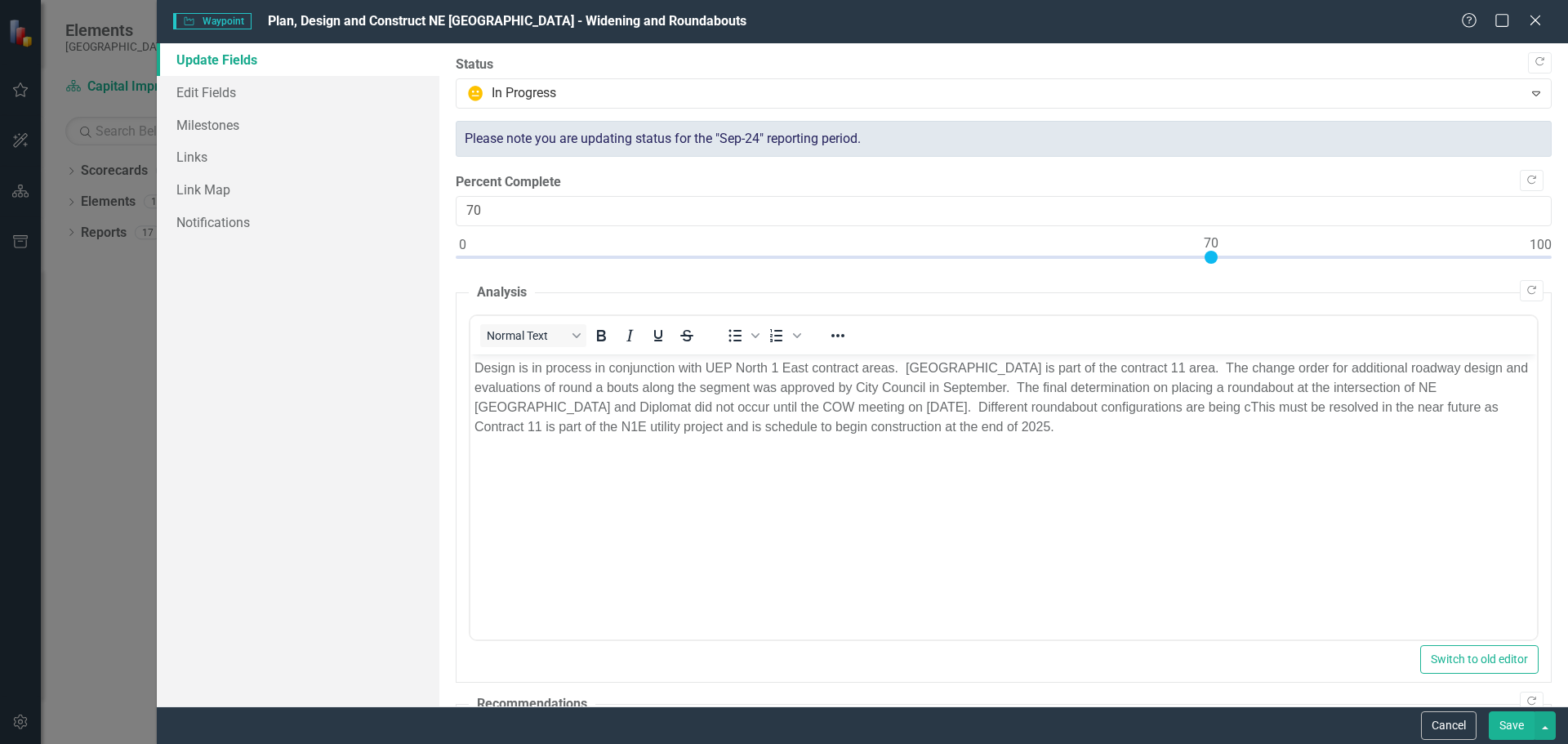
click at [1510, 733] on button "Save" at bounding box center [1511, 726] width 46 height 29
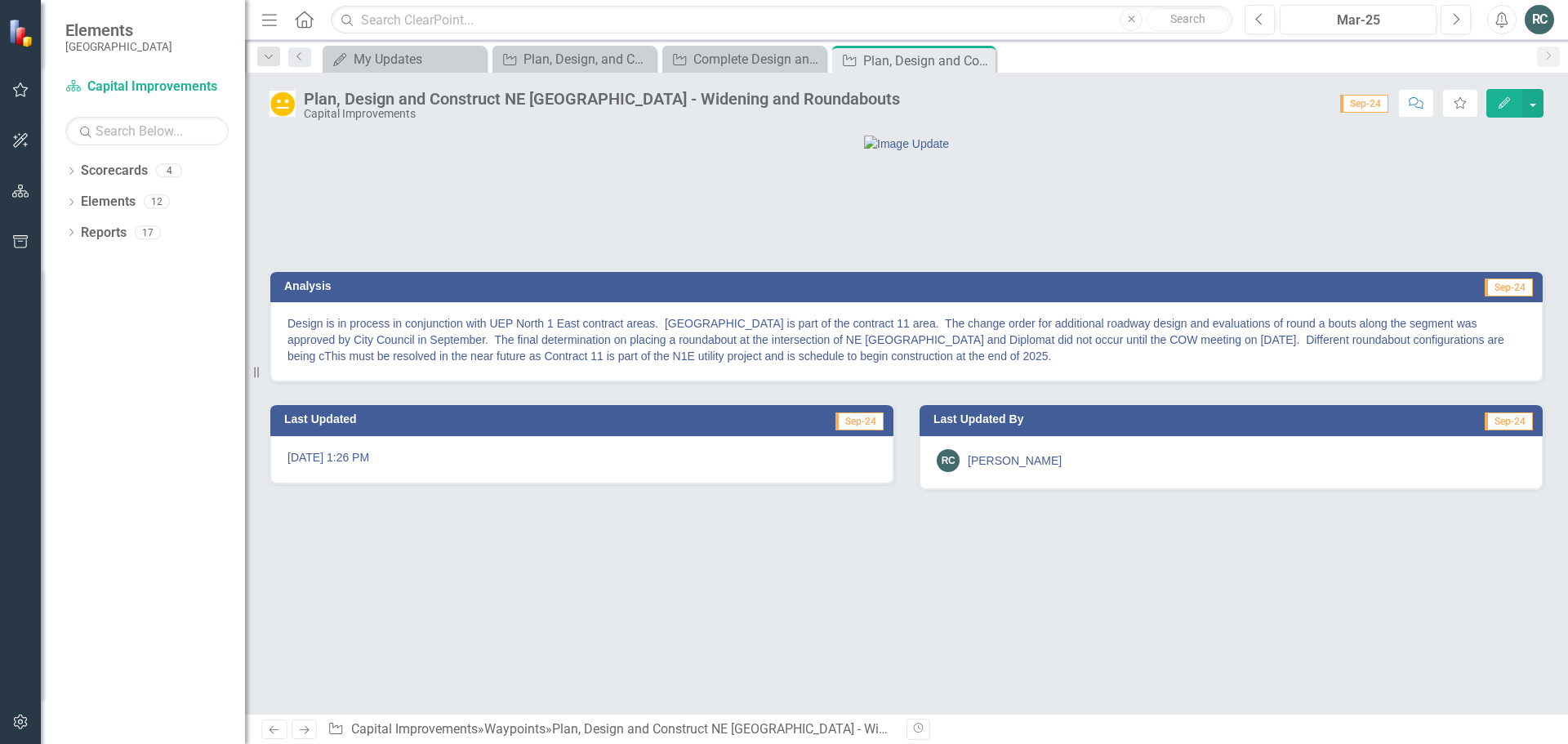
click at [1507, 108] on icon "Edit" at bounding box center [1504, 102] width 15 height 11
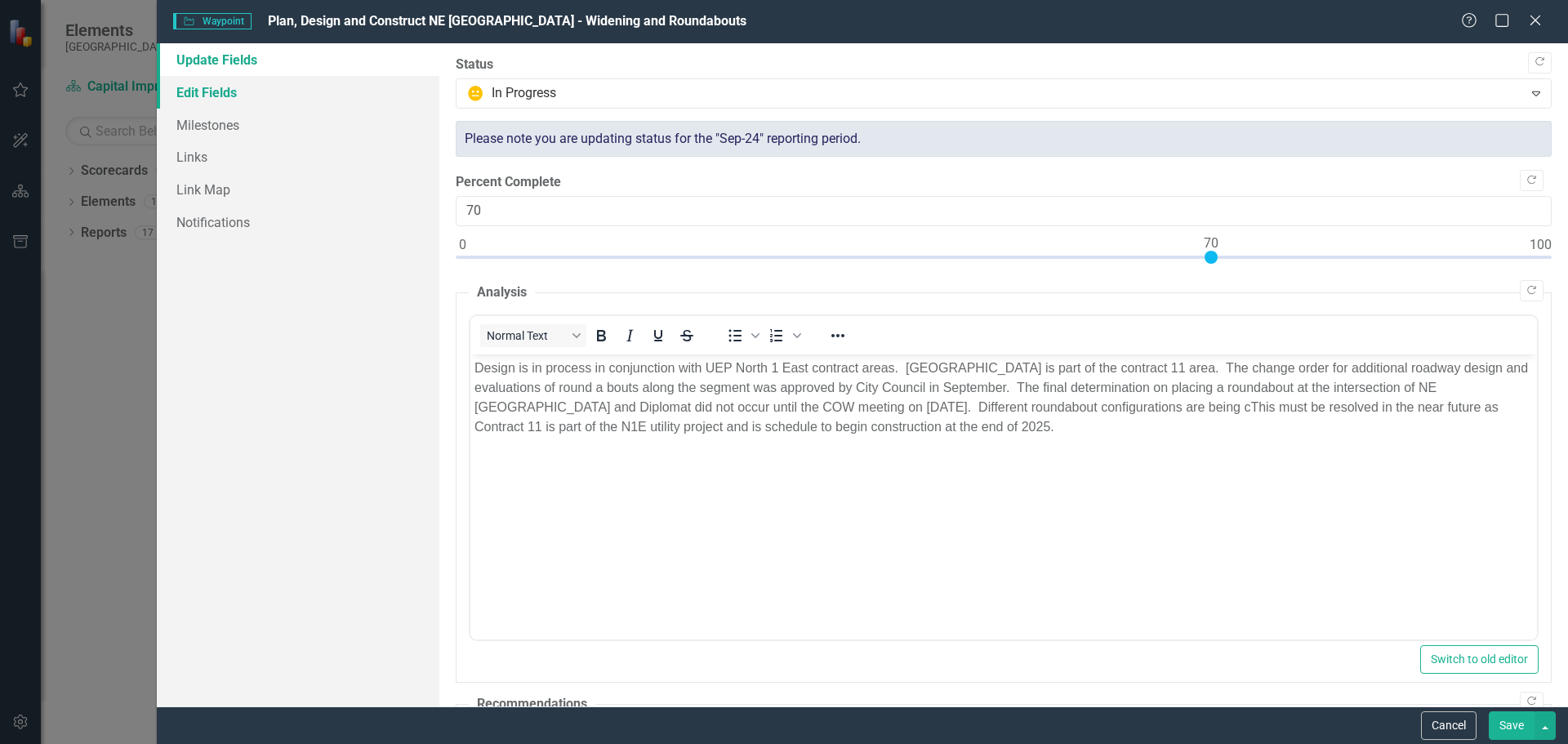
click at [191, 85] on link "Edit Fields" at bounding box center [297, 92] width 282 height 33
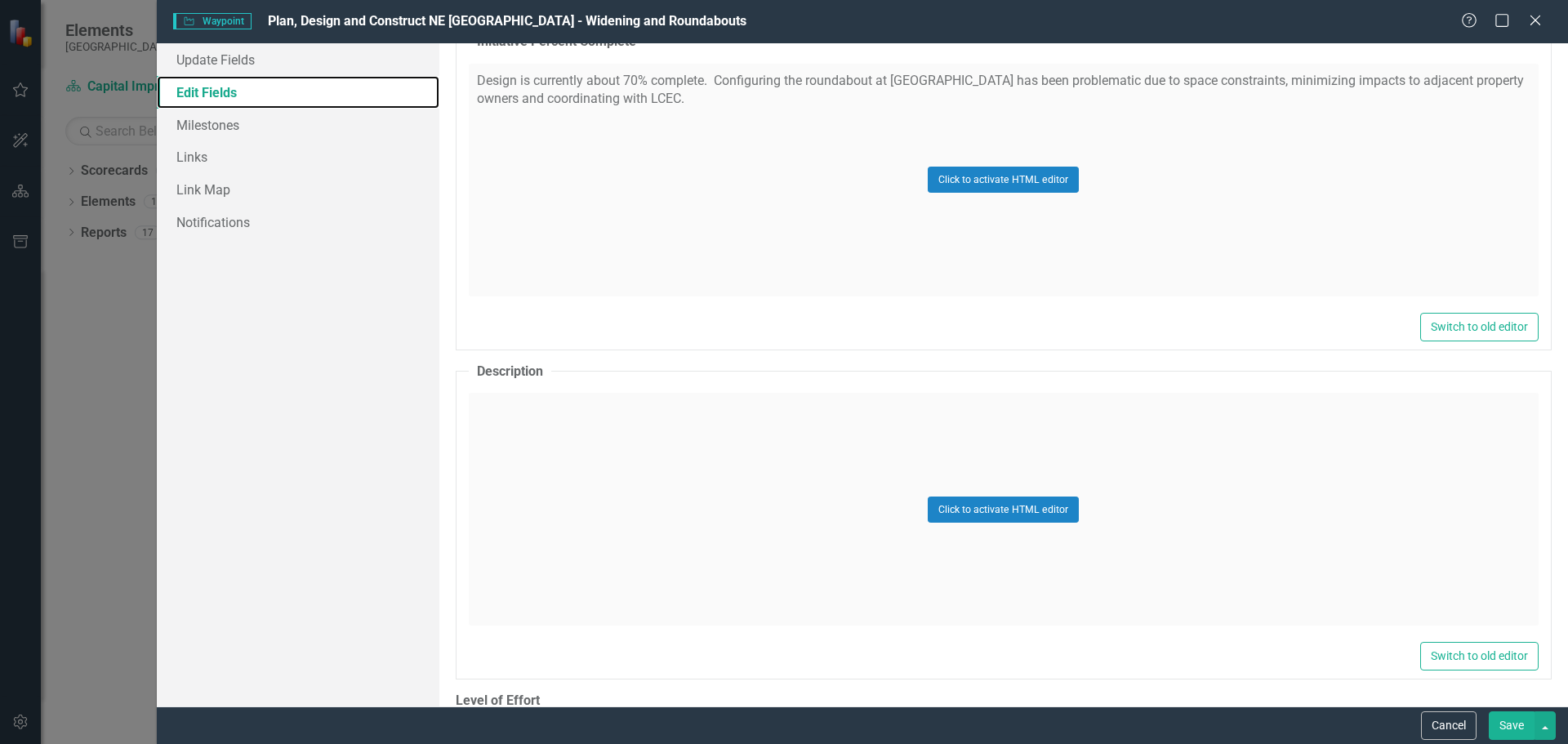
scroll to position [490, 0]
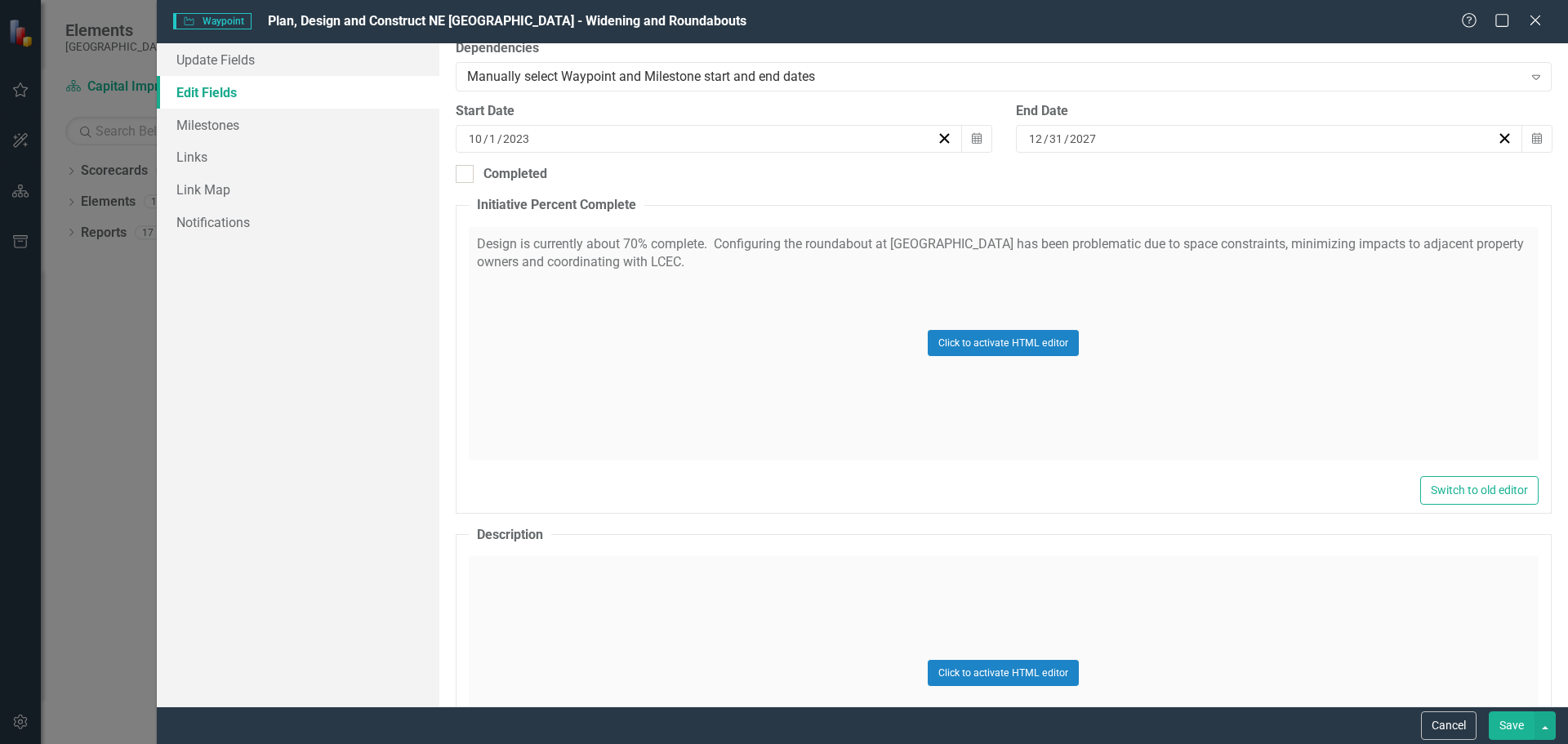
drag, startPoint x: 718, startPoint y: 242, endPoint x: 732, endPoint y: 250, distance: 16.1
click at [732, 250] on div "Click to activate HTML editor" at bounding box center [1004, 343] width 1070 height 233
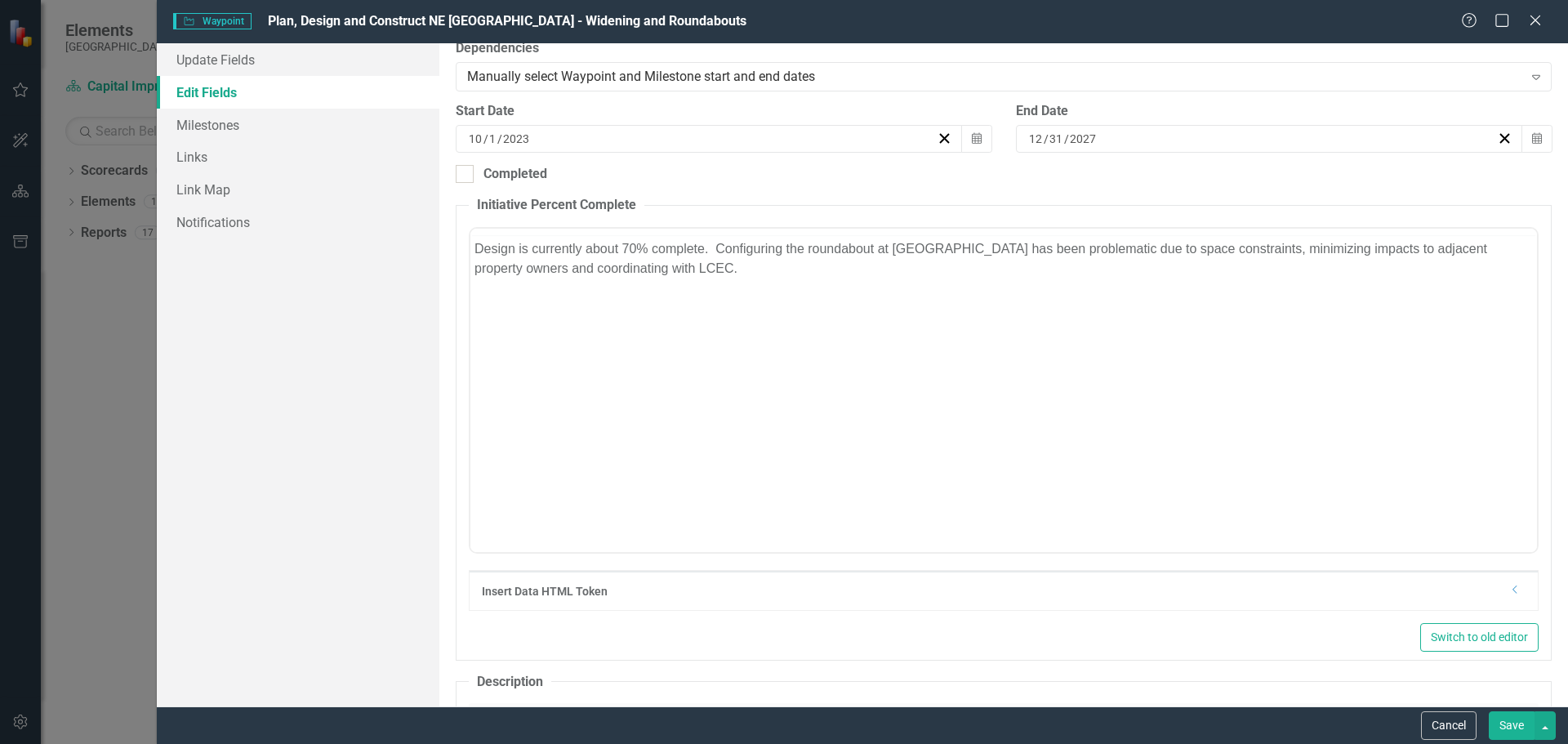
scroll to position [0, 0]
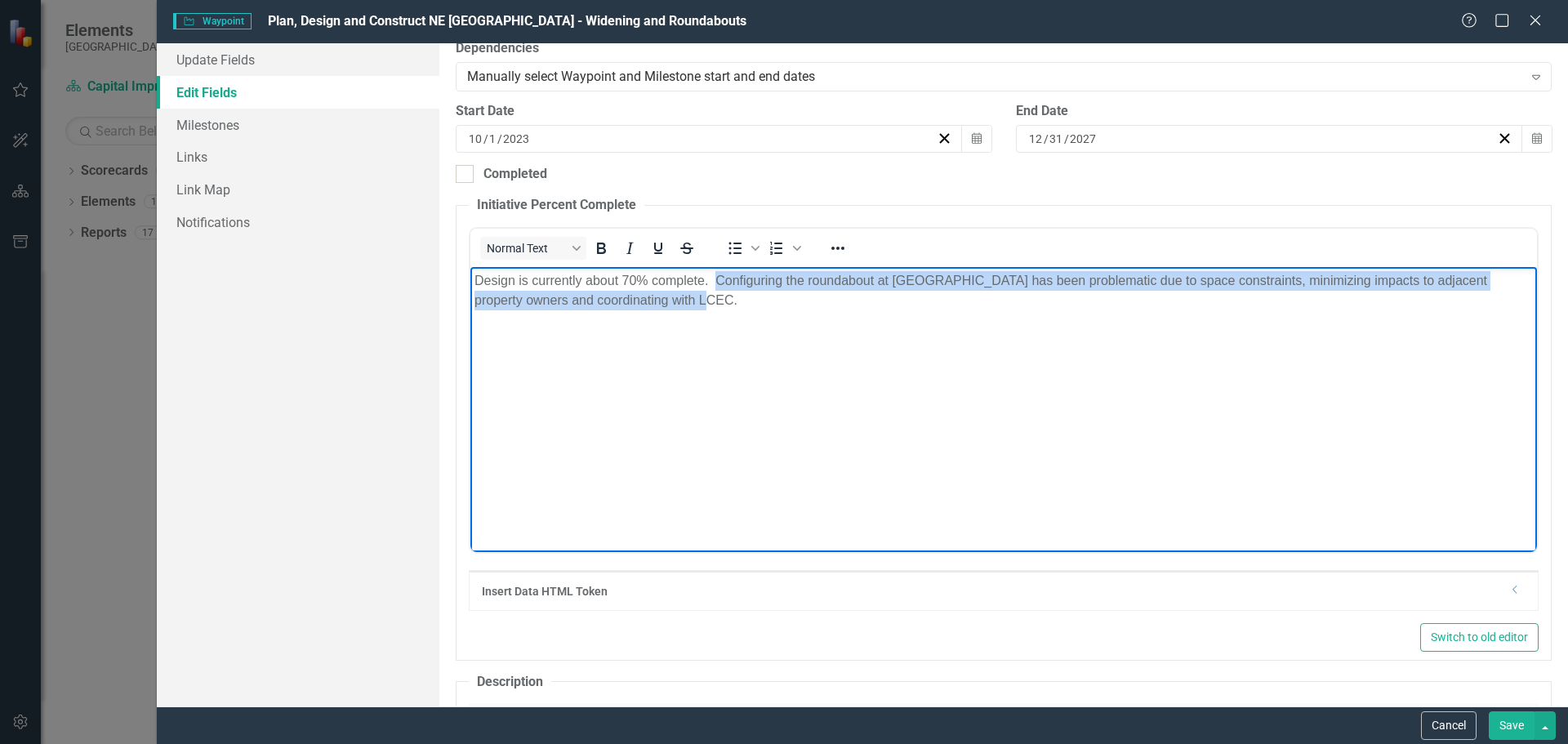
drag, startPoint x: 718, startPoint y: 281, endPoint x: 740, endPoint y: 307, distance: 34.1
click at [740, 307] on p "Design is currently about 70% complete. Configuring the roundabout at [GEOGRAPH…" at bounding box center [1003, 290] width 1058 height 39
copy p "Configuring the roundabout at [GEOGRAPHIC_DATA] has been problematic due to spa…"
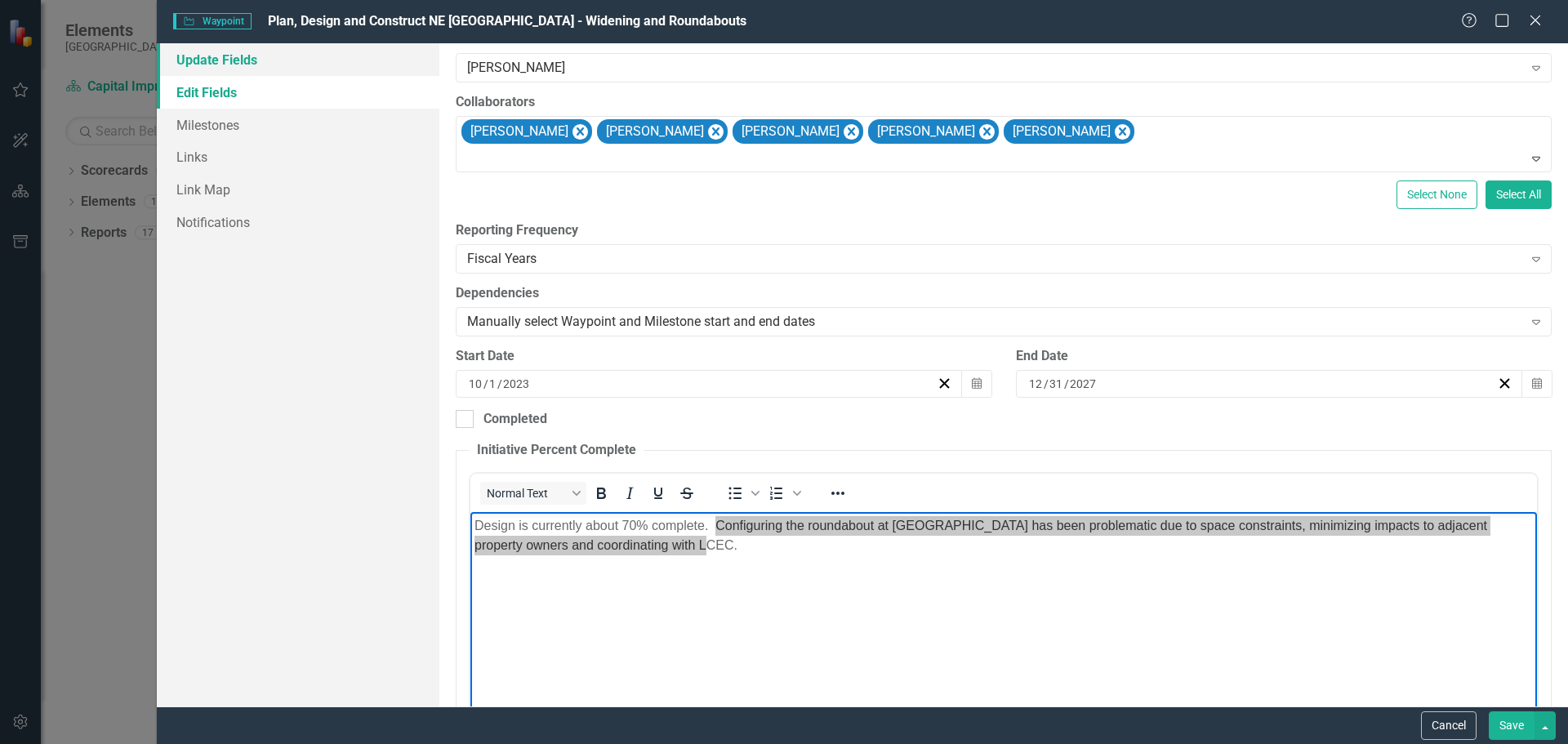
click at [215, 60] on link "Update Fields" at bounding box center [297, 59] width 282 height 33
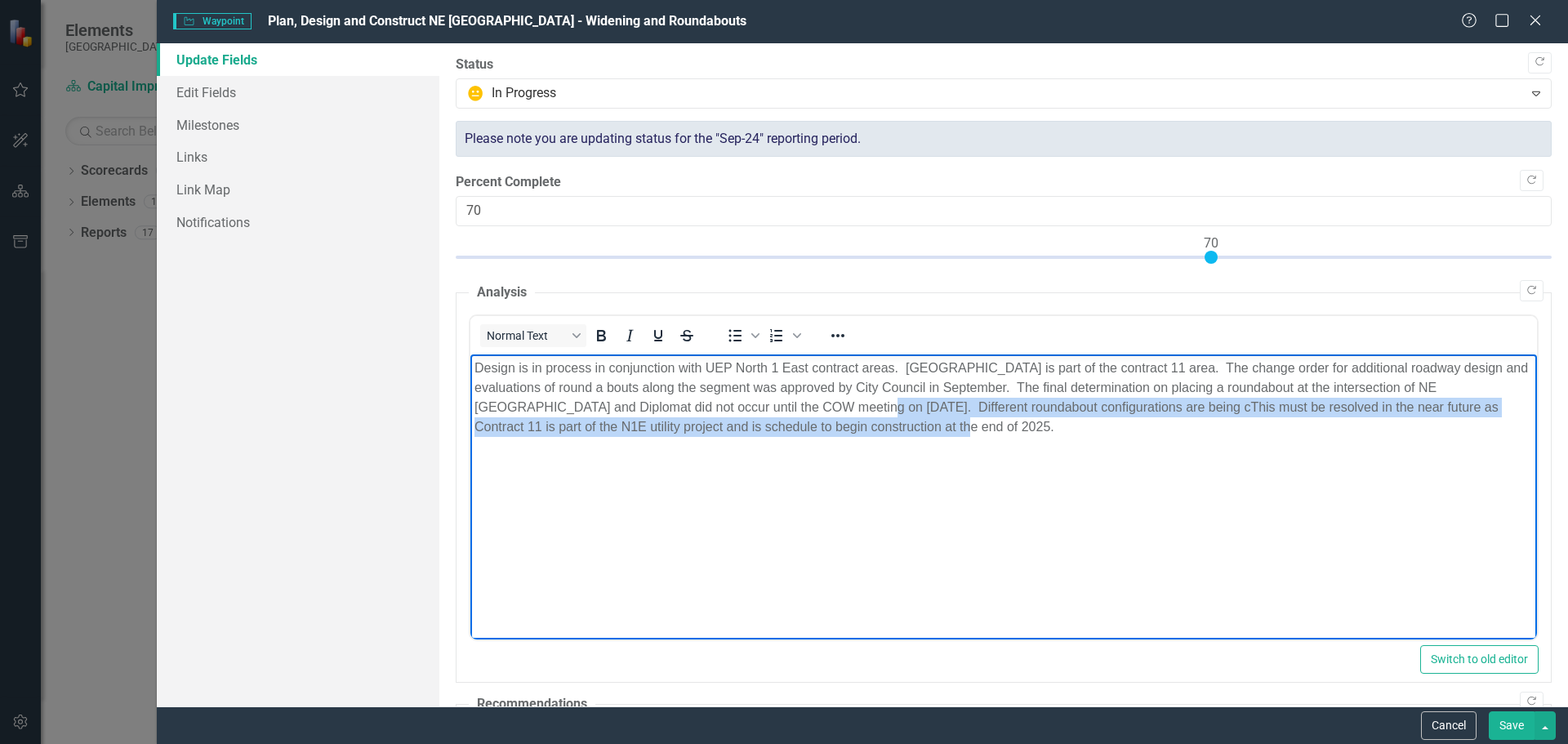
drag, startPoint x: 814, startPoint y: 404, endPoint x: 882, endPoint y: 424, distance: 70.9
click at [882, 424] on p "Design is in process in conjunction with UEP North 1 East contract areas. [GEOG…" at bounding box center [1003, 396] width 1058 height 79
paste body "Rich Text Area. Press ALT-0 for help."
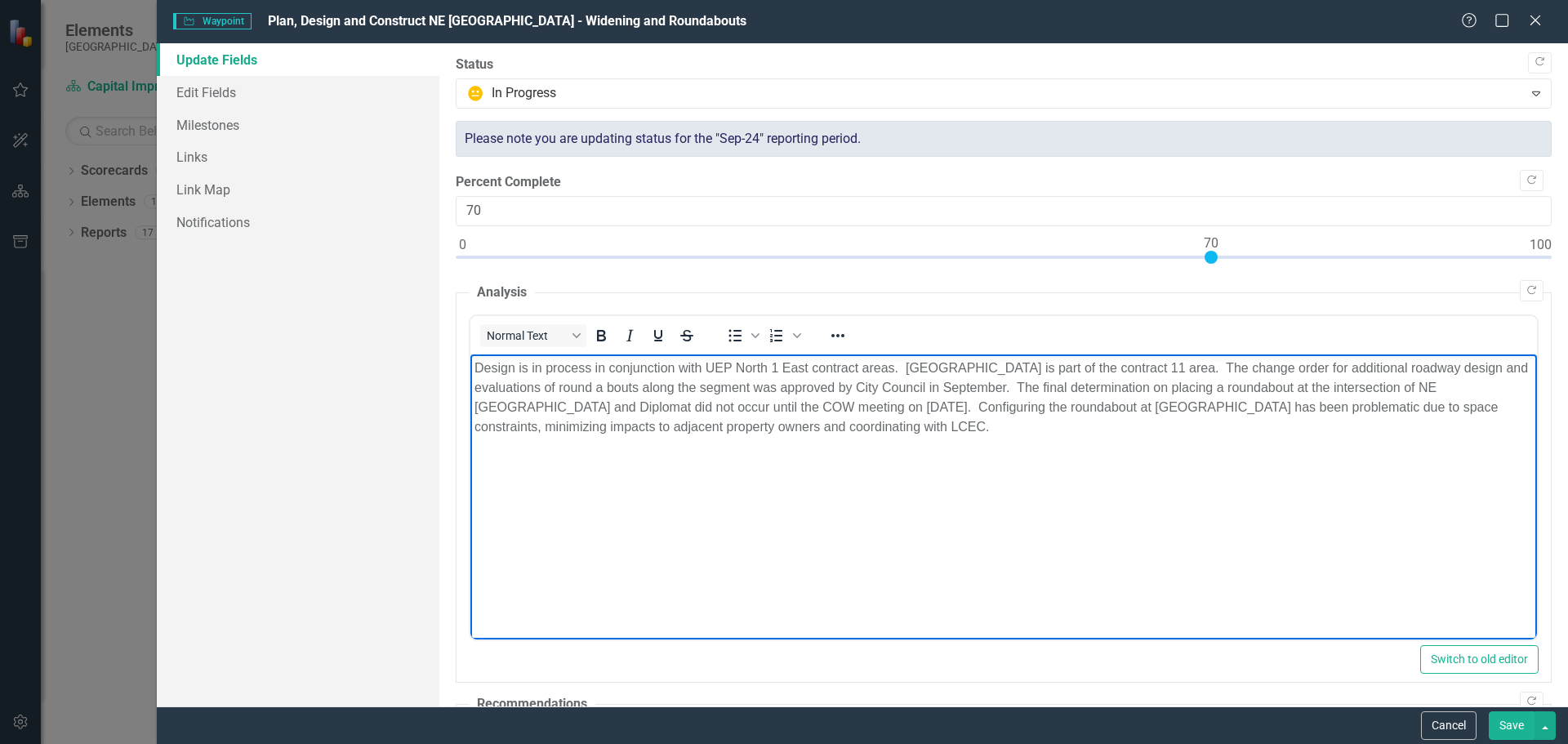
click at [953, 520] on body "Design is in process in conjunction with UEP North 1 East contract areas. [GEOG…" at bounding box center [1002, 475] width 1066 height 245
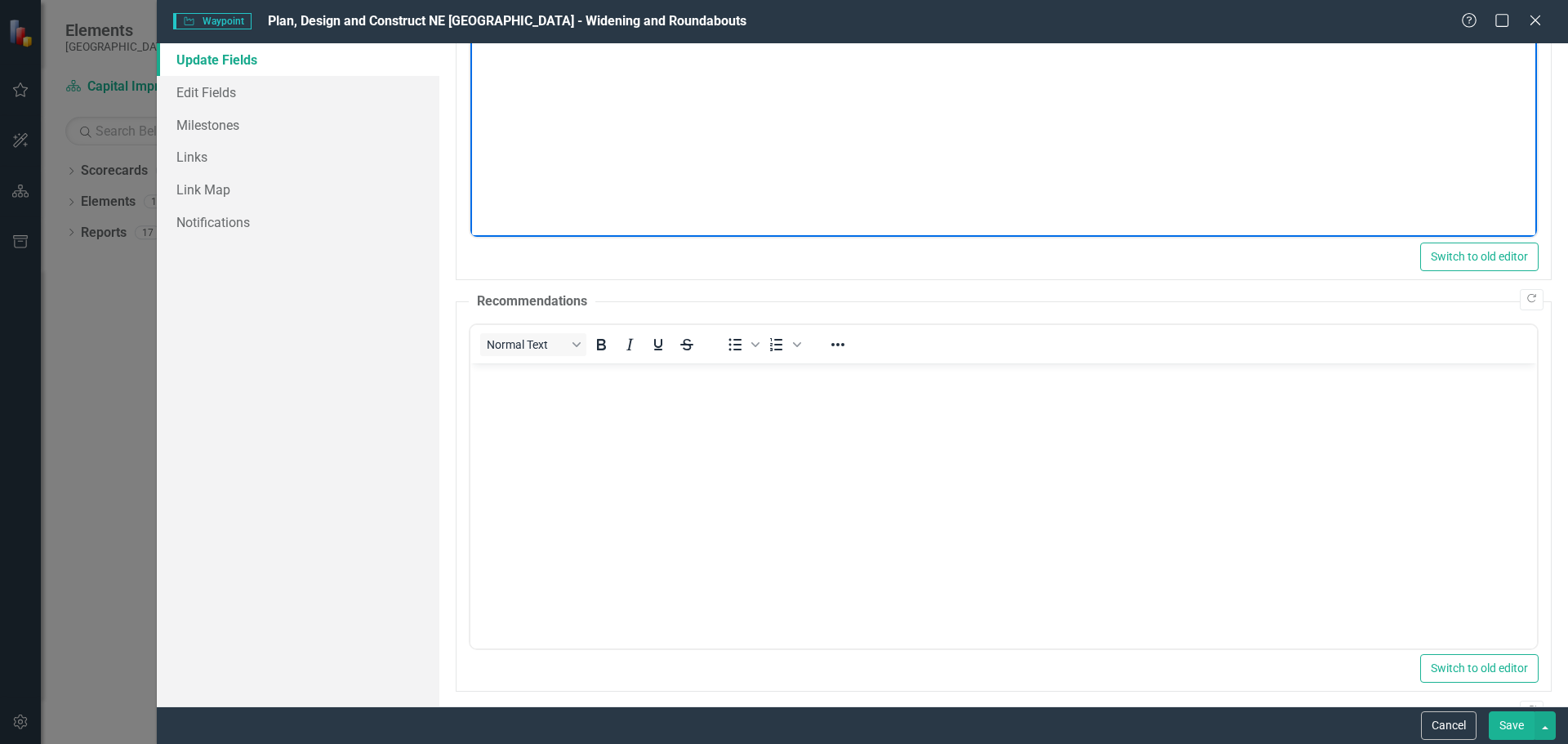
scroll to position [477, 0]
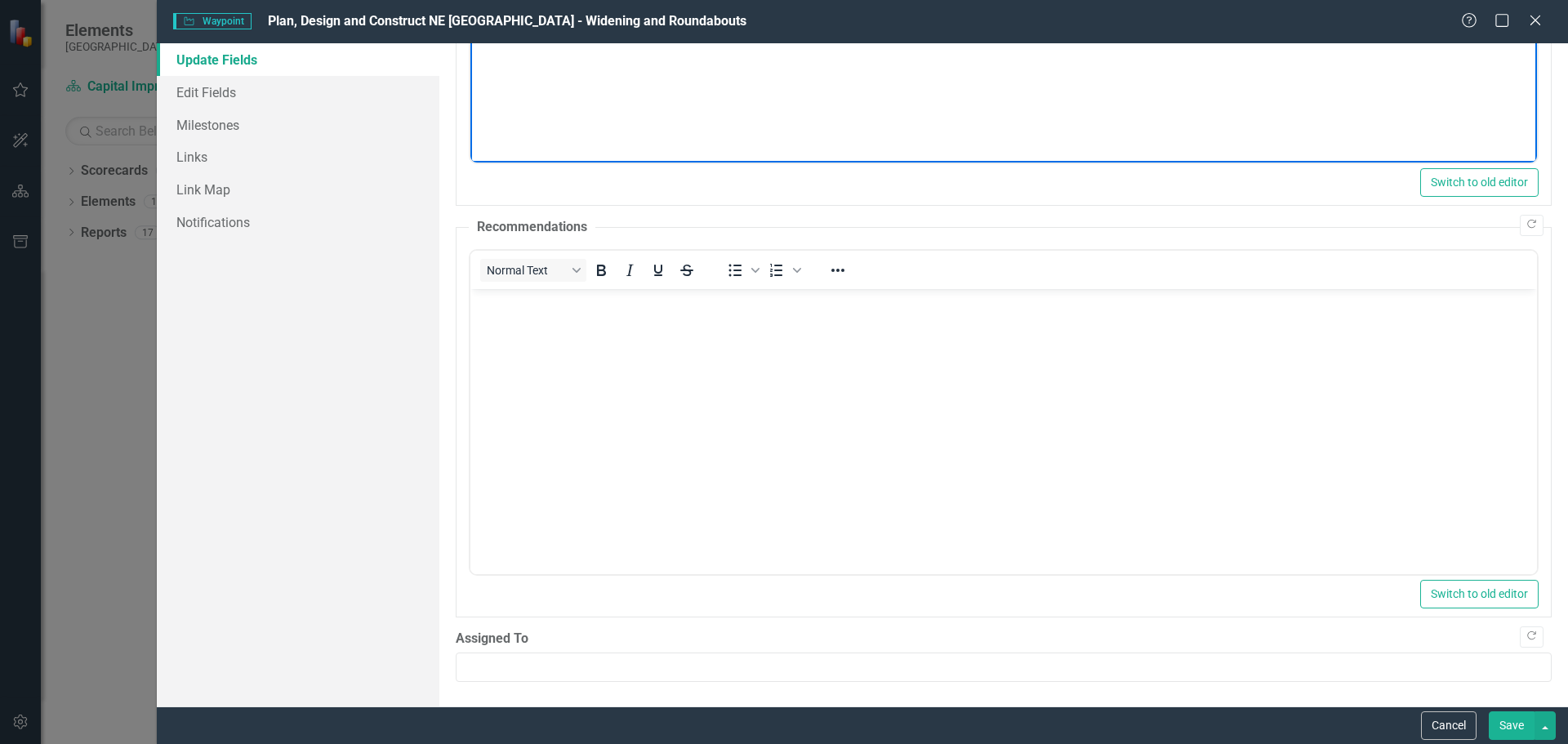
click at [1517, 730] on button "Save" at bounding box center [1511, 726] width 46 height 29
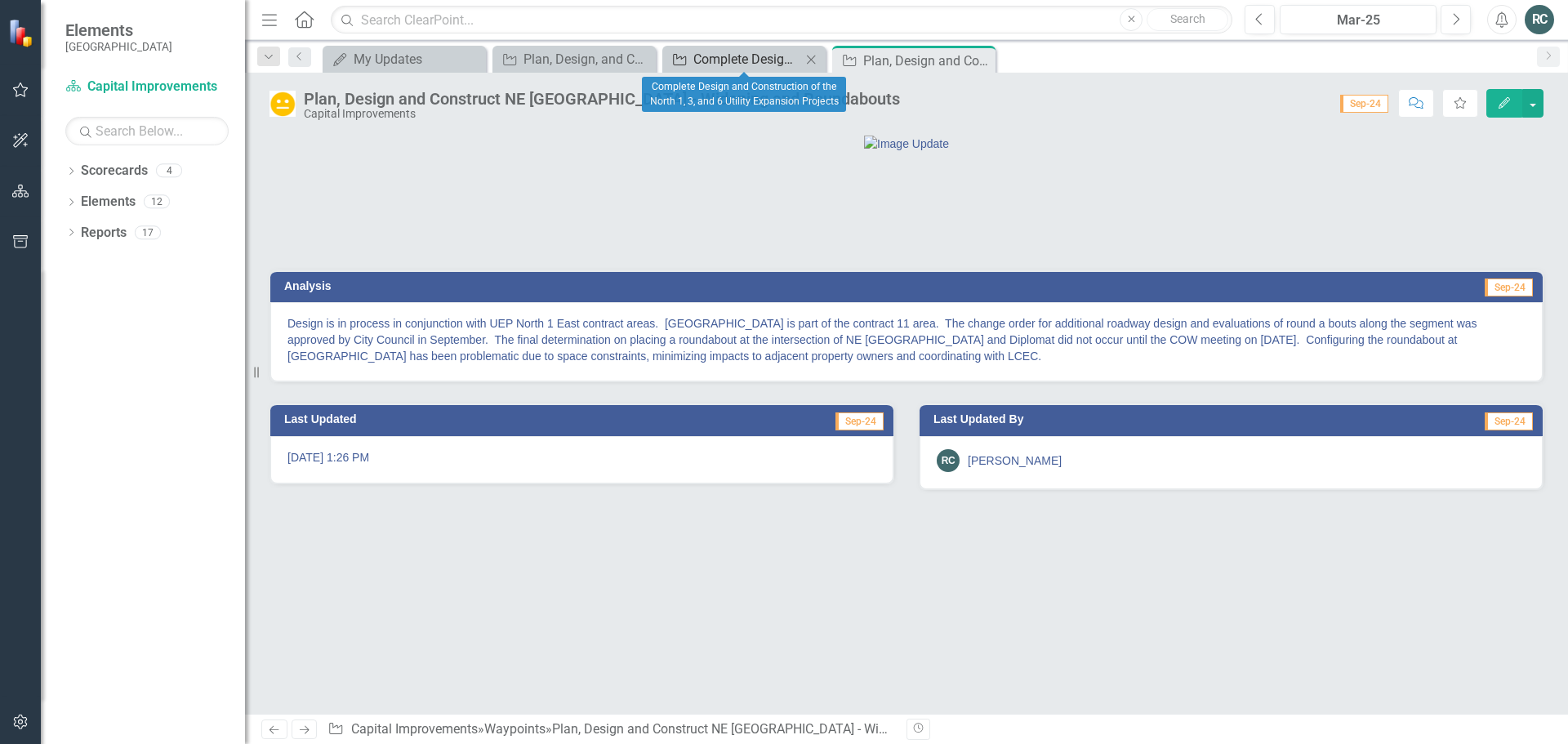
click at [754, 65] on div "Complete Design and Construction of the North 1, 3, and 6 Utility Expansion Pro…" at bounding box center [748, 59] width 108 height 20
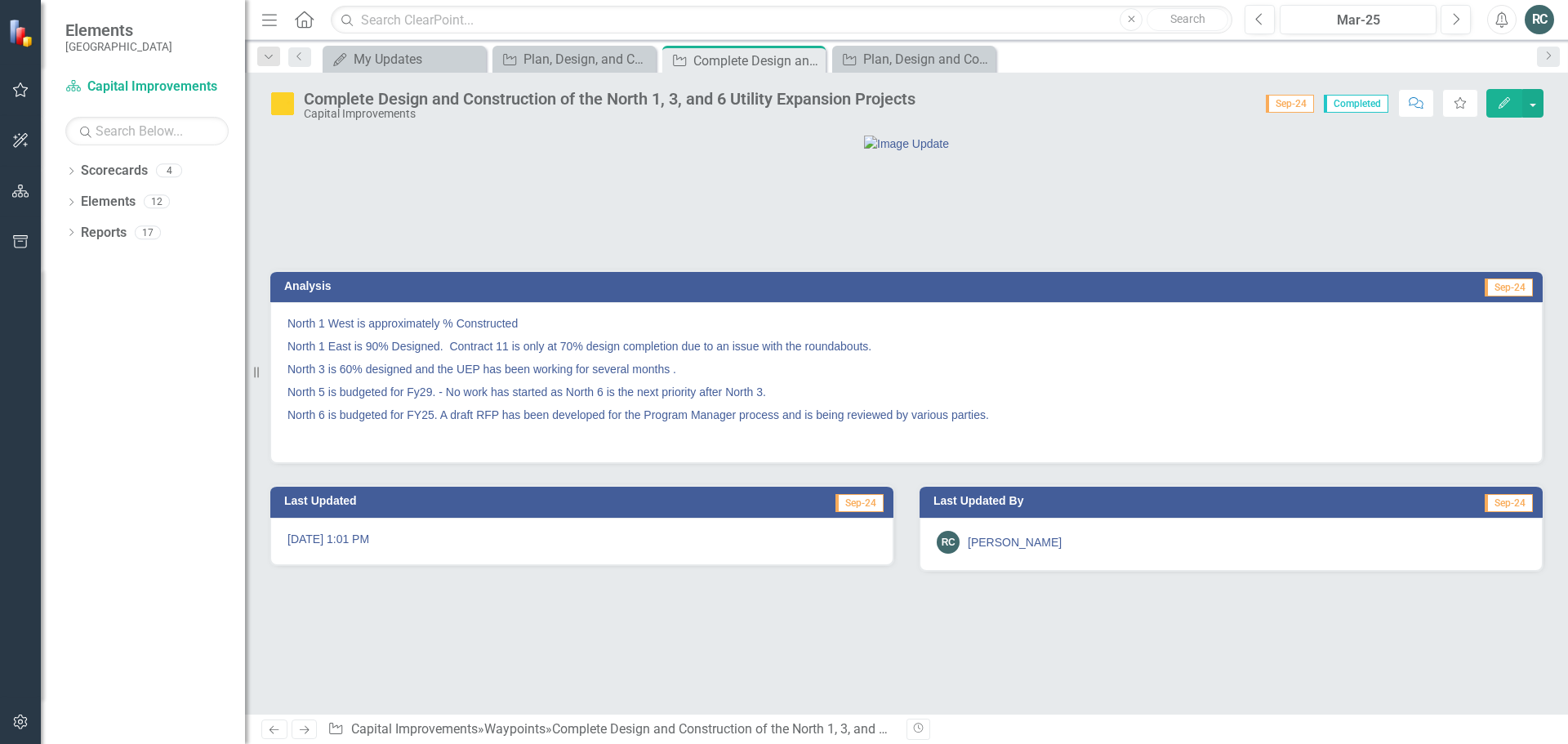
click at [466, 335] on p "North 1 West is approximately % Constructed" at bounding box center [906, 326] width 1238 height 20
click at [1509, 105] on icon "Edit" at bounding box center [1504, 102] width 15 height 11
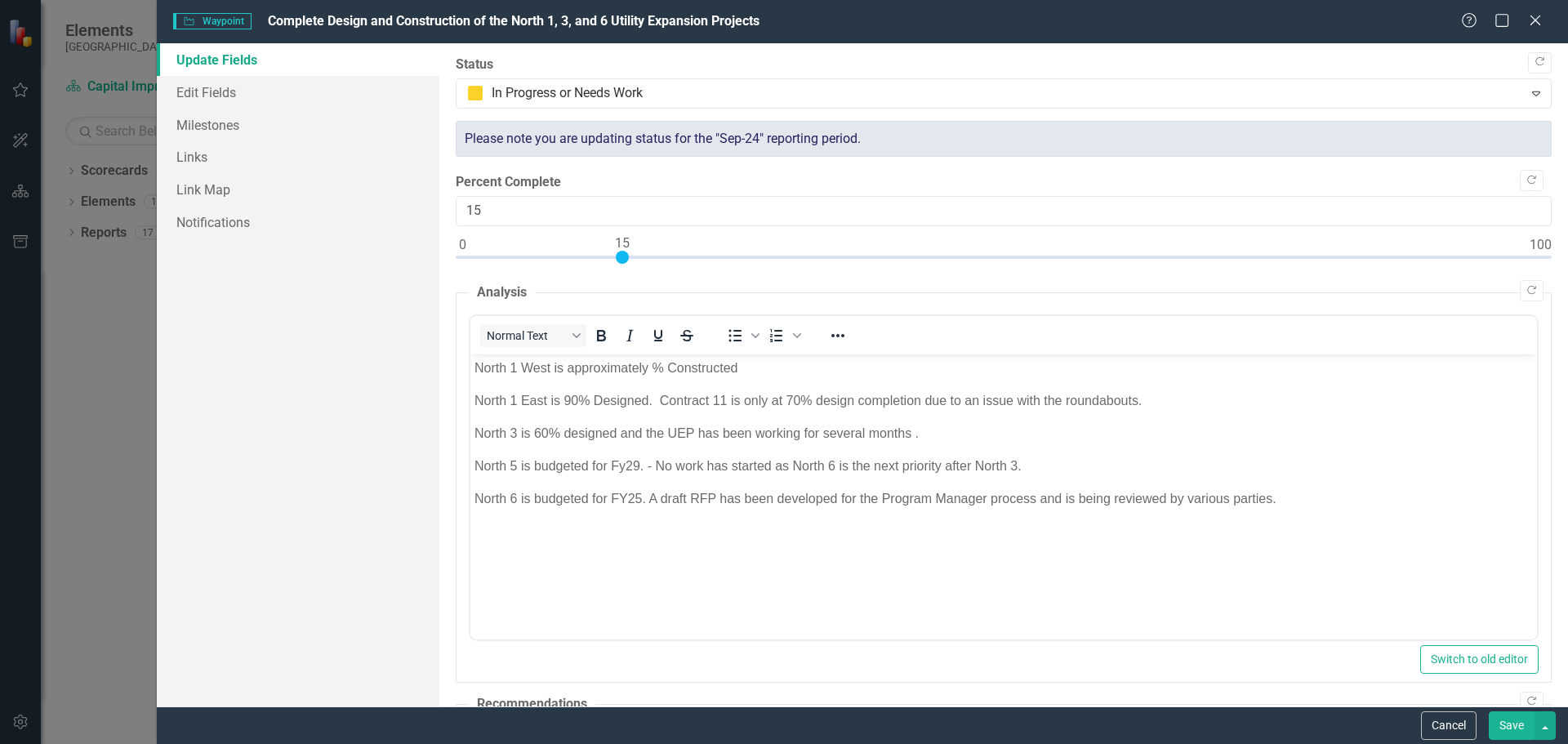
click at [653, 369] on p "North 1 West is approximately % Constructed" at bounding box center [1003, 368] width 1058 height 20
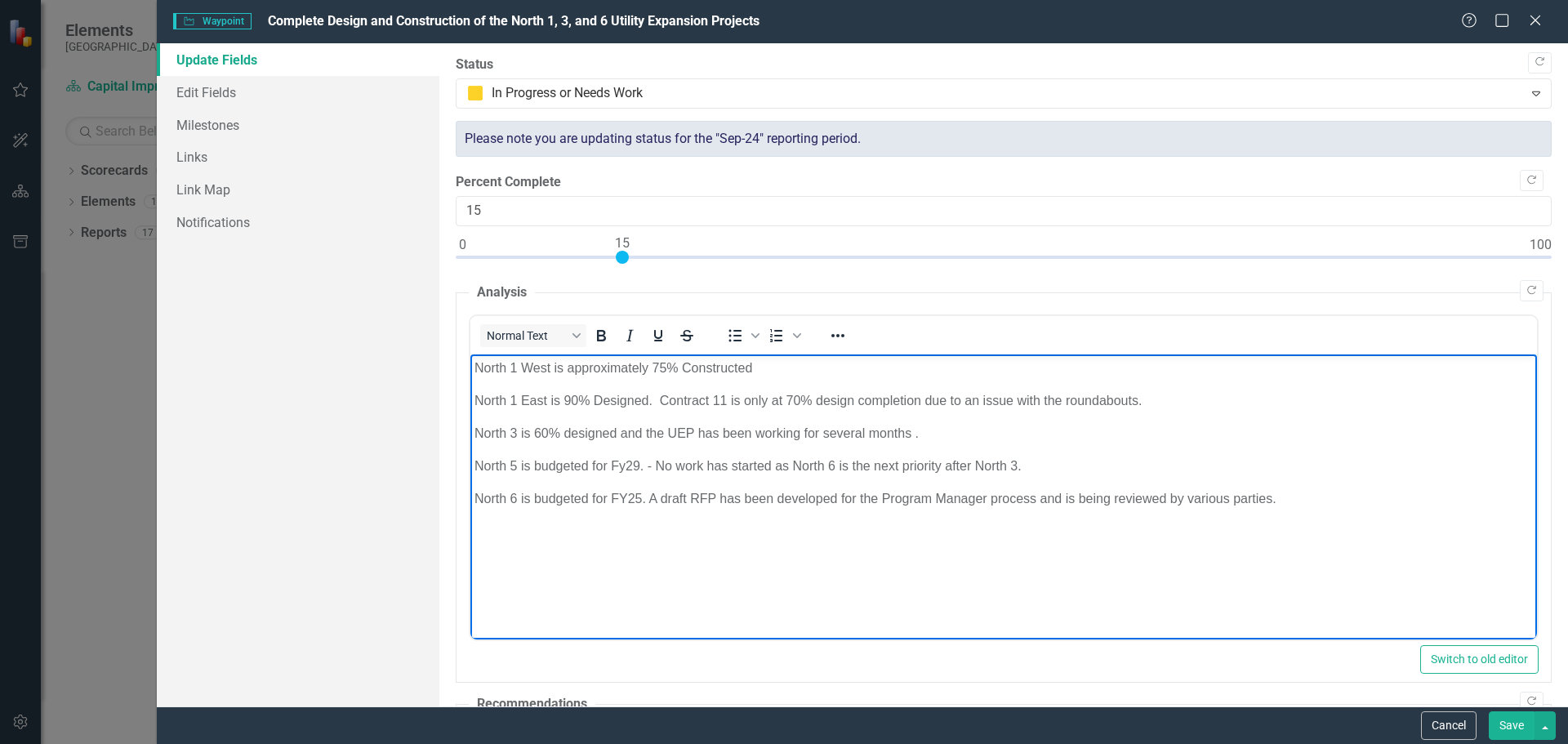
click at [1504, 731] on button "Save" at bounding box center [1511, 726] width 46 height 29
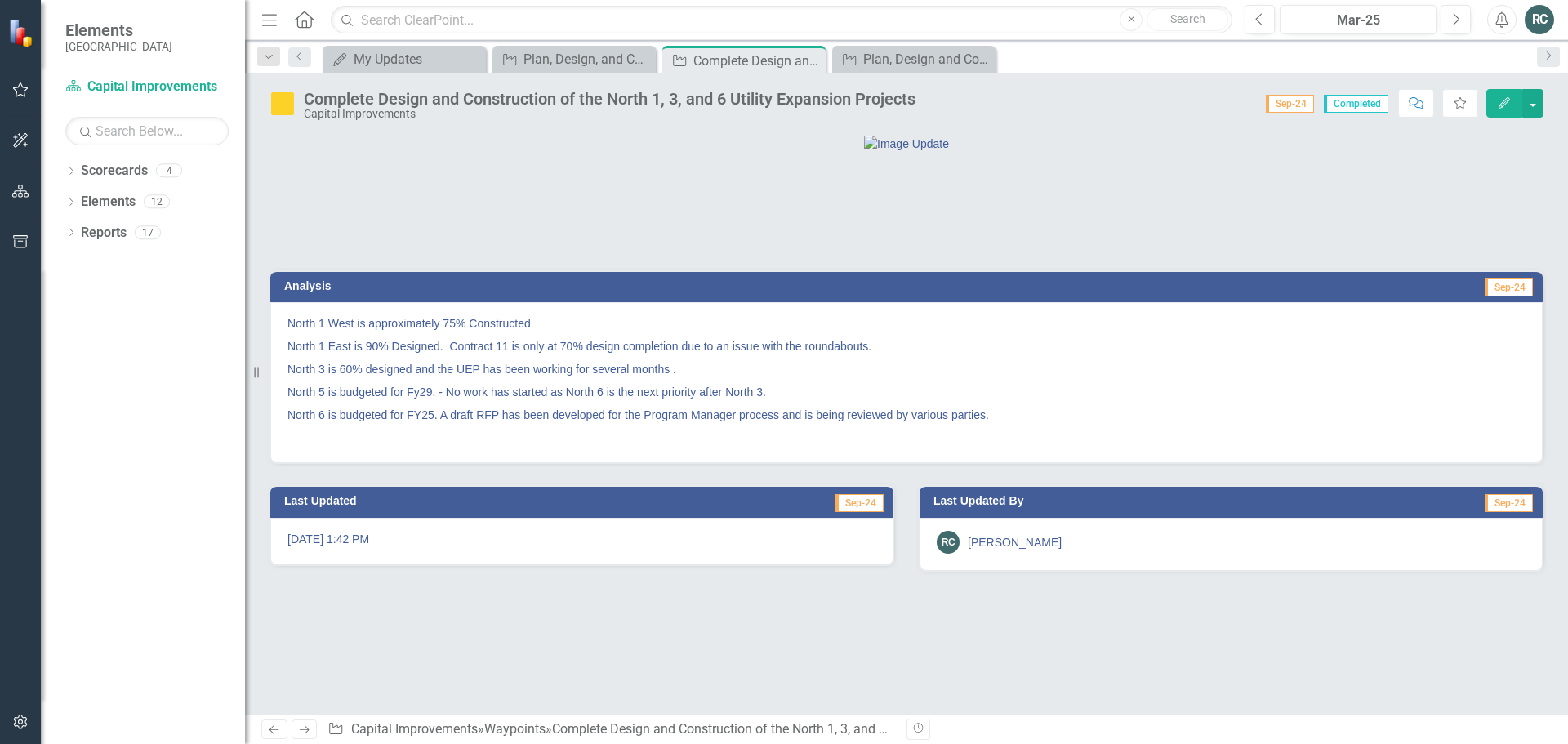
click at [1496, 104] on button "Edit" at bounding box center [1504, 103] width 36 height 29
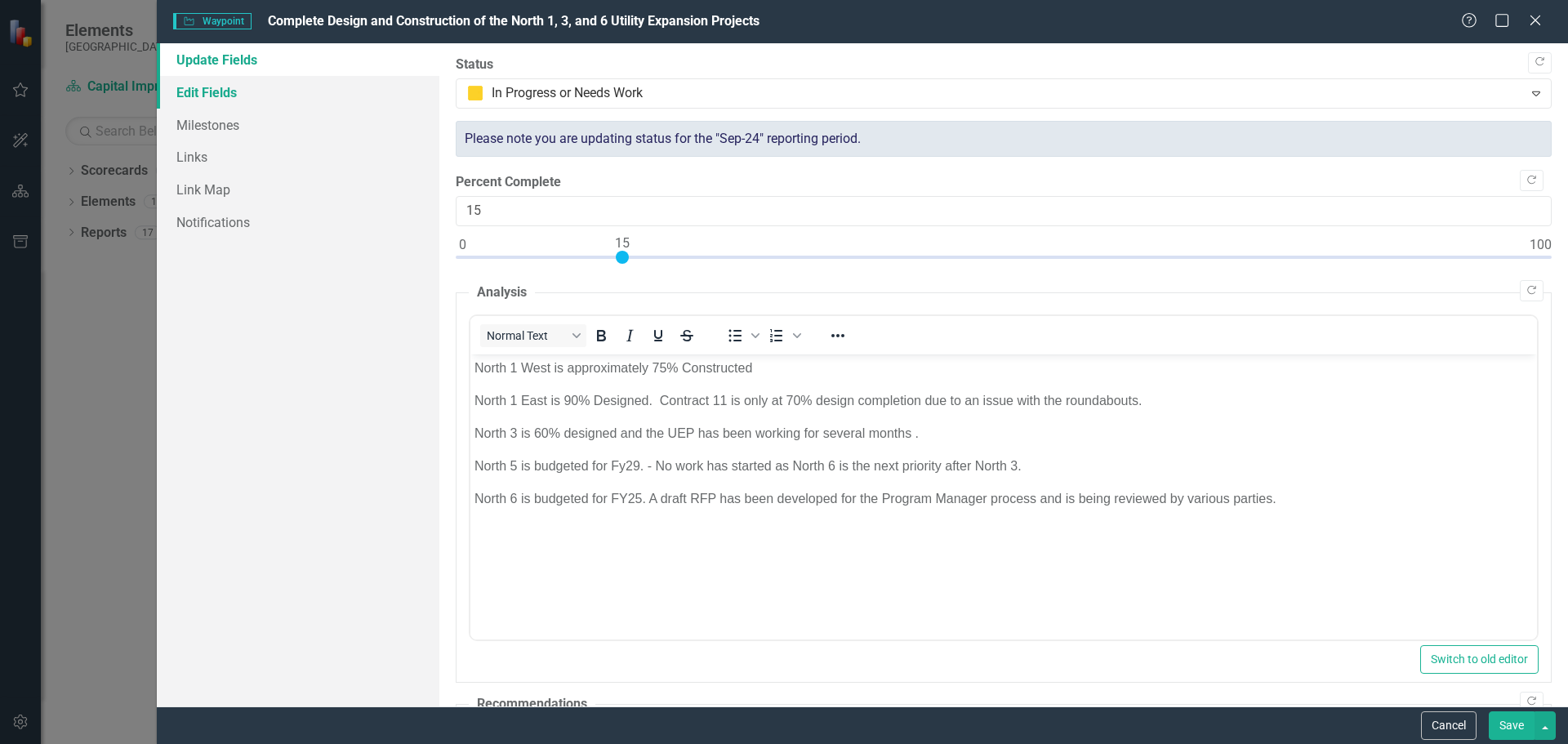
click at [214, 92] on link "Edit Fields" at bounding box center [297, 92] width 282 height 33
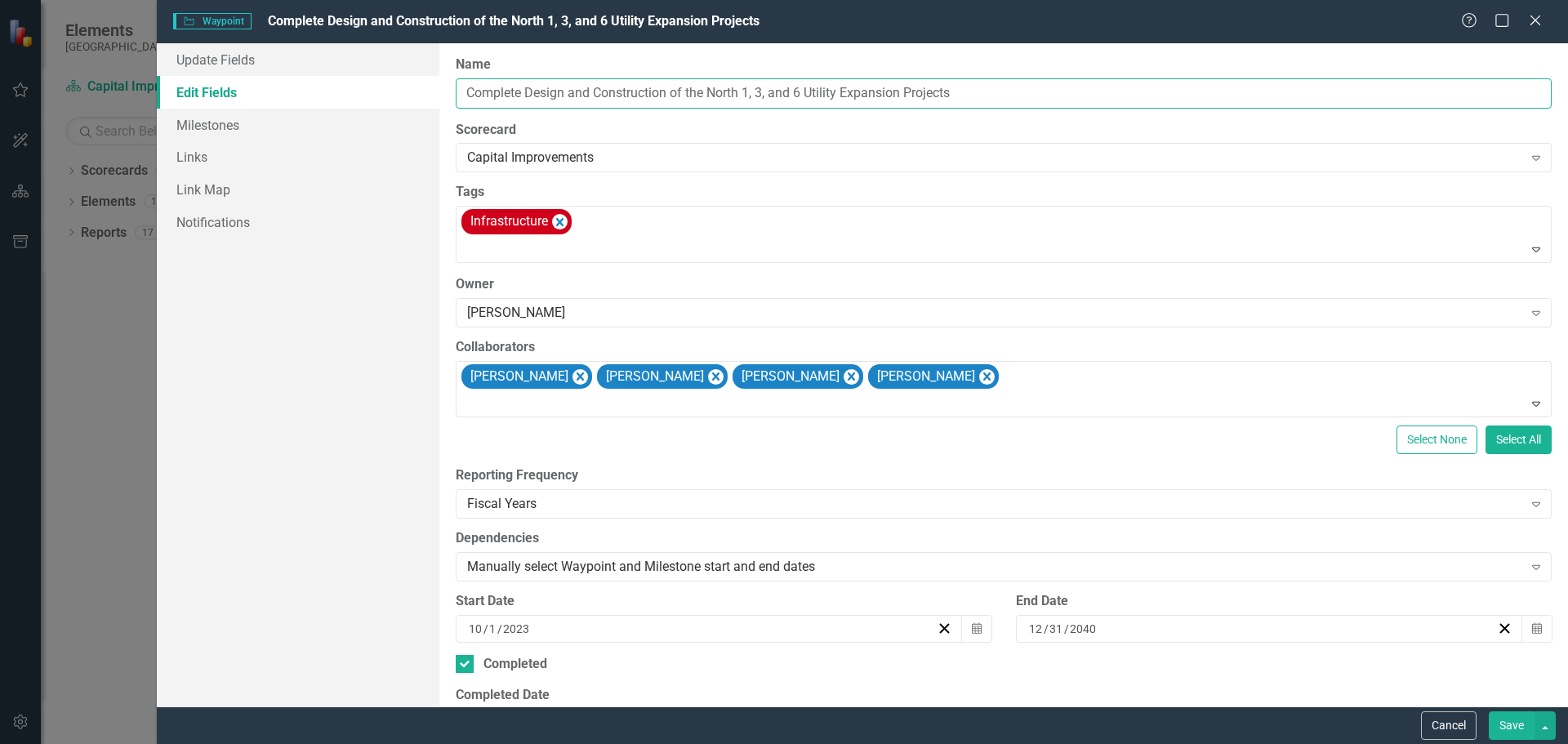
click at [769, 94] on input "Complete Design and Construction of the North 1, 3, and 6 Utility Expansion Pro…" at bounding box center [1004, 94] width 1096 height 30
type input "Complete Design and Construction of the North 1, 3, 5 and 6 Utility Expansion P…"
click at [1508, 725] on button "Save" at bounding box center [1511, 726] width 46 height 29
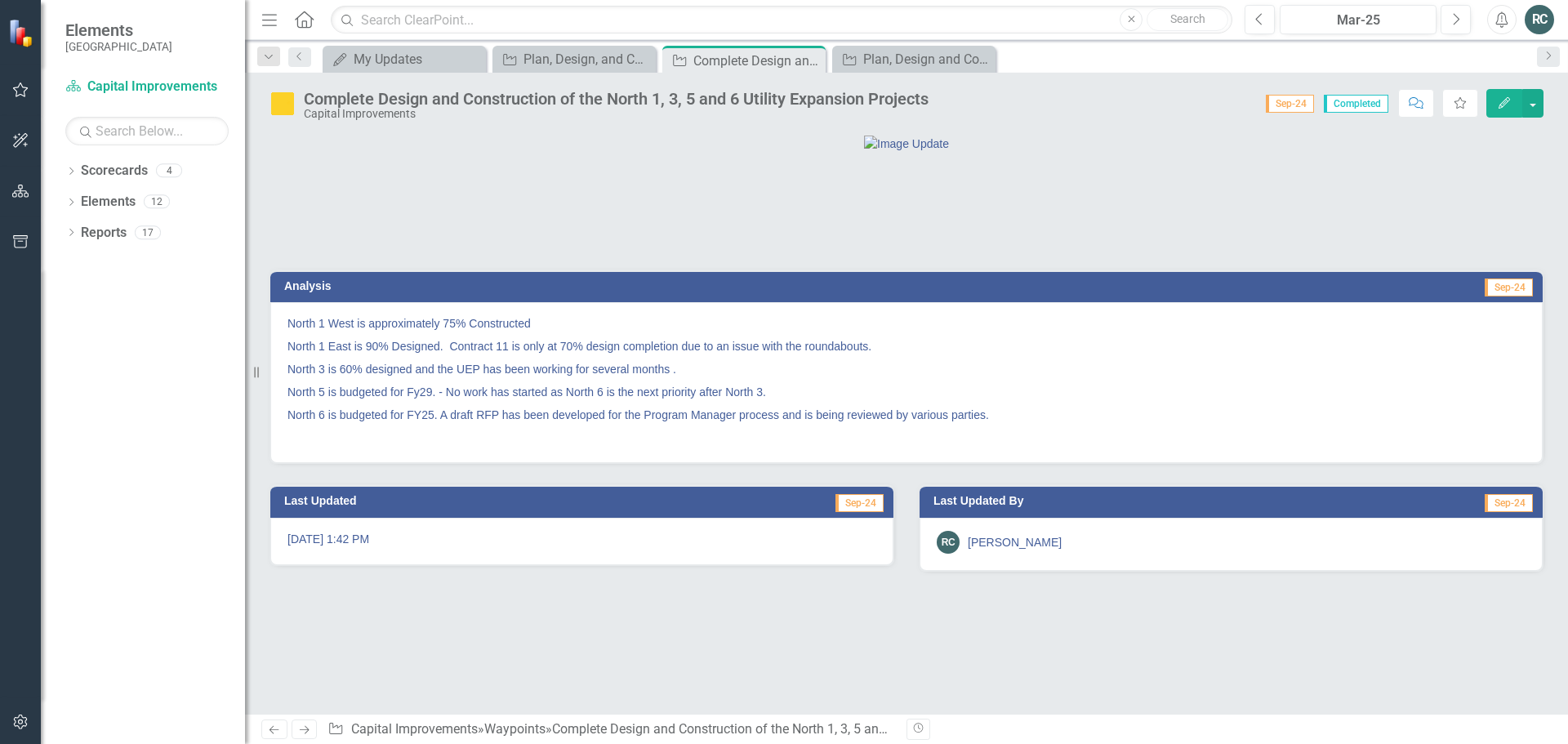
click at [1540, 17] on div "RC" at bounding box center [1538, 19] width 29 height 29
click at [1492, 209] on link "Logout Log Out" at bounding box center [1488, 206] width 129 height 30
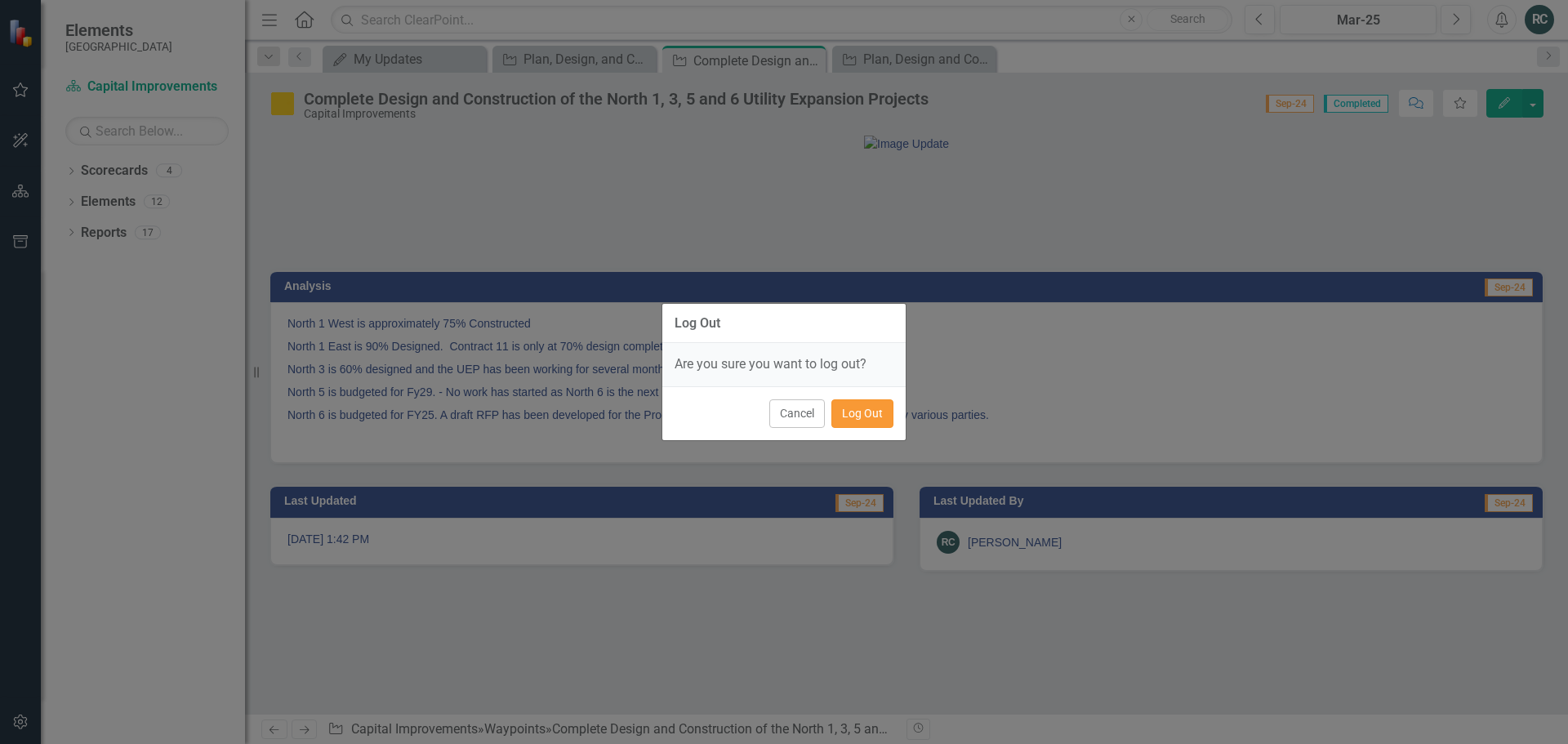
click at [867, 418] on button "Log Out" at bounding box center [862, 413] width 62 height 29
